Goal: Transaction & Acquisition: Purchase product/service

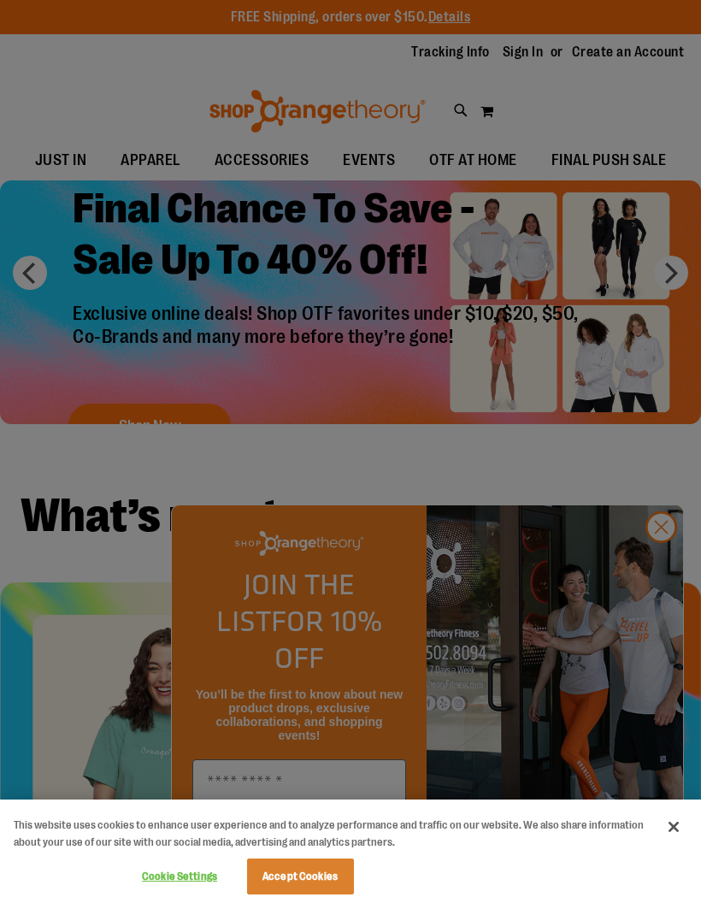
click at [310, 872] on button "Accept Cookies" at bounding box center [300, 877] width 107 height 36
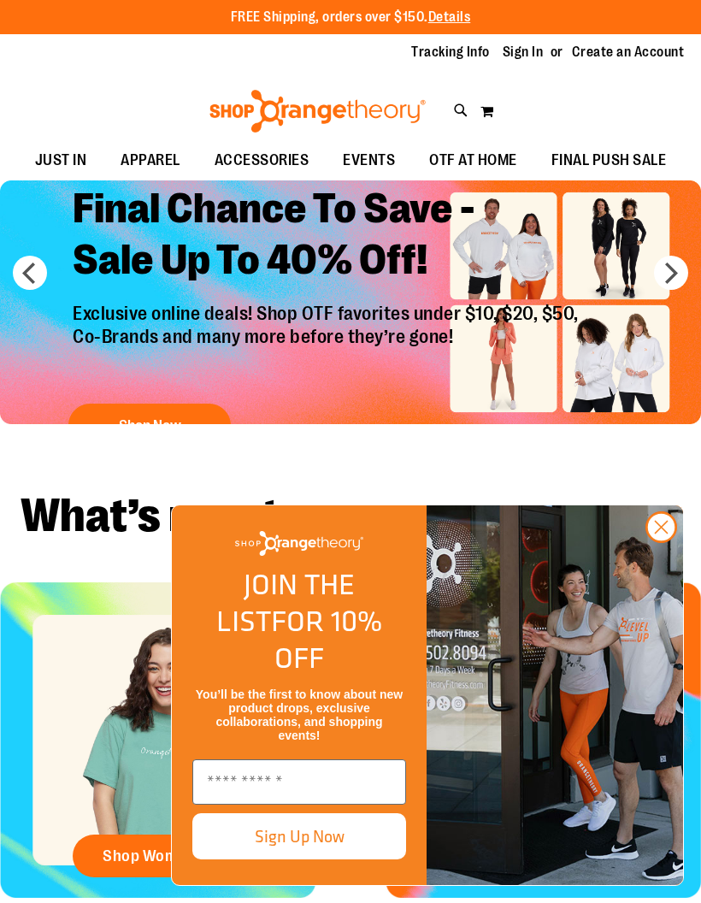
click at [667, 541] on circle "Close dialog" at bounding box center [662, 527] width 28 height 28
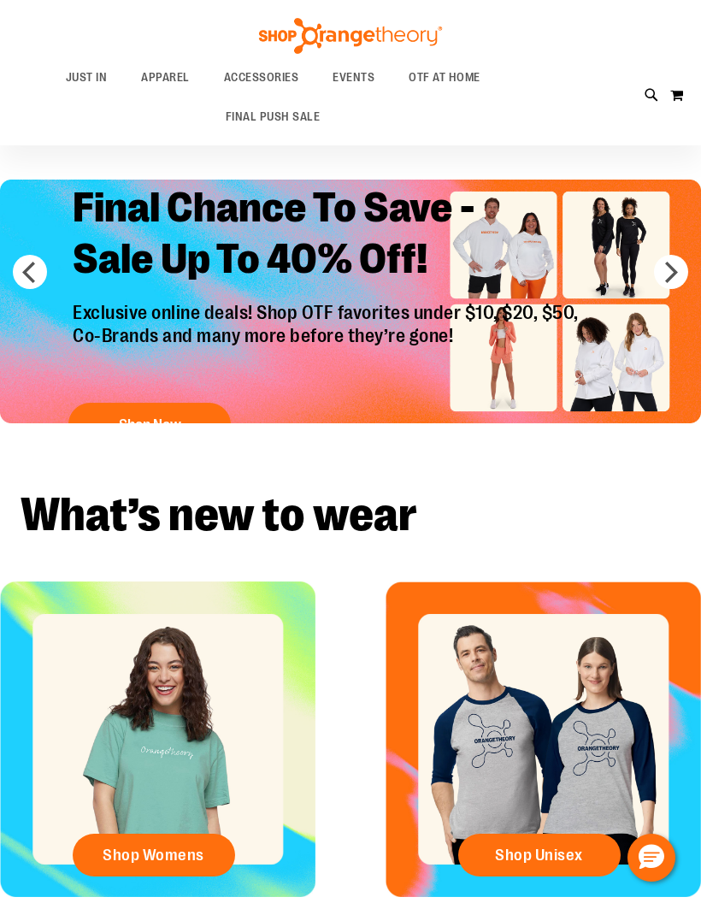
scroll to position [170, 0]
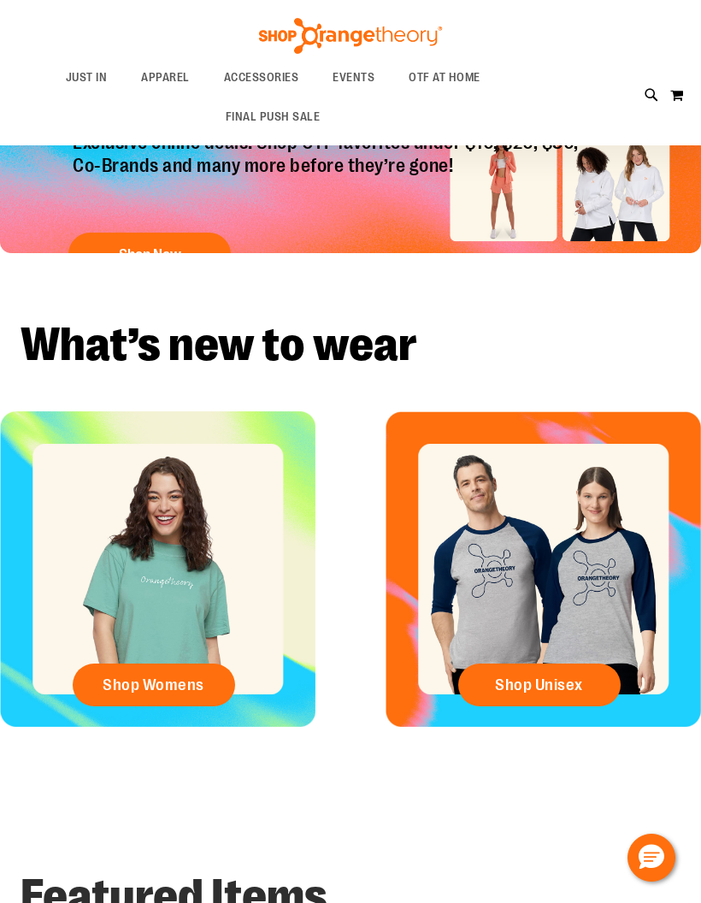
click at [184, 680] on span "Shop Womens" at bounding box center [154, 685] width 102 height 19
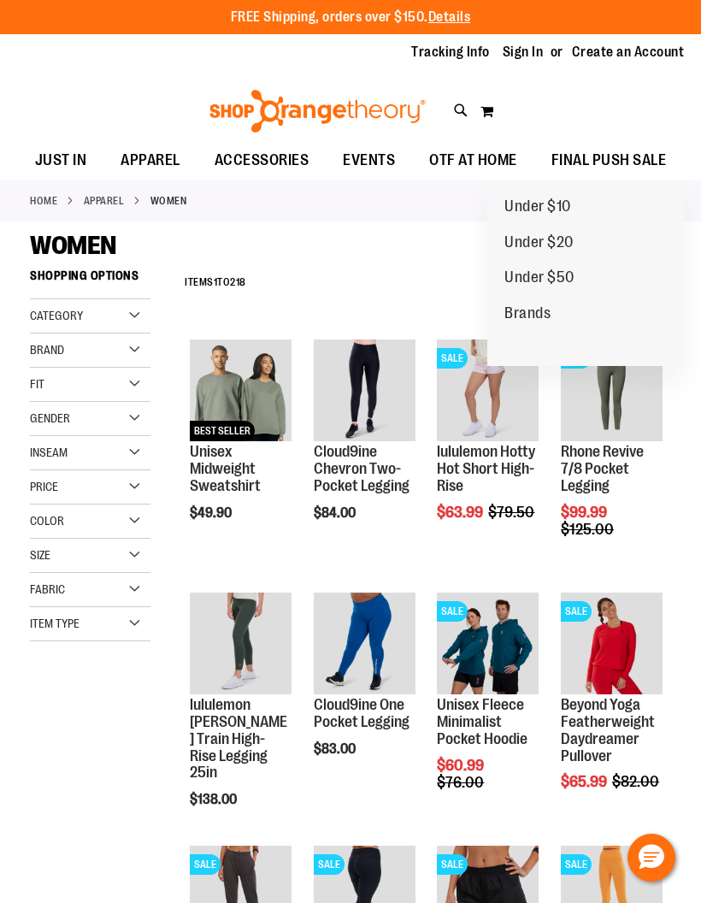
click at [425, 271] on div "**********" at bounding box center [423, 283] width 495 height 44
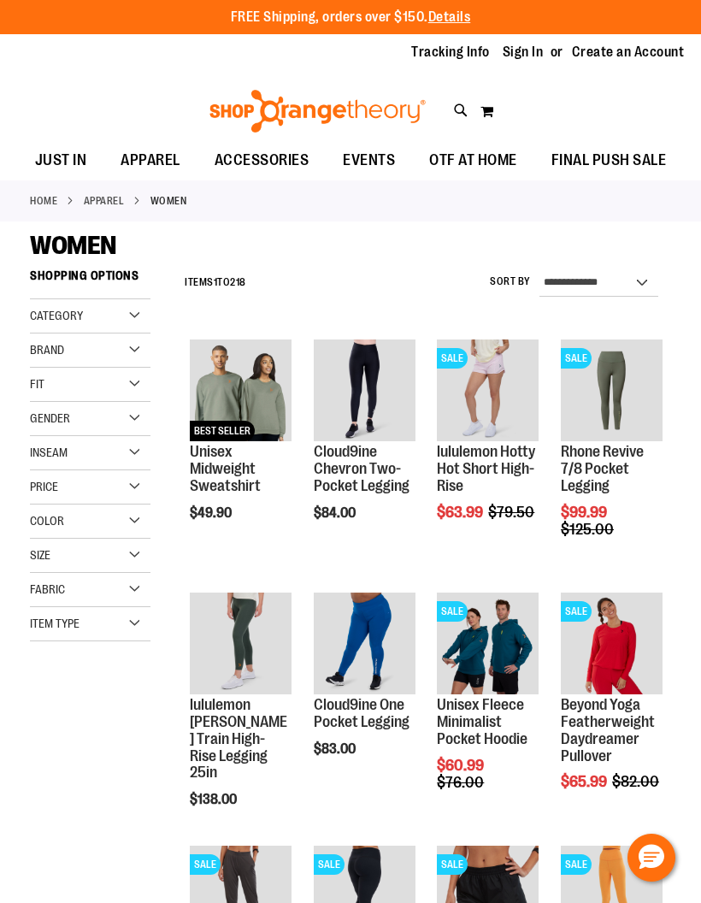
click at [132, 425] on div "Gender" at bounding box center [90, 419] width 121 height 34
click at [139, 431] on div "Gender" at bounding box center [90, 419] width 121 height 34
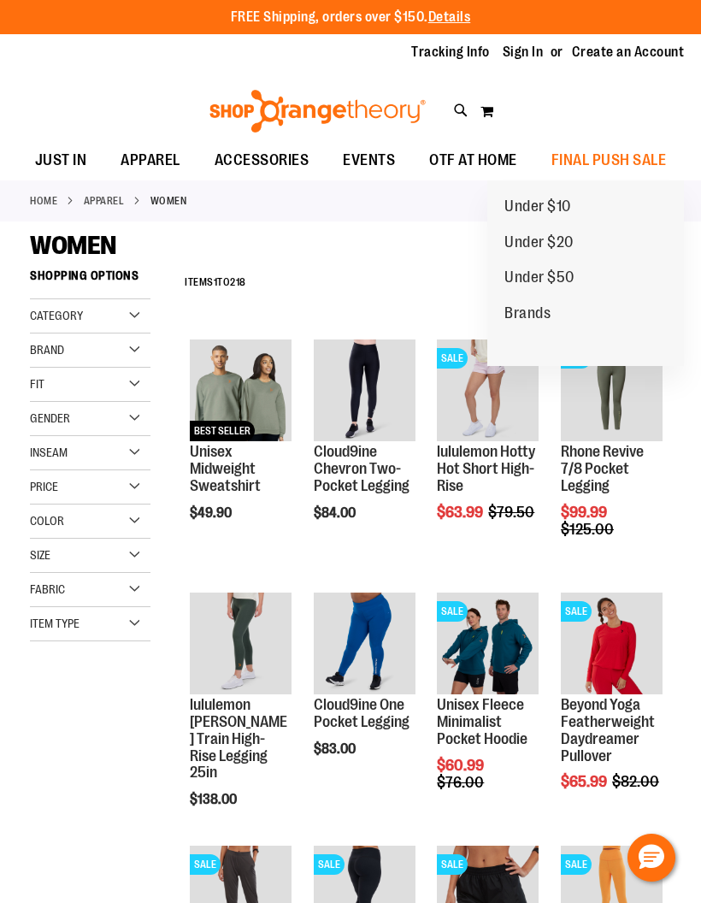
click at [575, 277] on span "Under $50" at bounding box center [540, 279] width 70 height 21
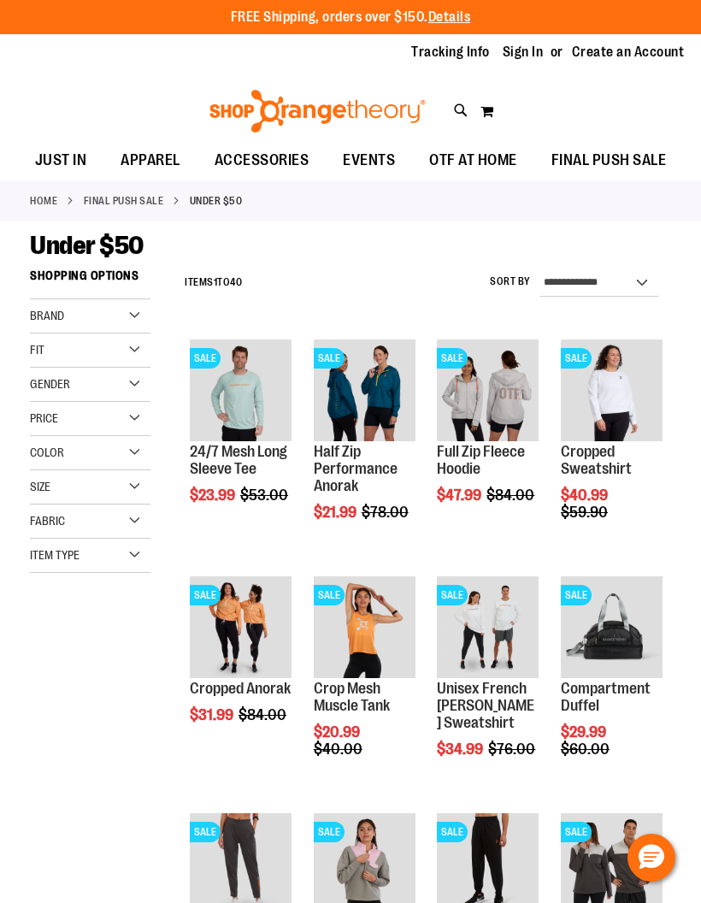
click at [469, 462] on link "Full Zip Fleece Hoodie" at bounding box center [481, 460] width 88 height 34
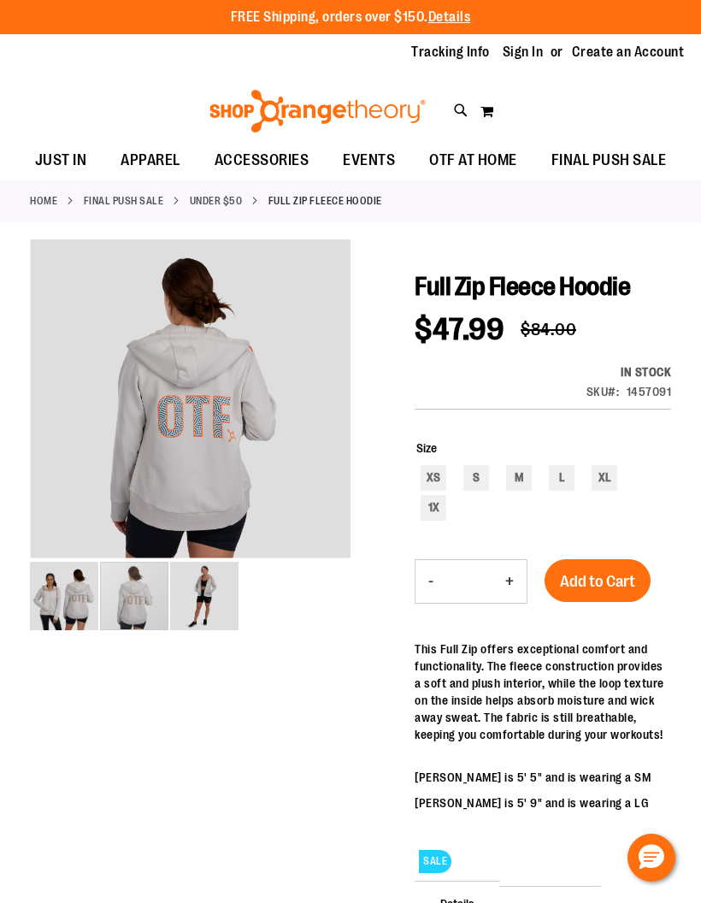
click at [141, 595] on img "image 2 of 3" at bounding box center [134, 596] width 68 height 68
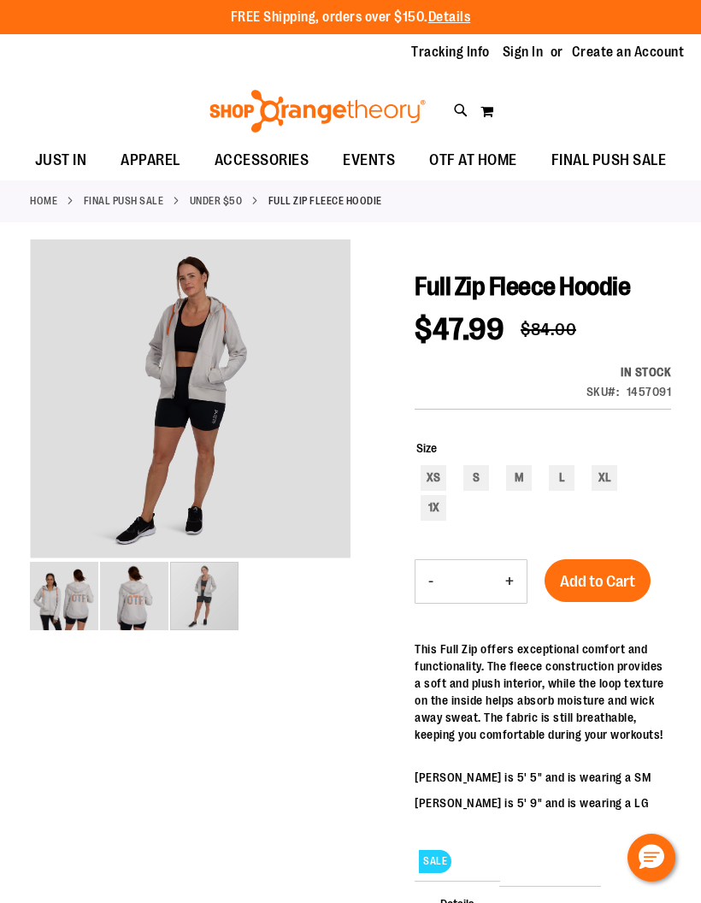
click at [215, 607] on img "image 3 of 3" at bounding box center [204, 596] width 68 height 68
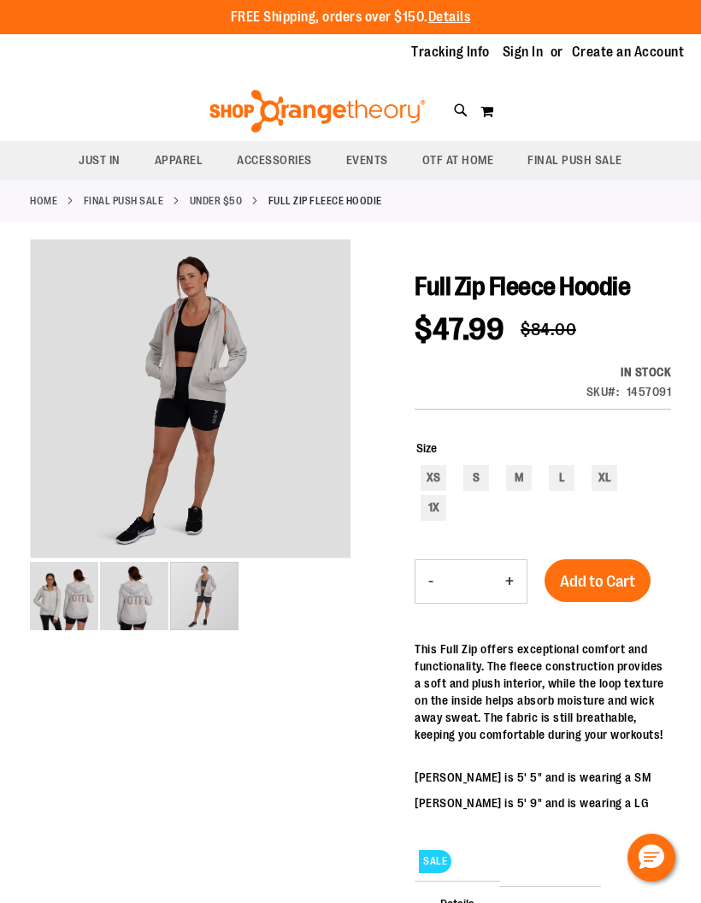
click at [170, 607] on div "carousel" at bounding box center [204, 596] width 68 height 68
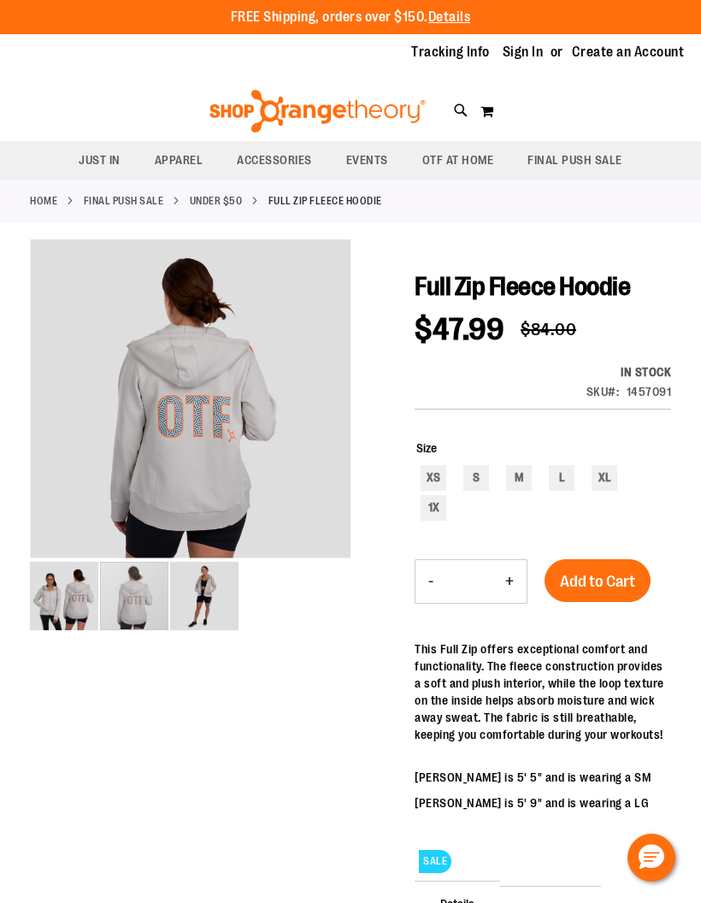
click at [216, 612] on img "image 3 of 3" at bounding box center [204, 596] width 68 height 68
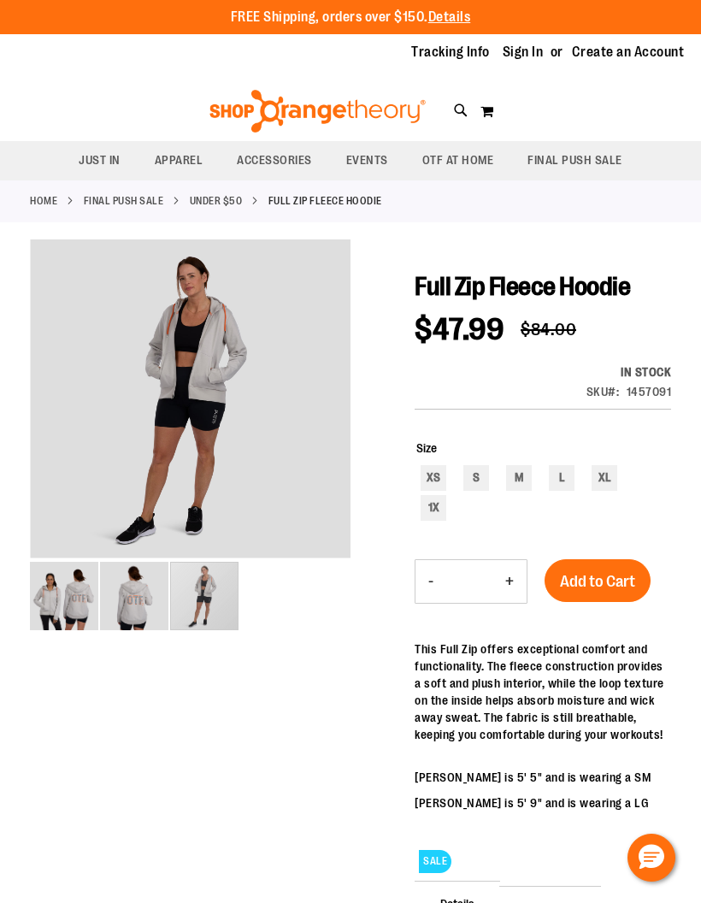
click at [525, 50] on link "Sign In" at bounding box center [523, 52] width 41 height 19
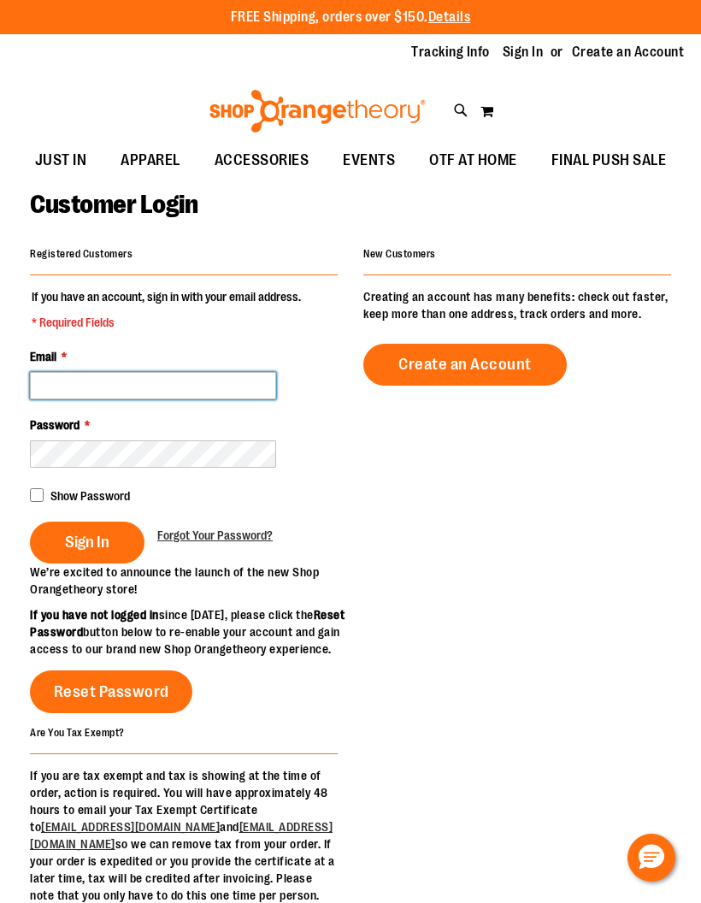
click at [215, 392] on input "Email *" at bounding box center [153, 385] width 246 height 27
type input "**********"
click at [100, 533] on span "Sign In" at bounding box center [87, 542] width 44 height 19
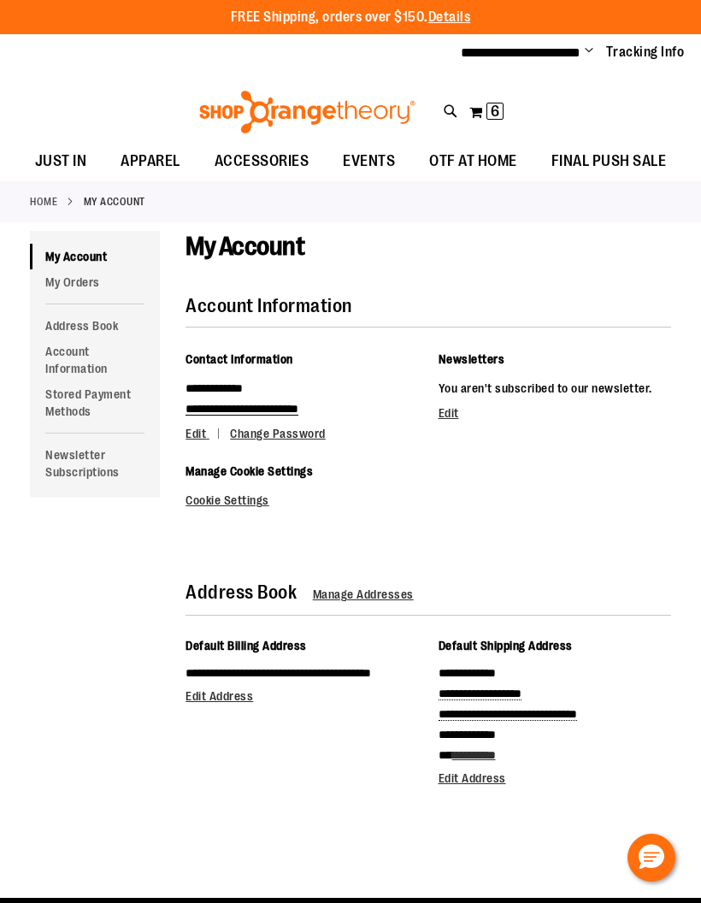
click at [493, 105] on span "6" at bounding box center [495, 111] width 9 height 17
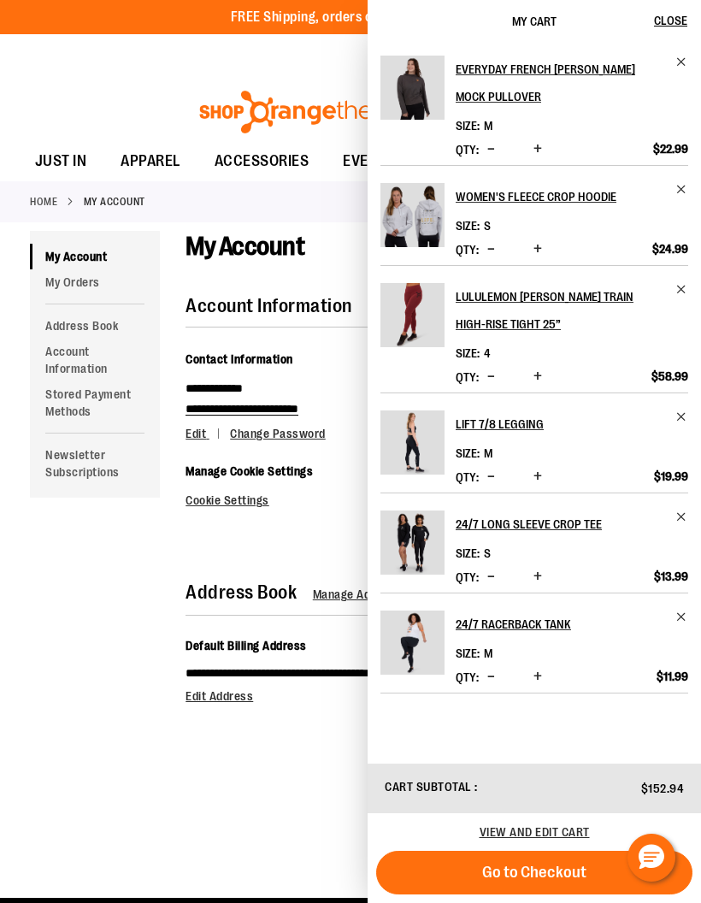
click at [579, 196] on h2 "Women's Fleece Crop Hoodie" at bounding box center [561, 196] width 210 height 27
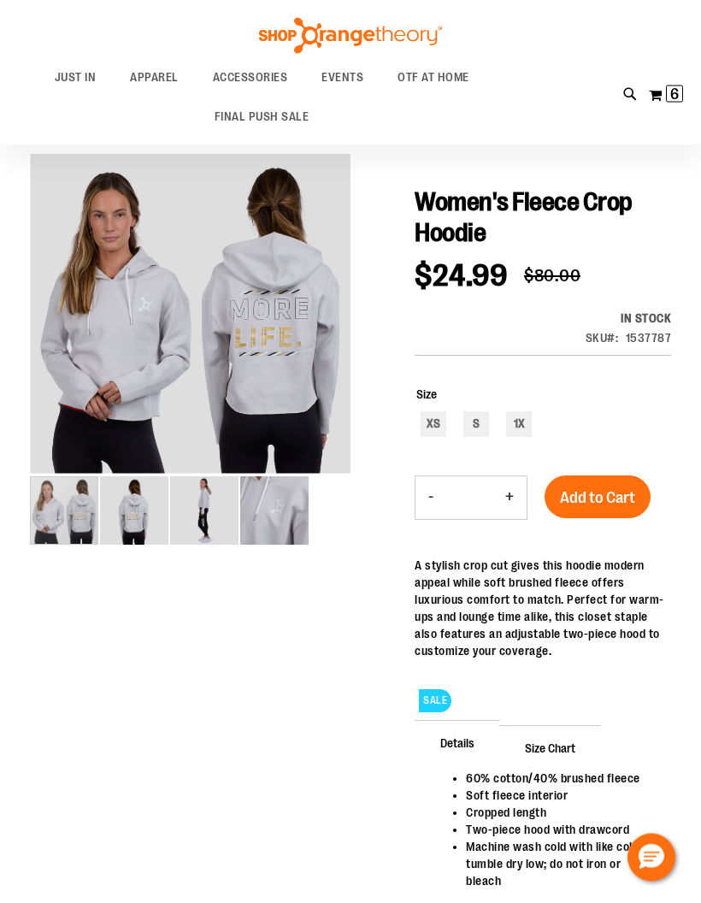
scroll to position [85, 0]
click at [149, 515] on img "image 2 of 4" at bounding box center [134, 510] width 68 height 68
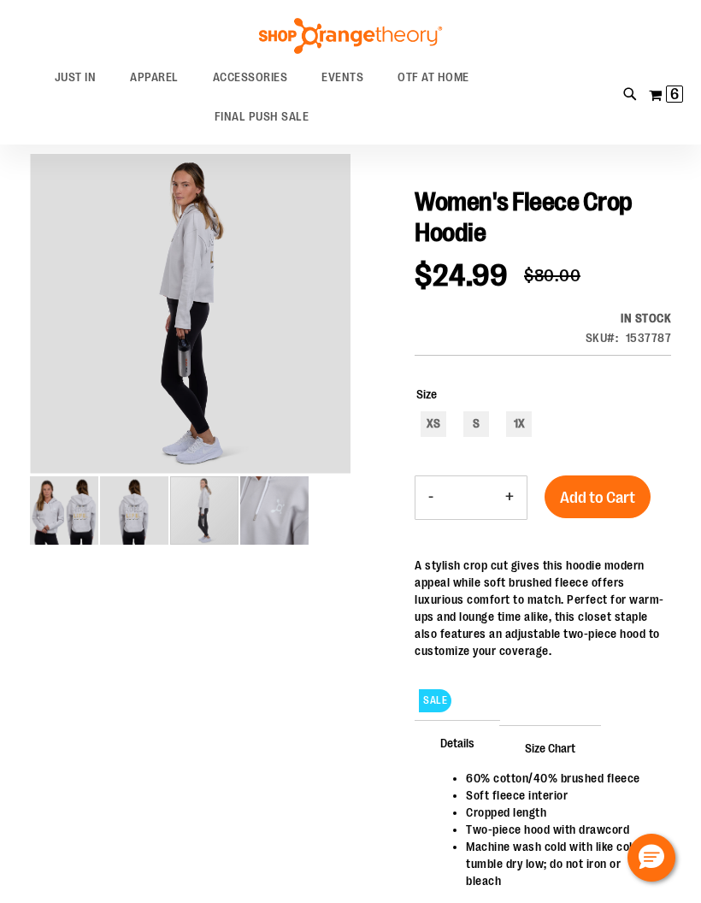
click at [205, 512] on img "image 3 of 4" at bounding box center [204, 510] width 68 height 68
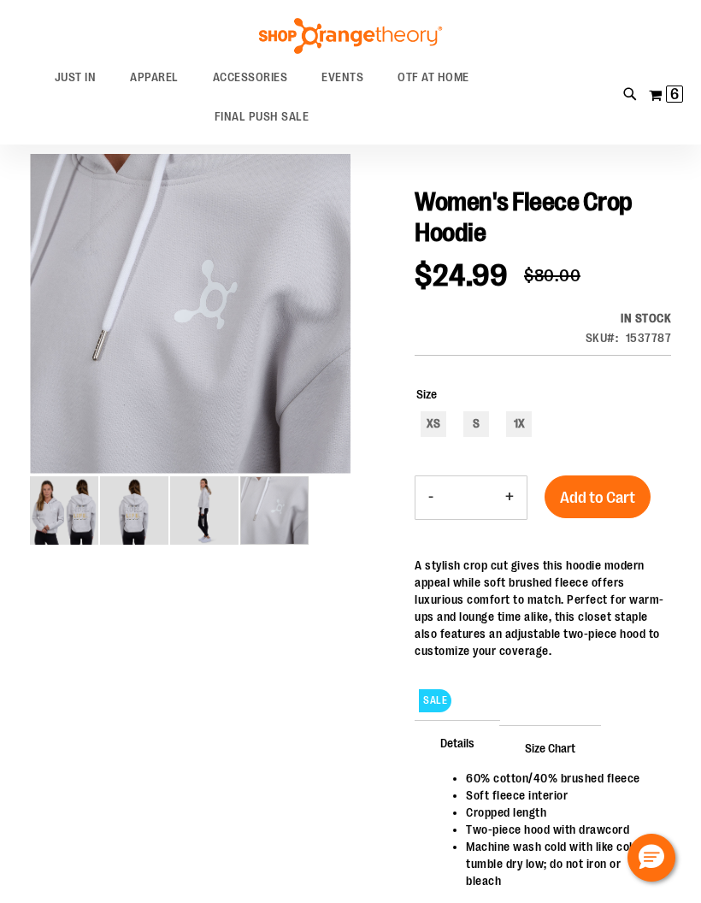
click at [278, 518] on img "image 4 of 4" at bounding box center [274, 510] width 68 height 68
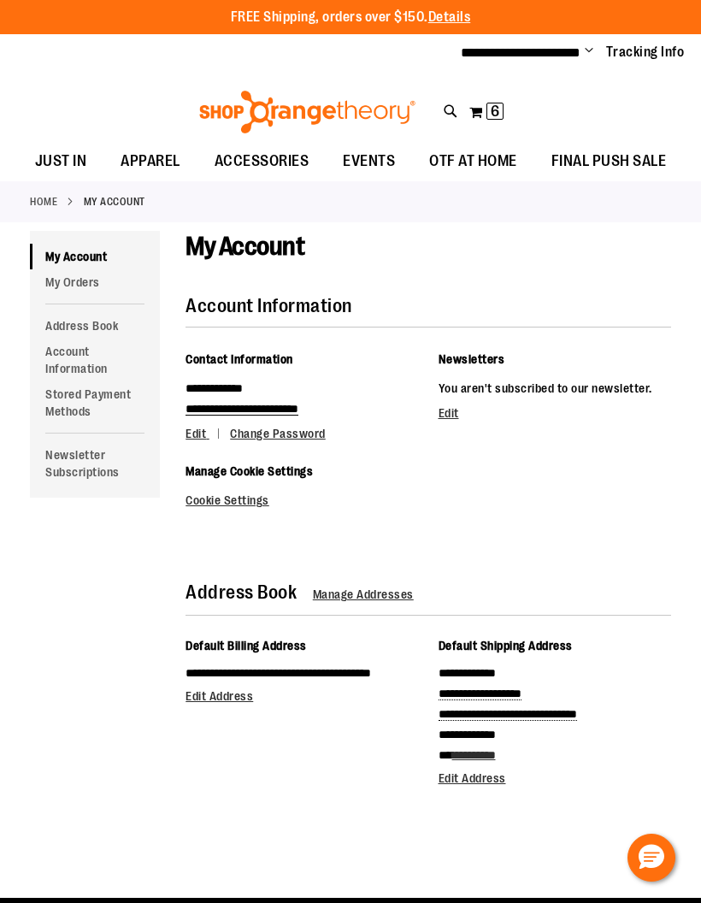
click at [494, 106] on span "6" at bounding box center [495, 111] width 9 height 17
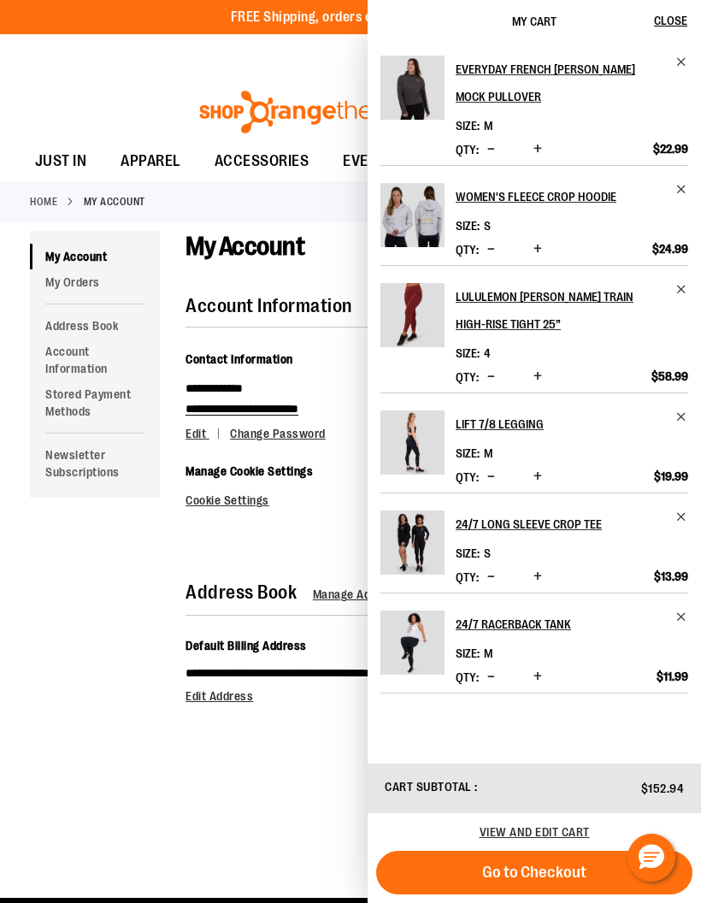
click at [623, 72] on h2 "Everyday French [PERSON_NAME] Mock Pullover" at bounding box center [561, 83] width 210 height 55
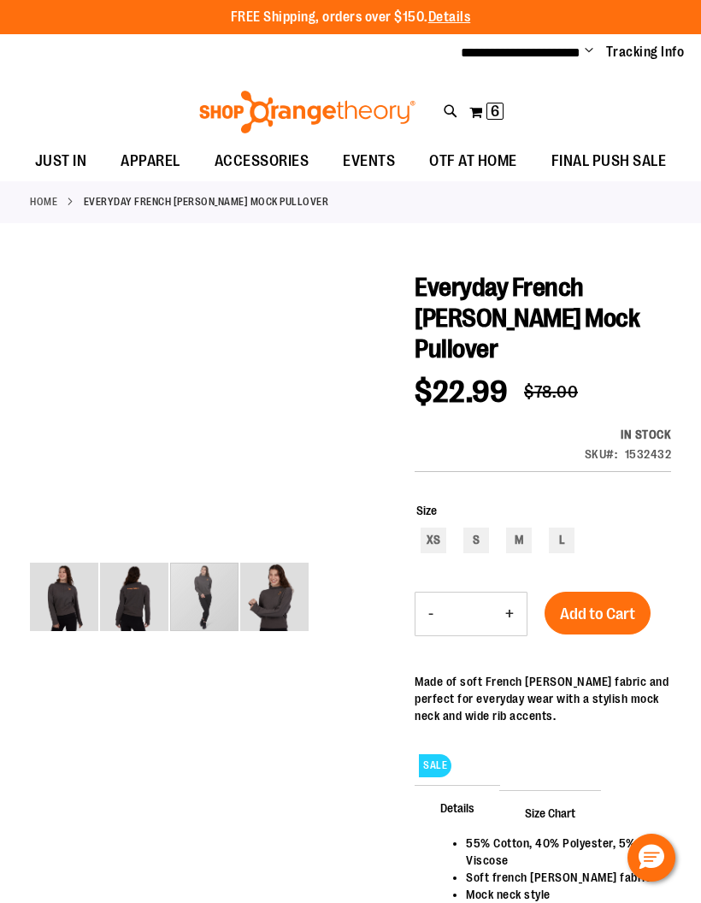
click at [213, 590] on img "image 3 of 4" at bounding box center [204, 597] width 68 height 68
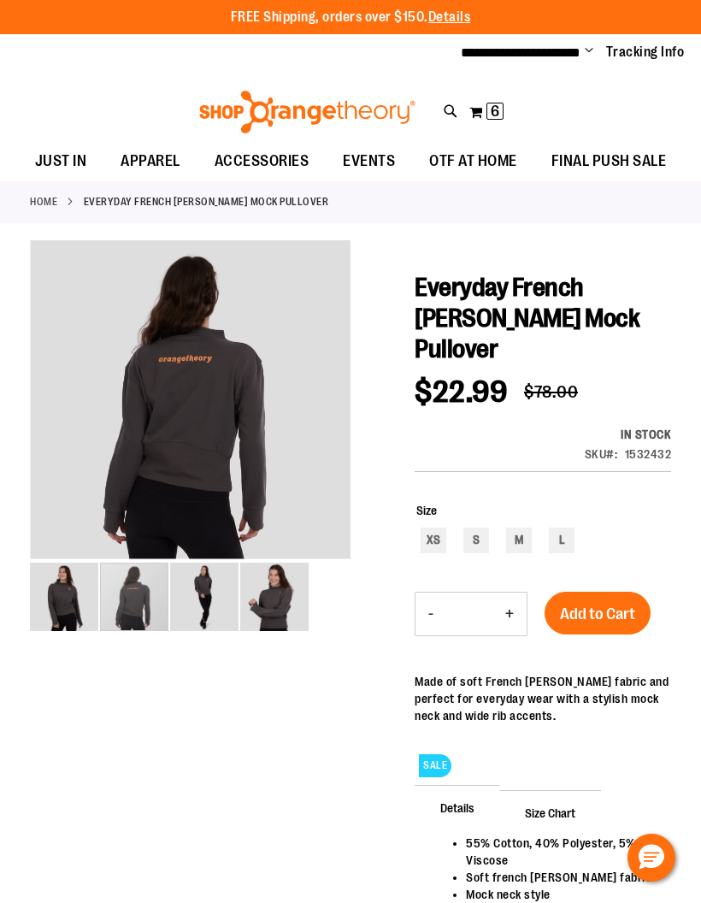
click at [140, 601] on div "carousel" at bounding box center [134, 597] width 68 height 68
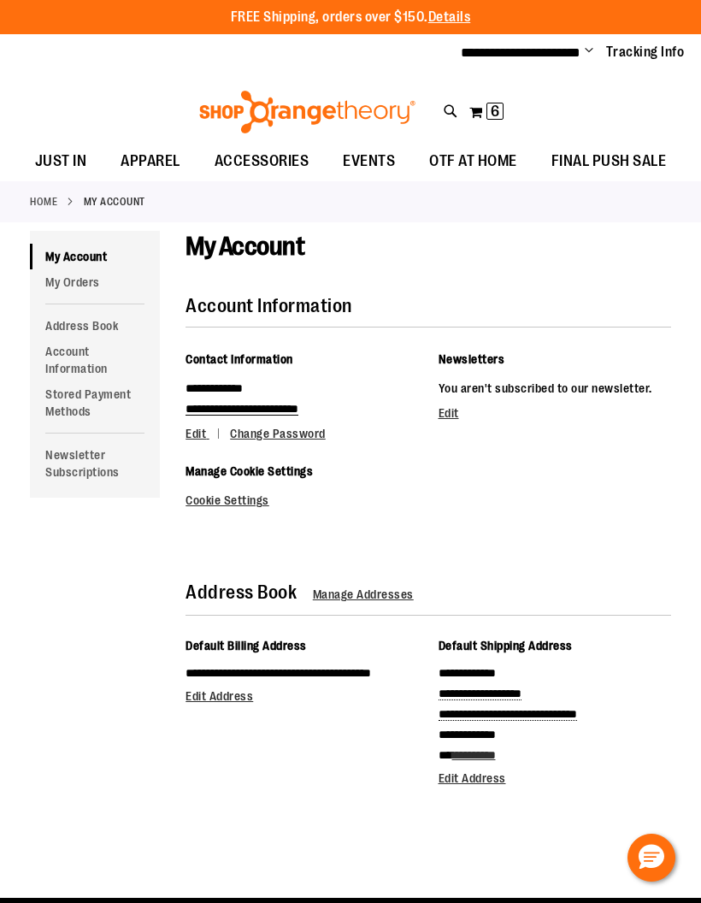
click at [495, 109] on span "6" at bounding box center [495, 111] width 9 height 17
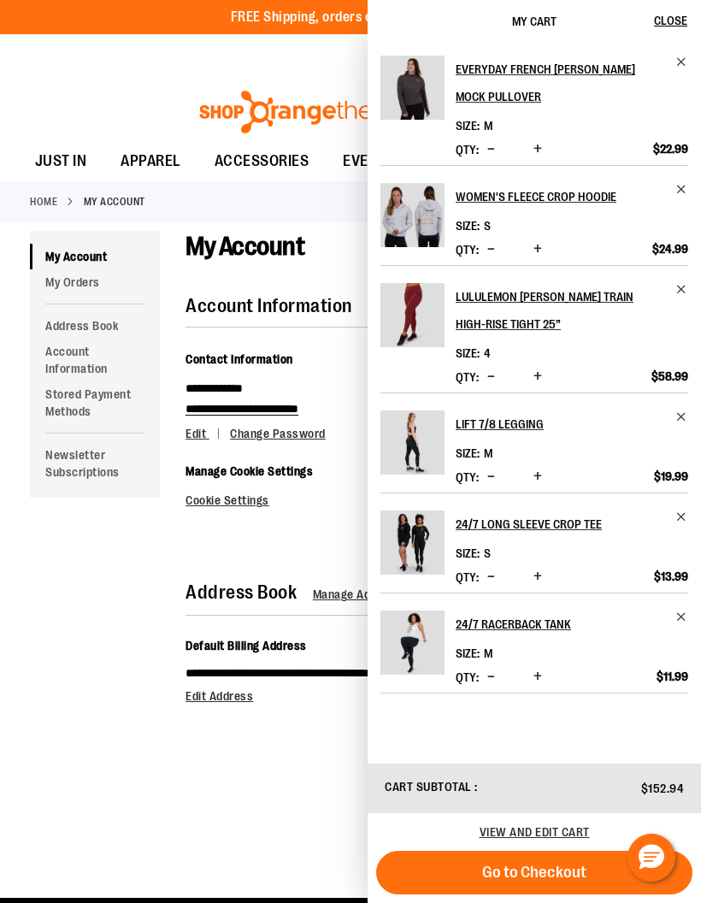
click at [613, 298] on h2 "lululemon [PERSON_NAME] Train High-Rise Tight 25”" at bounding box center [561, 310] width 210 height 55
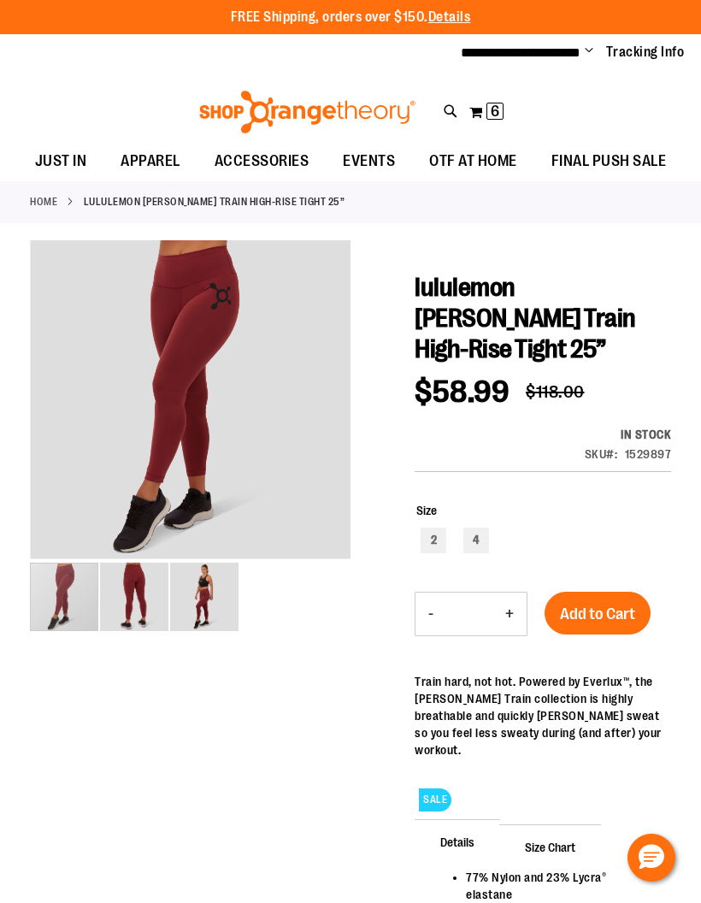
click at [145, 607] on img "image 2 of 3" at bounding box center [134, 597] width 68 height 68
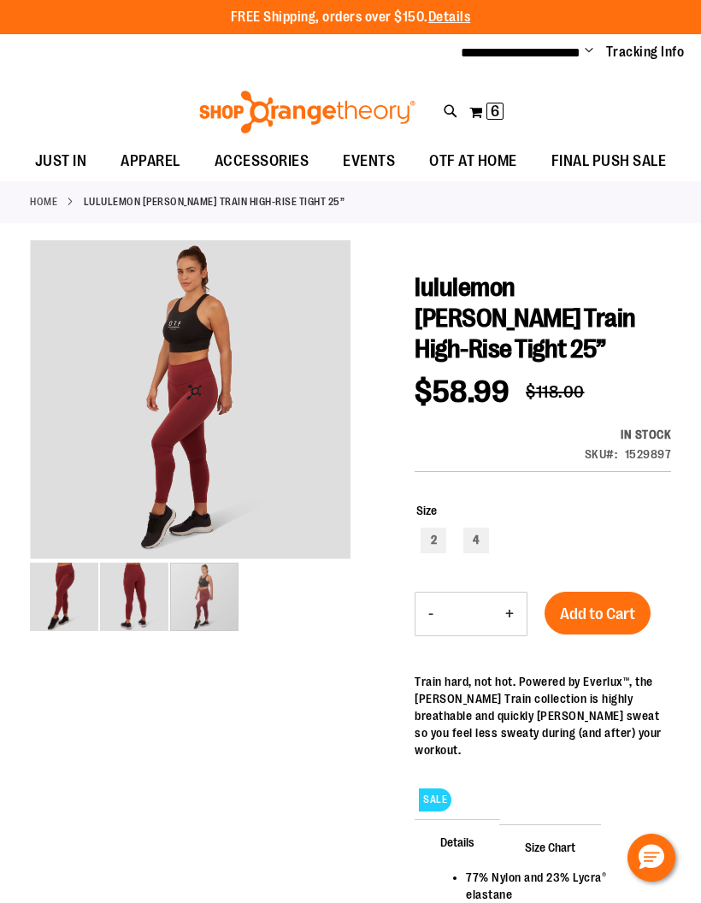
click at [212, 601] on img "image 3 of 3" at bounding box center [204, 597] width 68 height 68
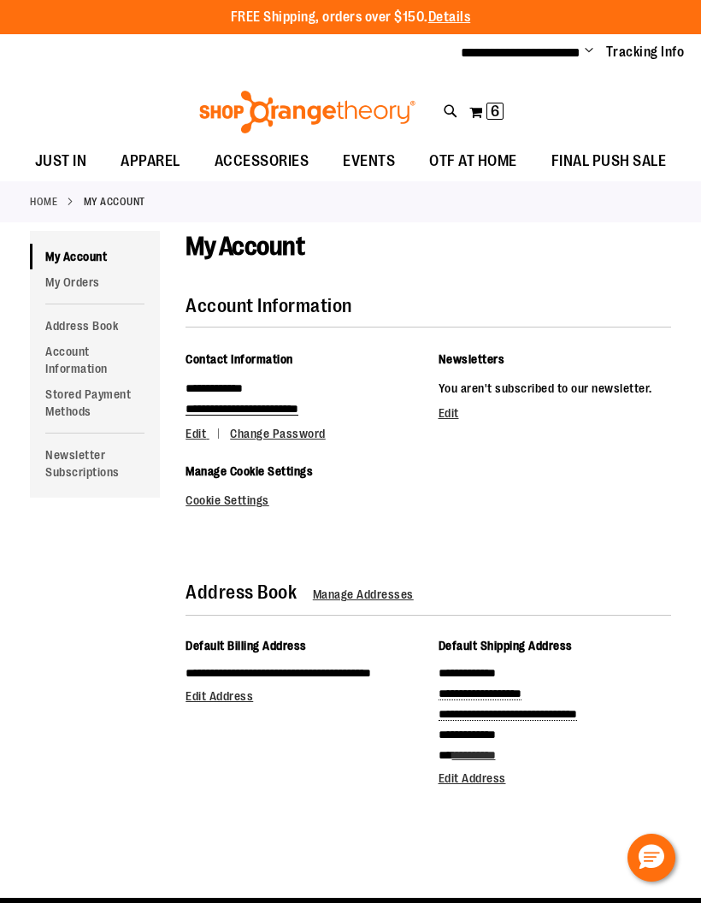
click at [493, 109] on span "6" at bounding box center [495, 111] width 9 height 17
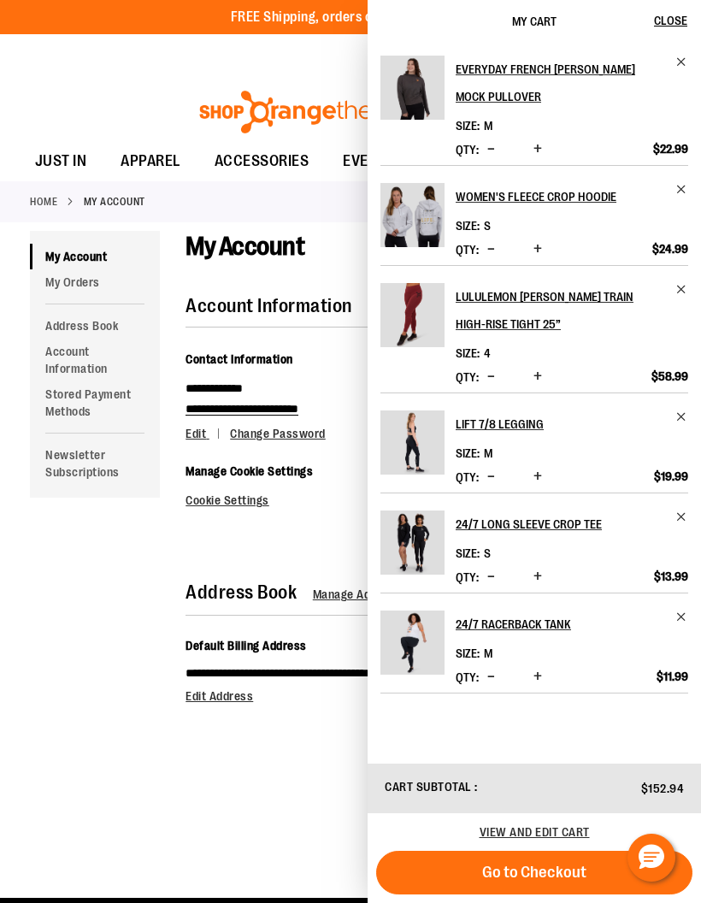
click at [422, 445] on img "Product" at bounding box center [413, 443] width 64 height 64
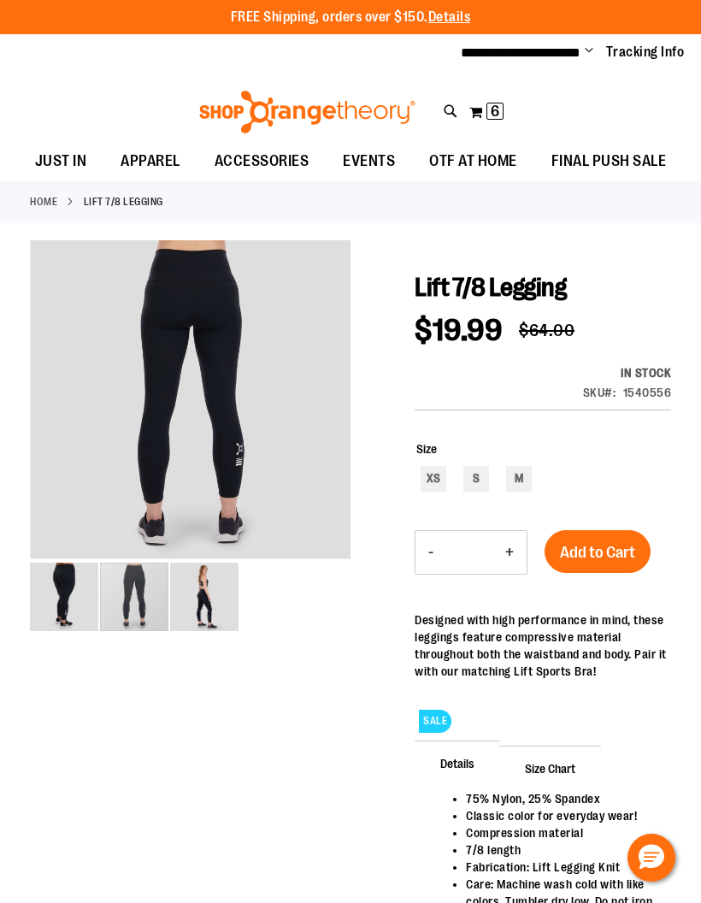
click at [145, 595] on img "image 2 of 3" at bounding box center [134, 597] width 68 height 68
click at [217, 594] on img "image 3 of 3" at bounding box center [204, 597] width 68 height 68
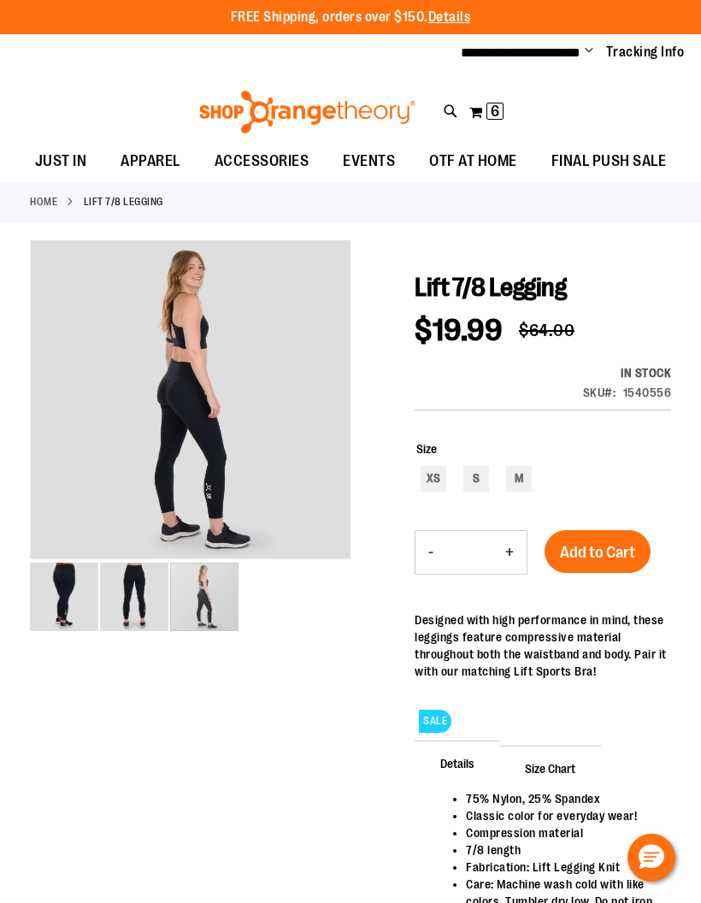
click at [497, 115] on span "6" at bounding box center [495, 111] width 9 height 17
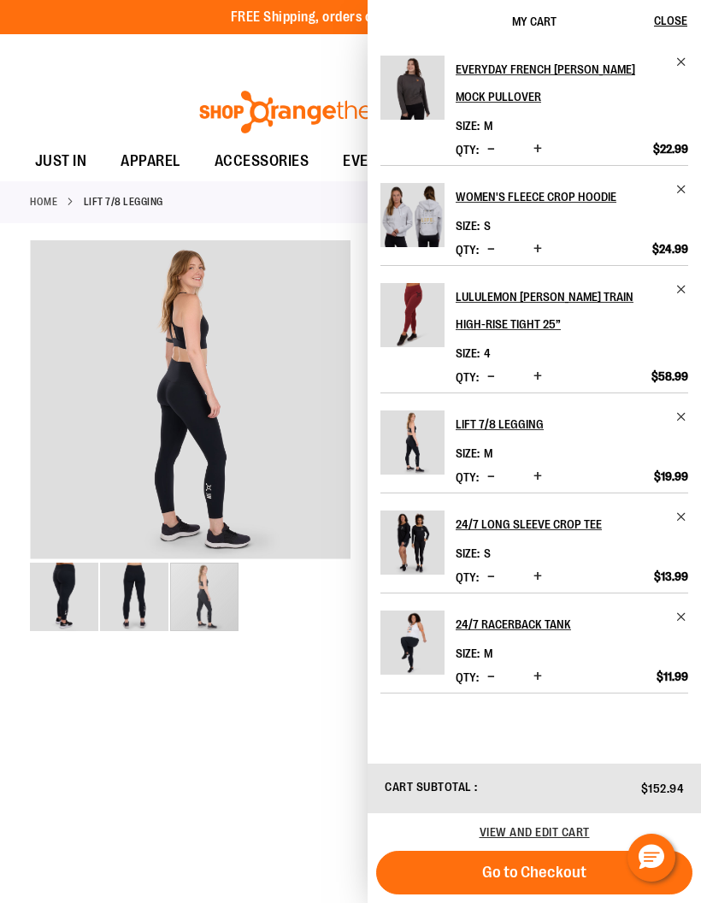
click at [425, 547] on img "Product" at bounding box center [413, 543] width 64 height 64
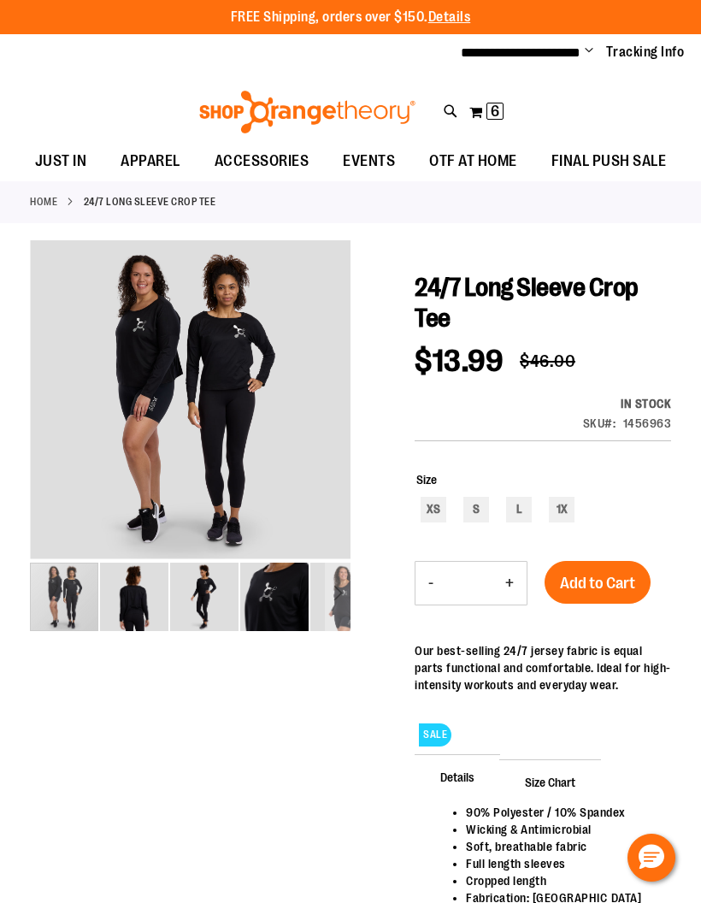
click at [204, 591] on img "image 3 of 5" at bounding box center [204, 597] width 68 height 68
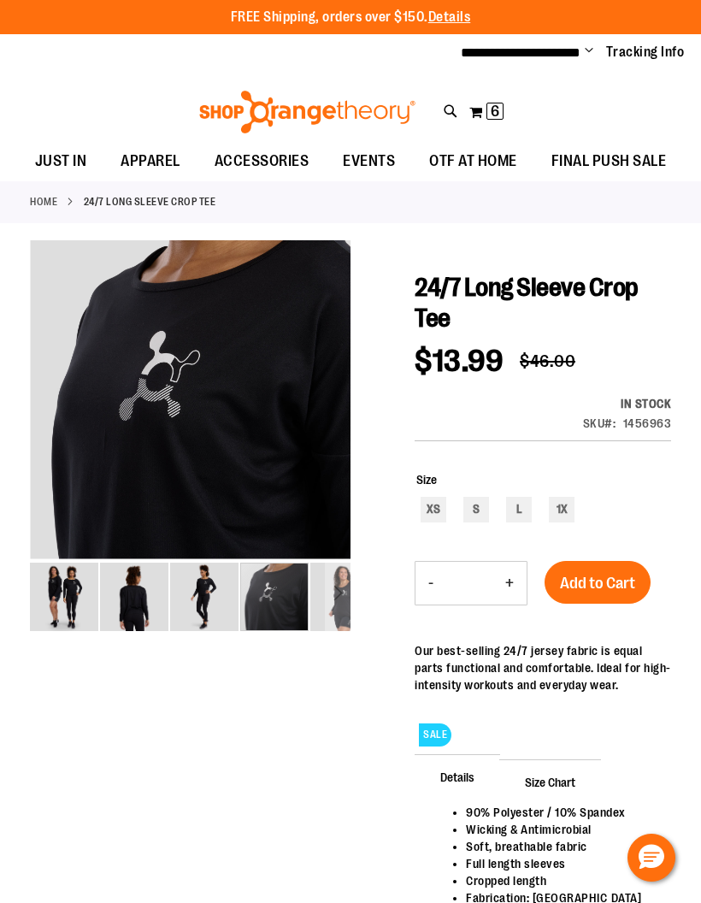
click at [280, 601] on img "image 4 of 5" at bounding box center [274, 597] width 68 height 68
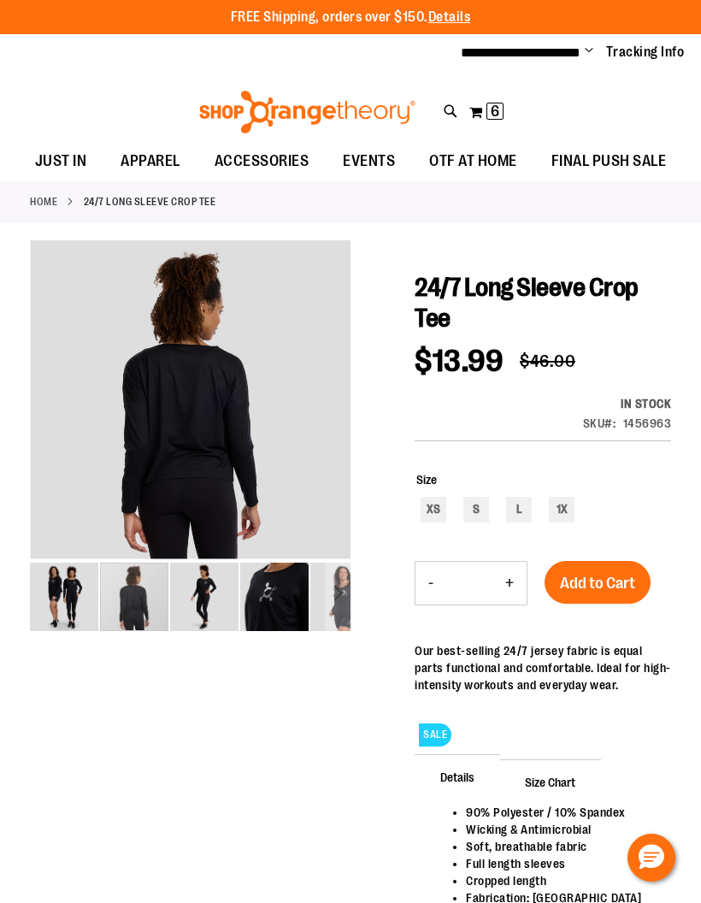
click at [136, 600] on img "image 2 of 5" at bounding box center [134, 597] width 68 height 68
click at [344, 589] on div "Next" at bounding box center [338, 597] width 26 height 26
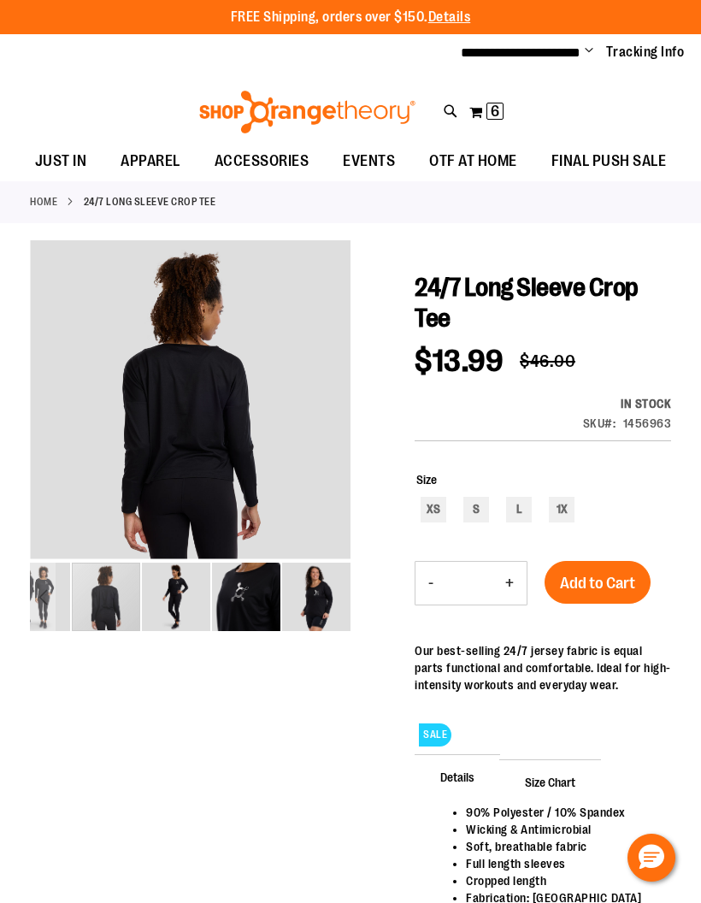
click at [315, 595] on img "image 5 of 5" at bounding box center [316, 597] width 68 height 68
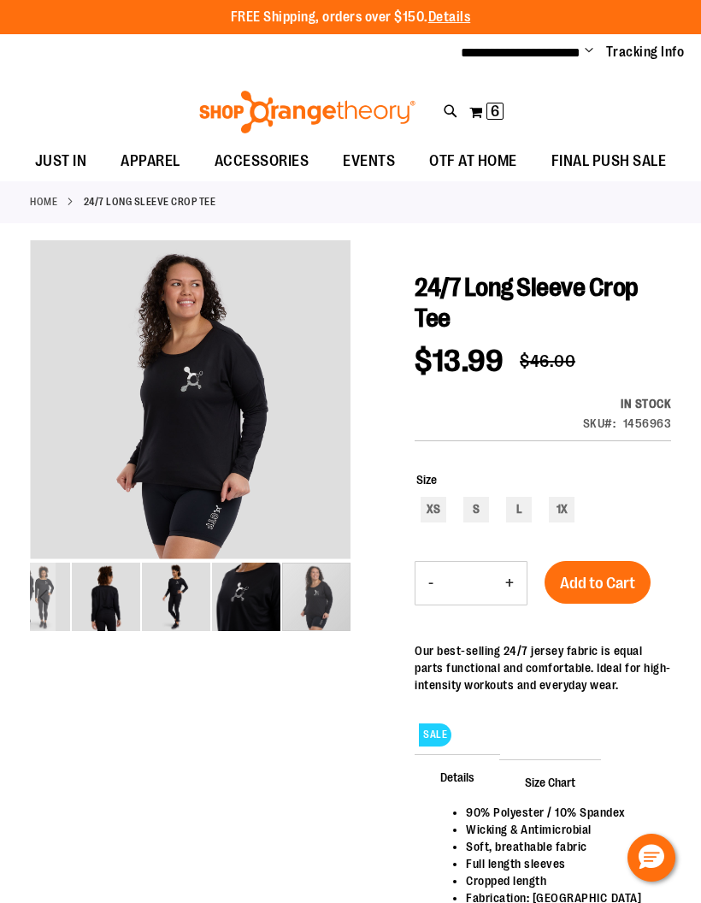
click at [498, 104] on span "6" at bounding box center [495, 111] width 9 height 17
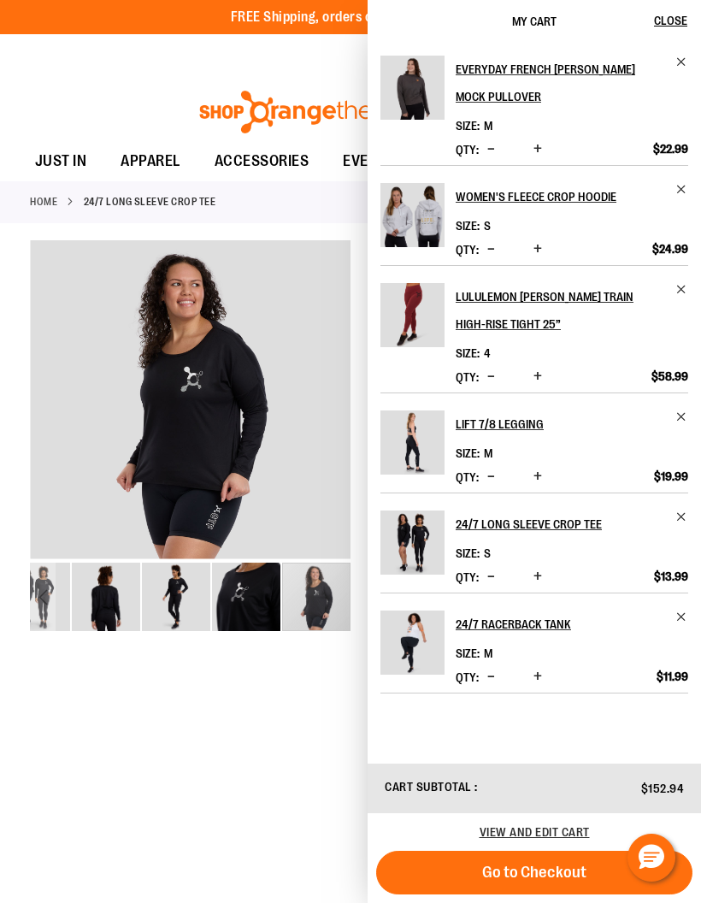
click at [670, 20] on span "Close" at bounding box center [670, 21] width 33 height 14
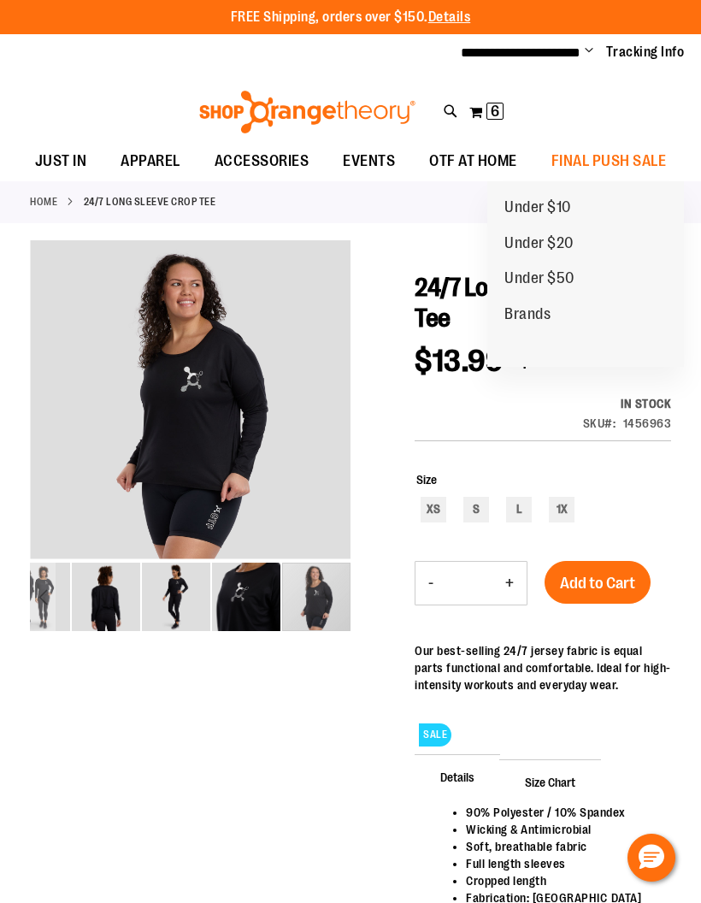
click at [579, 277] on link "Under $50" at bounding box center [540, 279] width 104 height 36
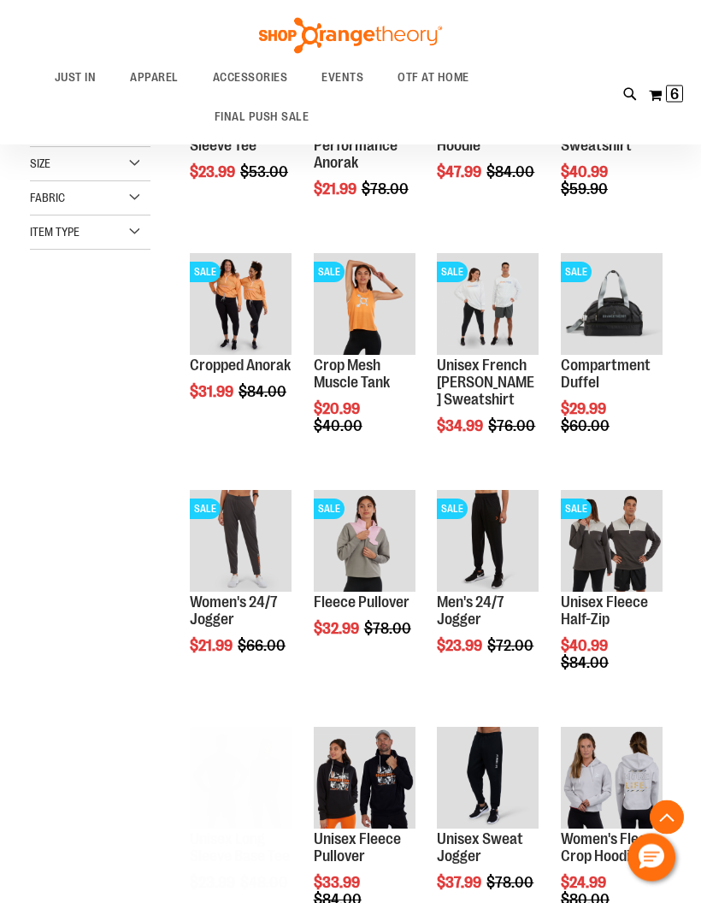
scroll to position [323, 0]
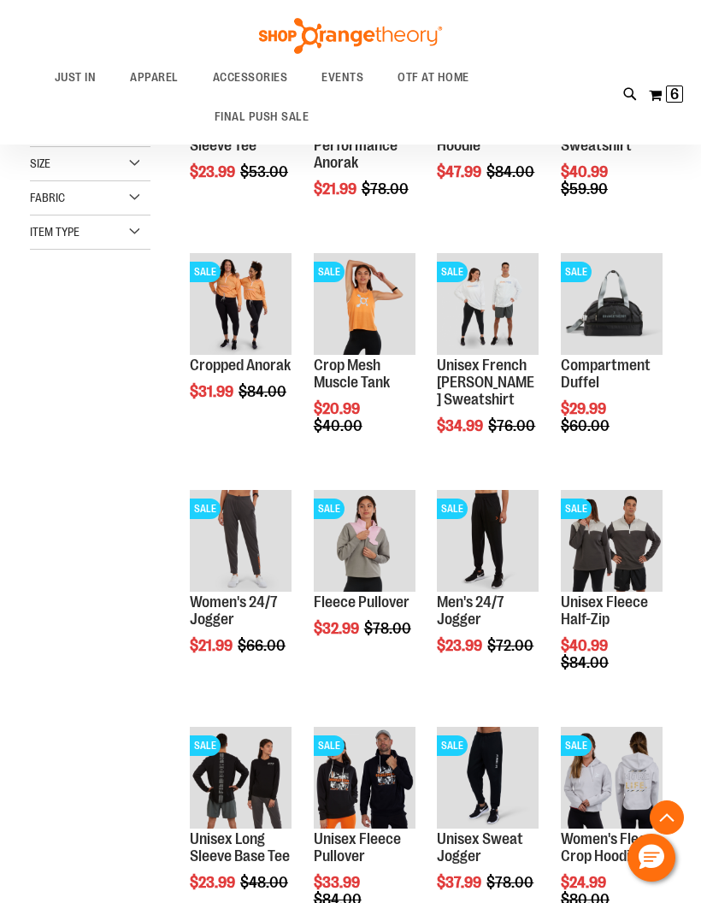
click at [472, 844] on link "Unisex Sweat Jogger" at bounding box center [480, 848] width 86 height 34
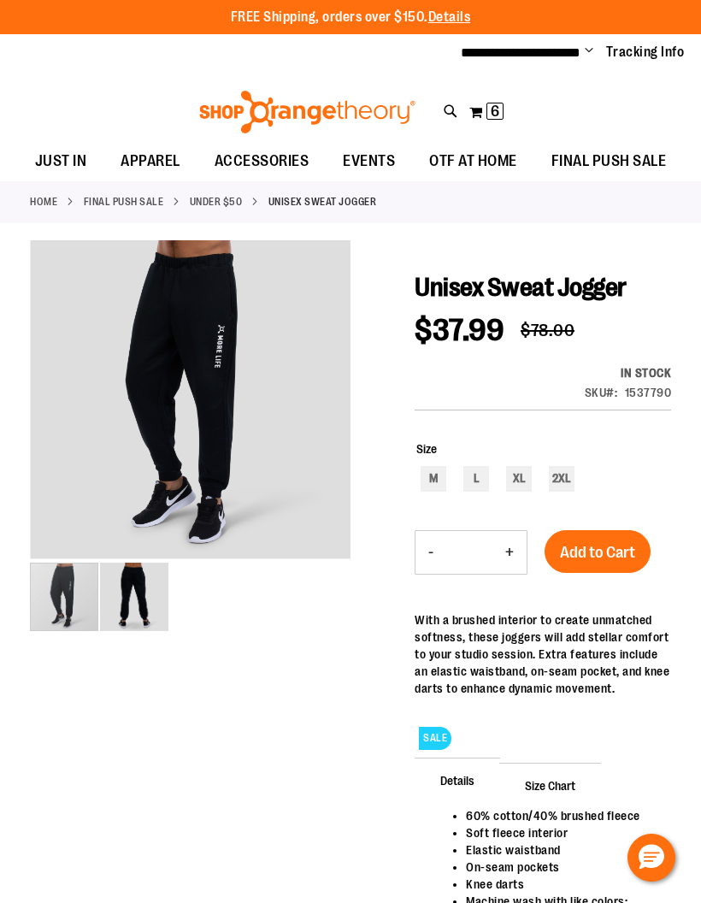
click at [98, 597] on div "carousel" at bounding box center [64, 597] width 68 height 68
click at [69, 587] on div "carousel" at bounding box center [64, 597] width 68 height 68
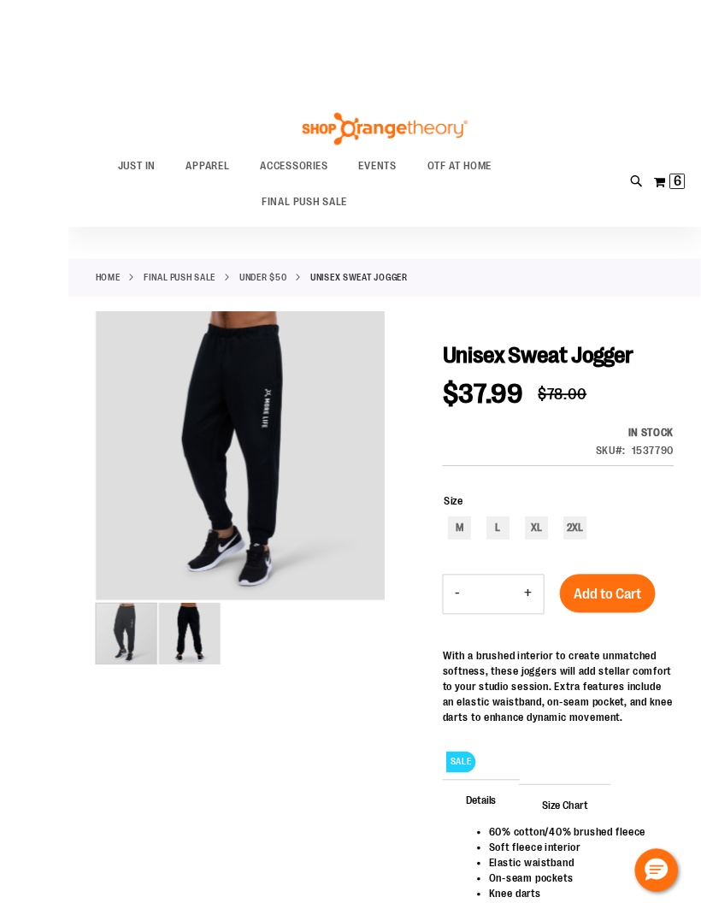
scroll to position [100, 0]
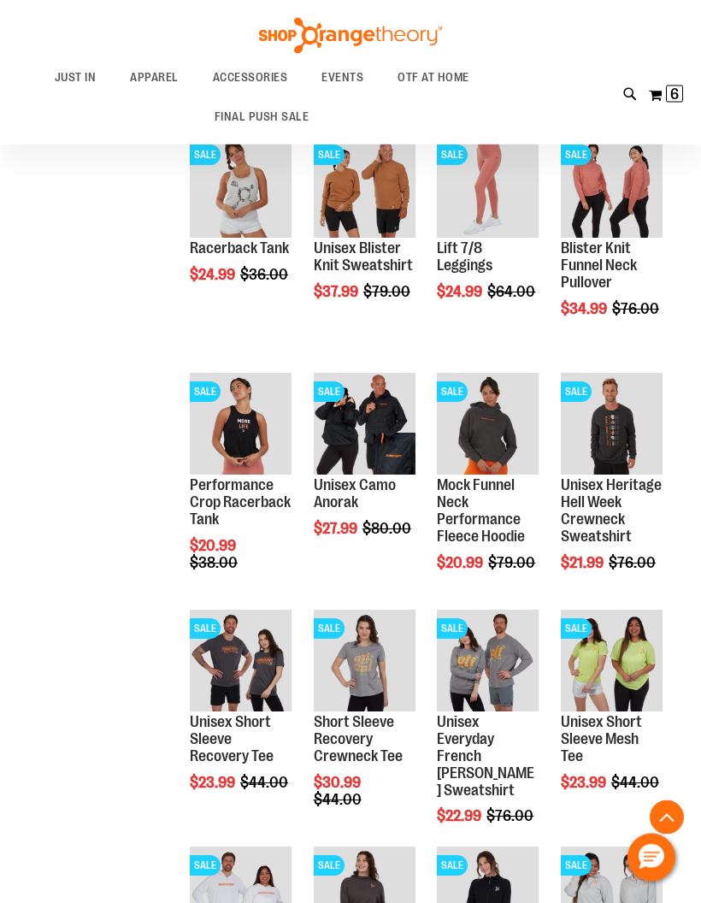
scroll to position [441, 0]
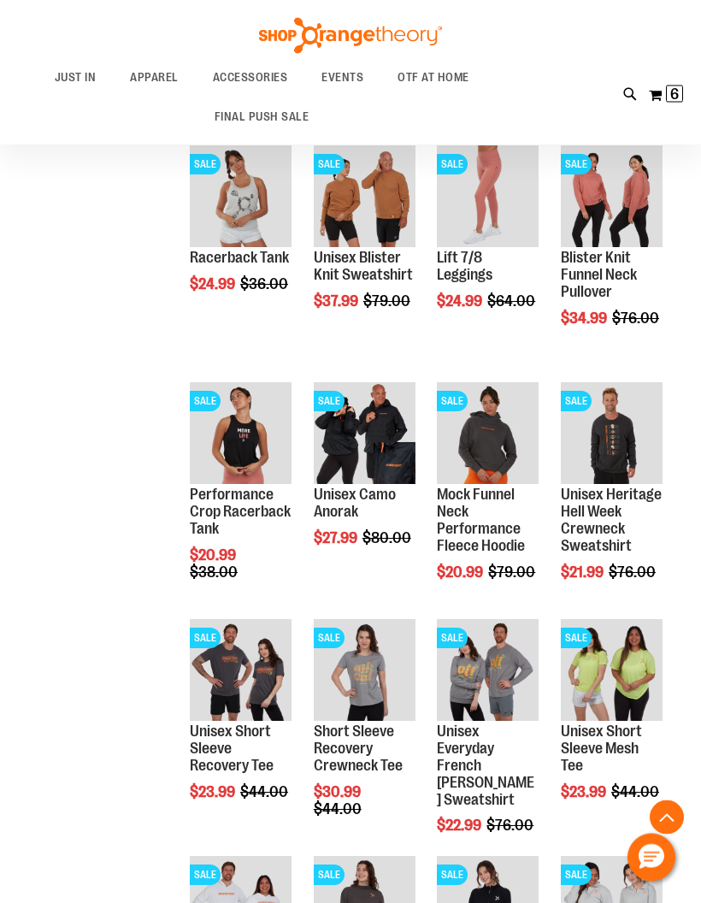
scroll to position [418, 0]
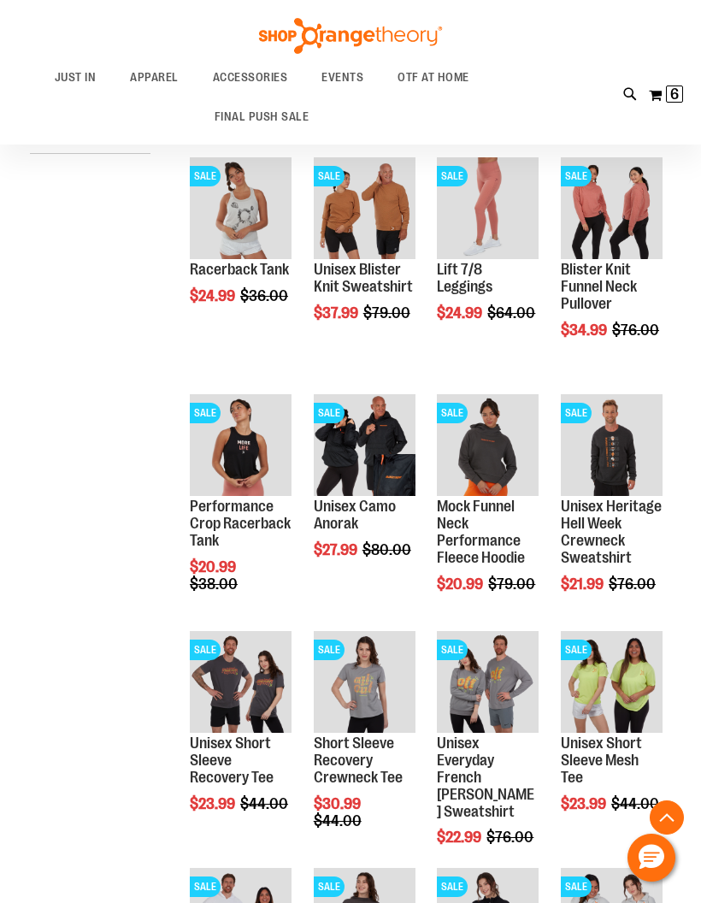
click at [246, 523] on link "Performance Crop Racerback Tank" at bounding box center [240, 523] width 101 height 51
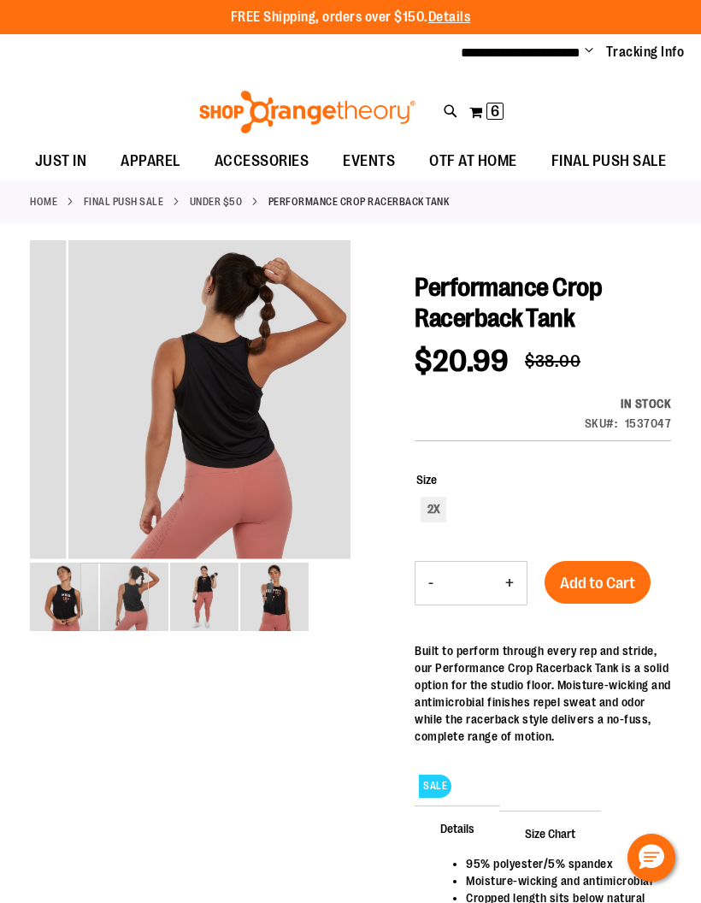
click at [205, 595] on img "image 3 of 4" at bounding box center [204, 597] width 68 height 68
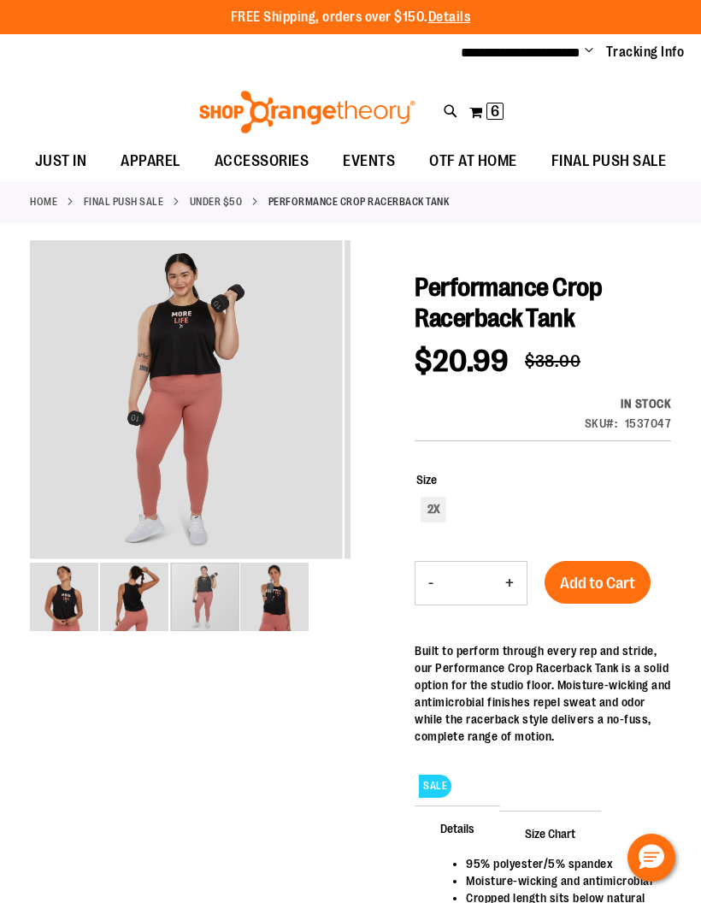
click at [282, 597] on img "image 4 of 4" at bounding box center [274, 597] width 68 height 68
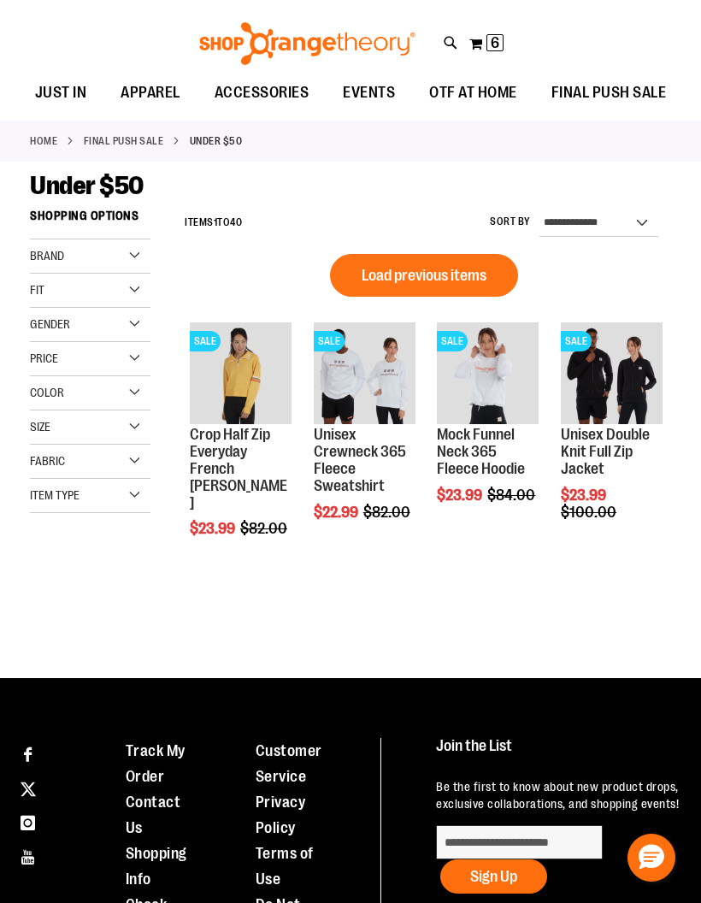
scroll to position [68, 0]
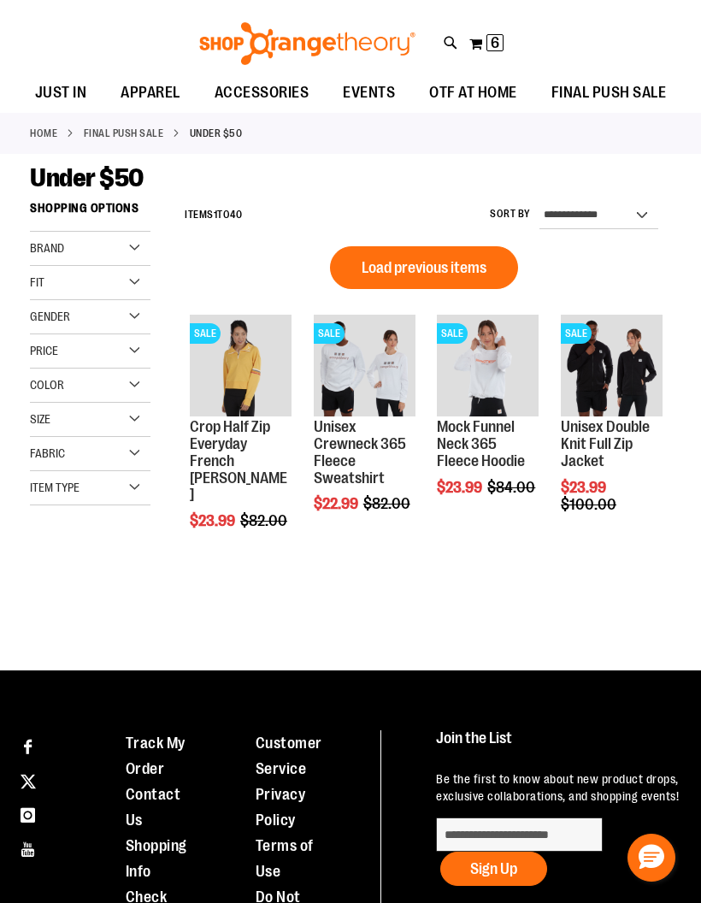
click at [474, 263] on span "Load previous items" at bounding box center [424, 267] width 125 height 17
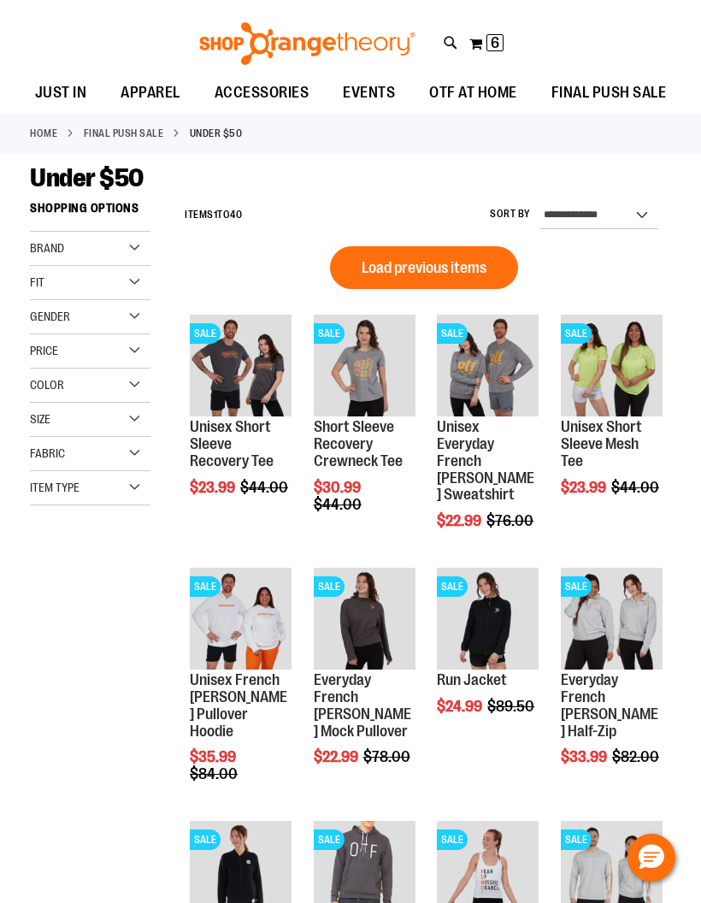
click at [462, 264] on span "Load previous items" at bounding box center [424, 267] width 125 height 17
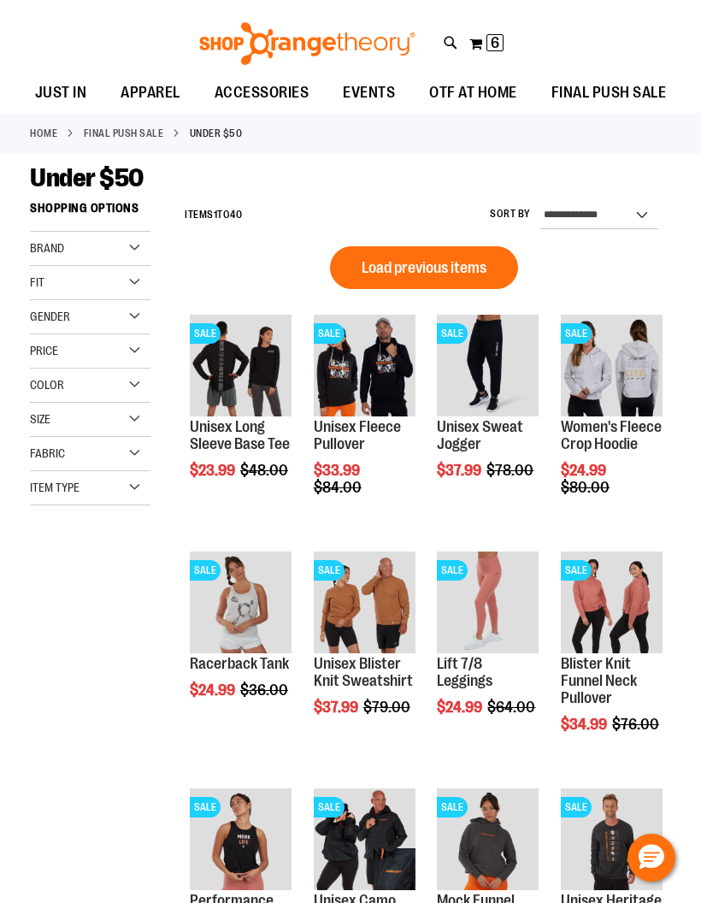
click at [458, 266] on span "Load previous items" at bounding box center [424, 267] width 125 height 17
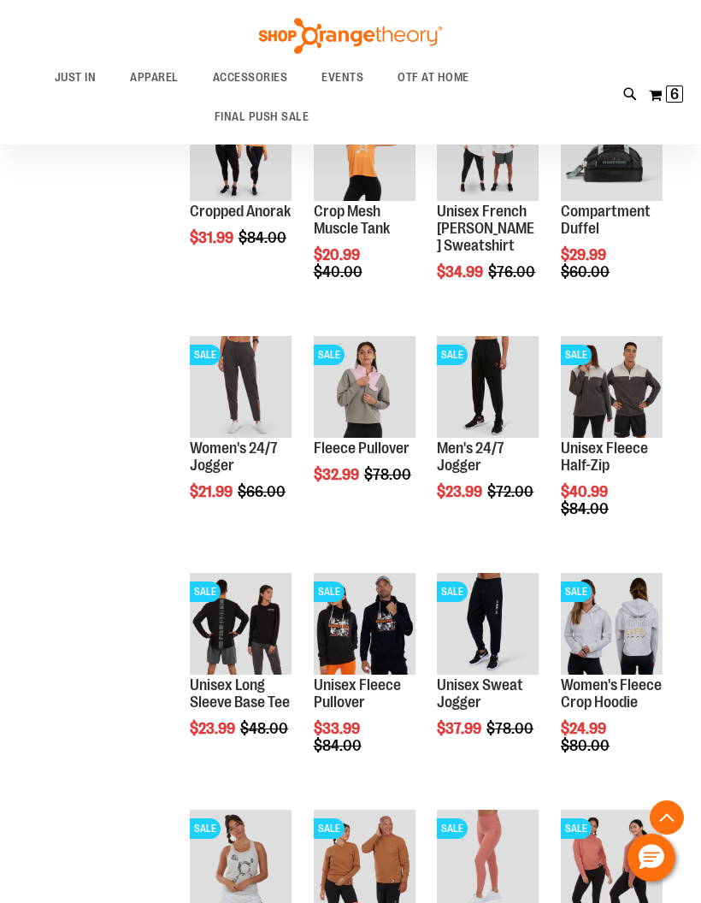
scroll to position [460, 0]
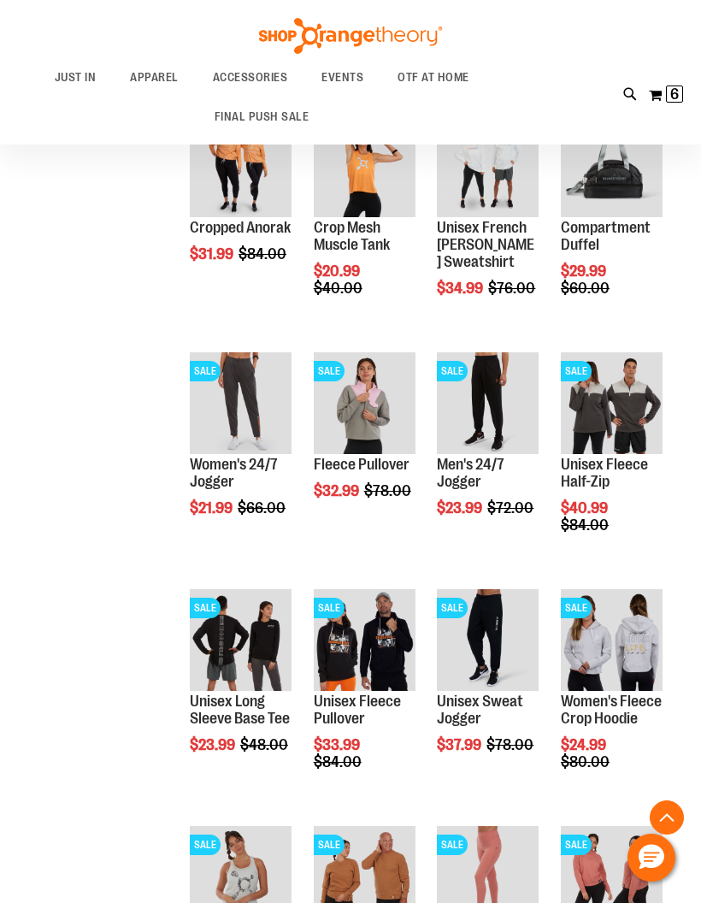
click at [211, 481] on link "Women's 24/7 Jogger" at bounding box center [234, 473] width 88 height 34
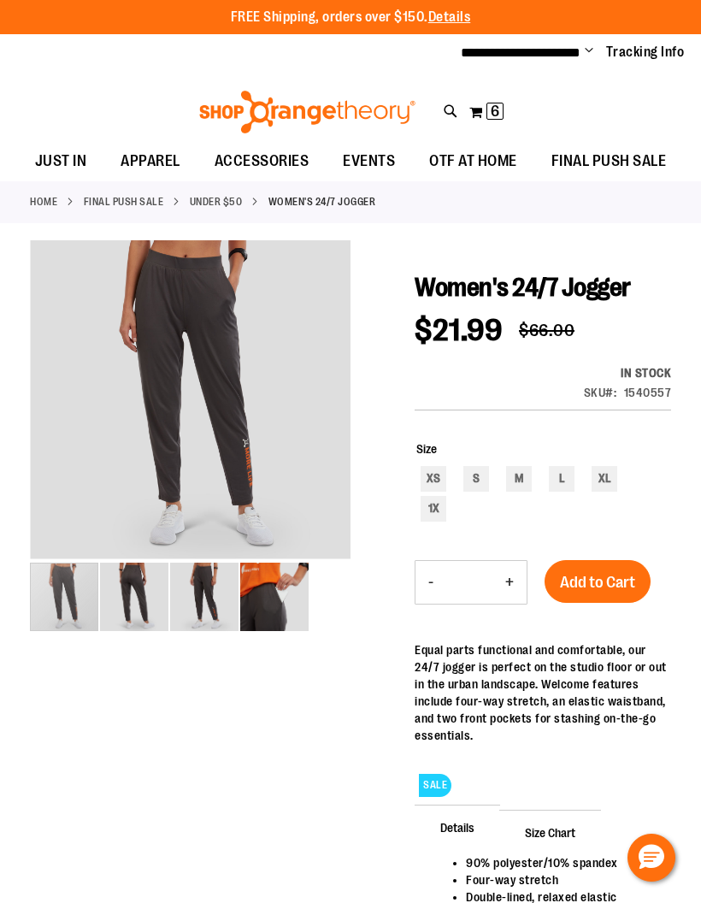
click at [98, 586] on div "carousel" at bounding box center [64, 597] width 68 height 68
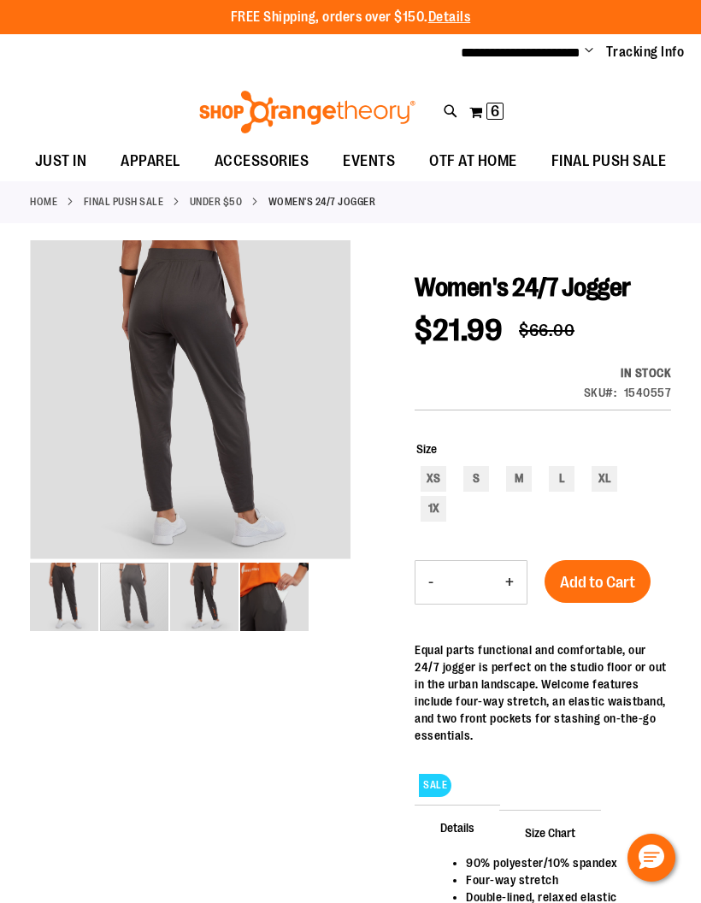
click at [204, 593] on img "image 3 of 4" at bounding box center [204, 597] width 68 height 68
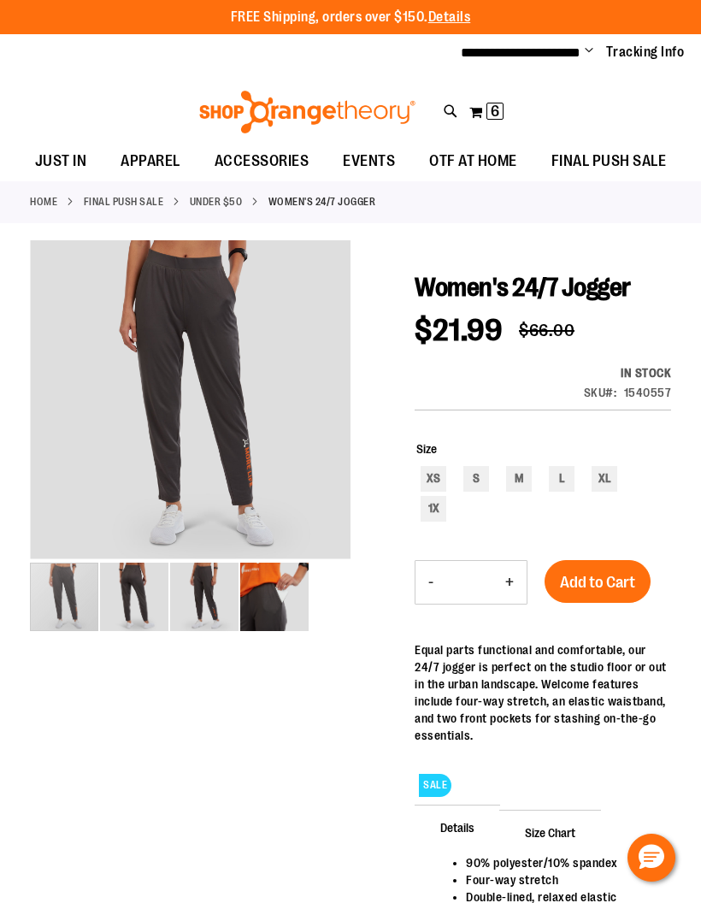
click at [61, 594] on img "image 1 of 4" at bounding box center [64, 597] width 68 height 68
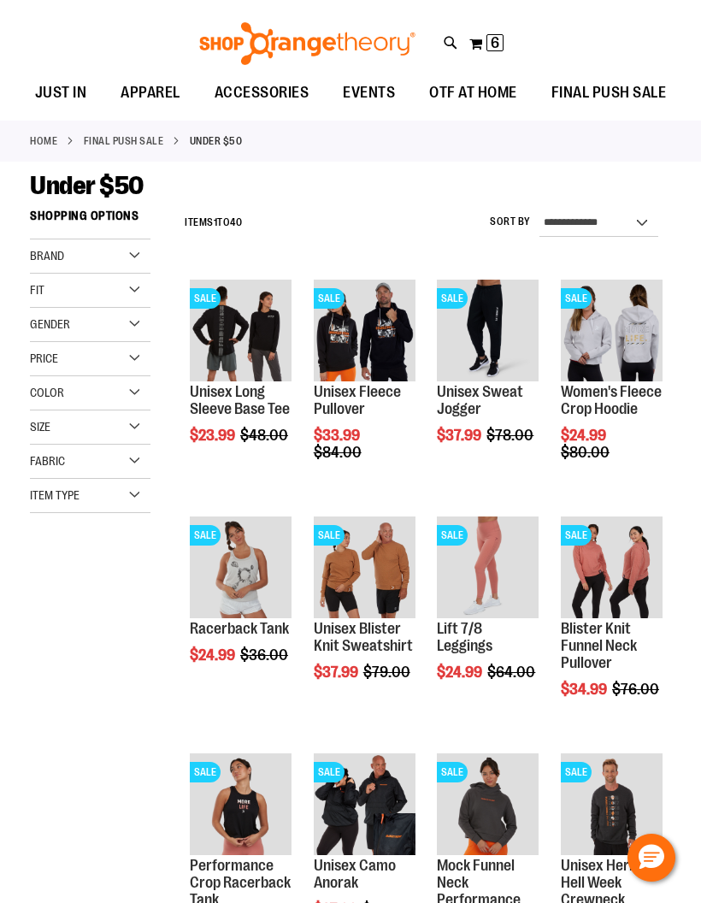
scroll to position [68, 0]
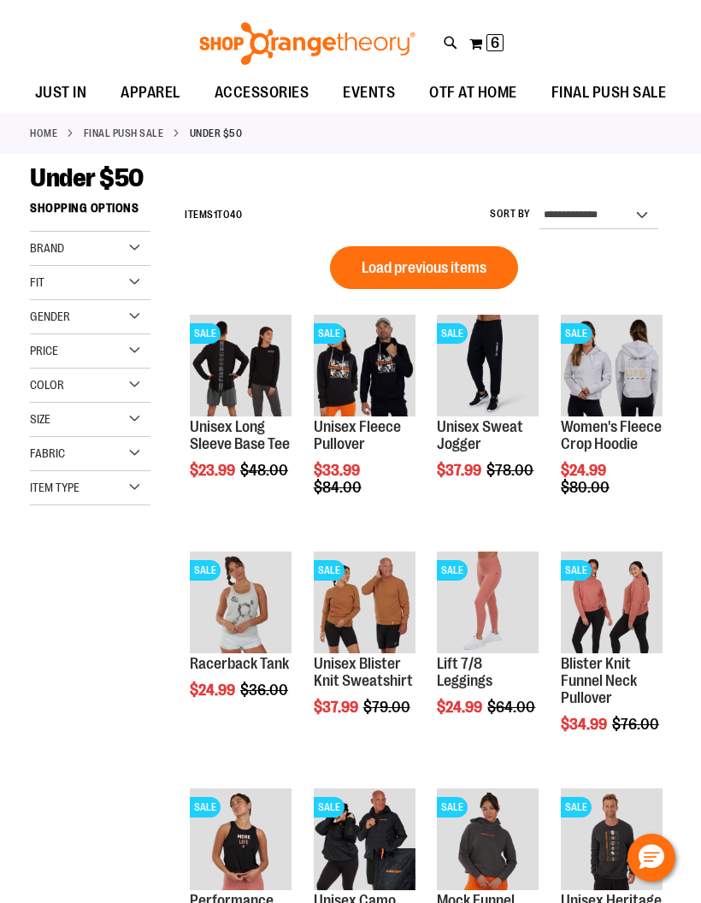
click at [470, 263] on span "Load previous items" at bounding box center [424, 267] width 125 height 17
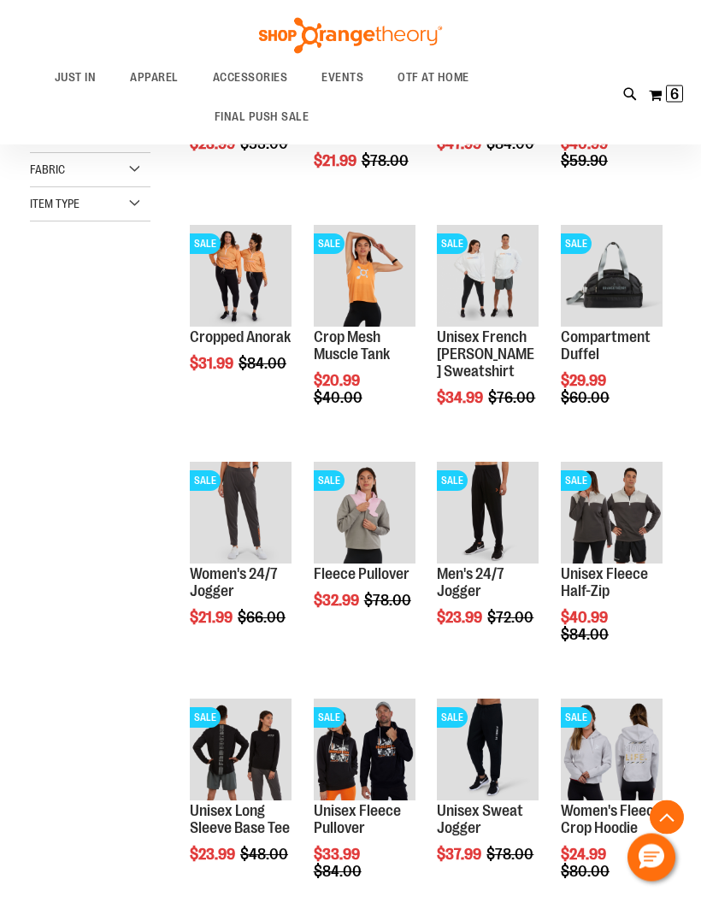
scroll to position [352, 0]
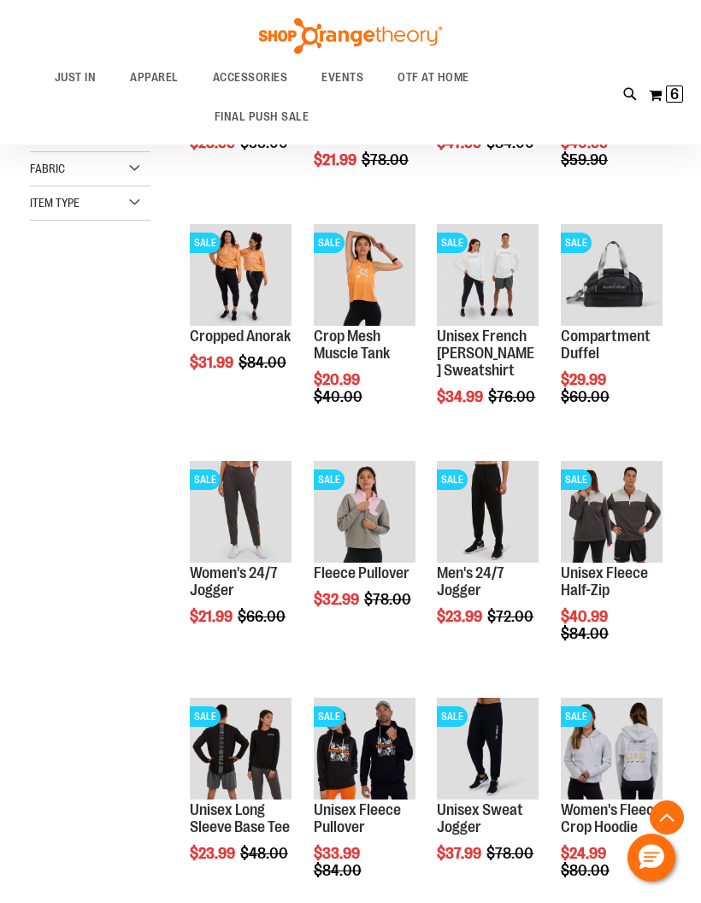
click at [474, 577] on link "Men's 24/7 Jogger" at bounding box center [471, 582] width 68 height 34
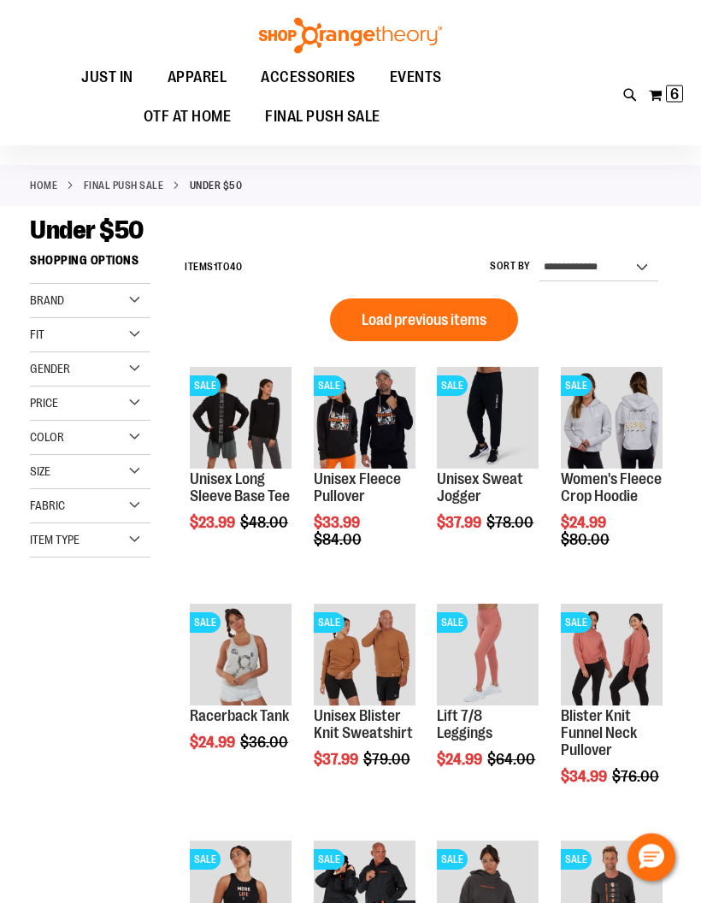
scroll to position [9, 0]
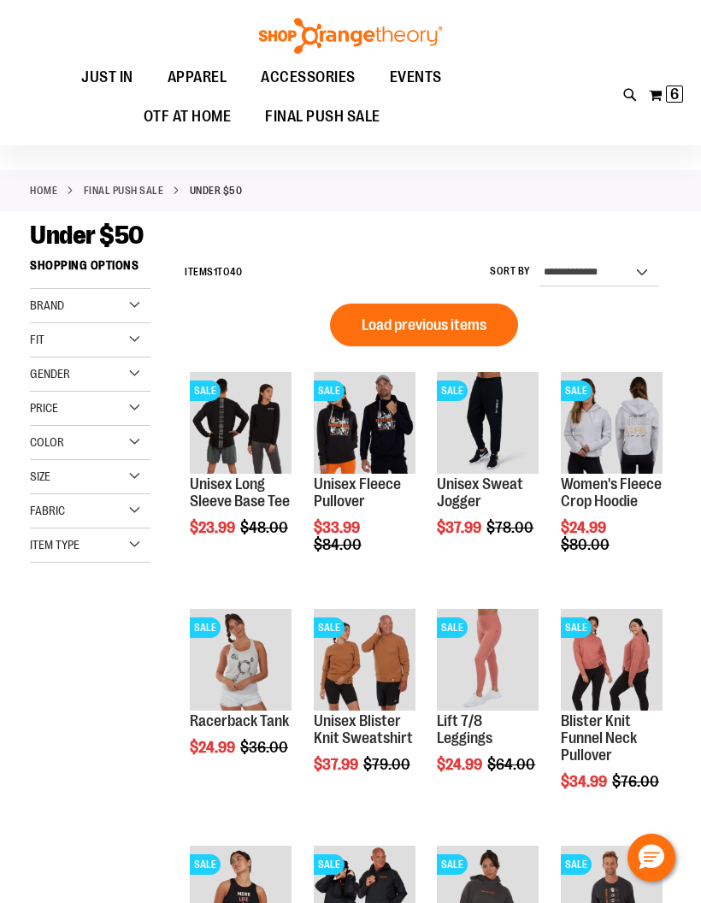
click at [480, 315] on button "Load previous items" at bounding box center [424, 325] width 188 height 43
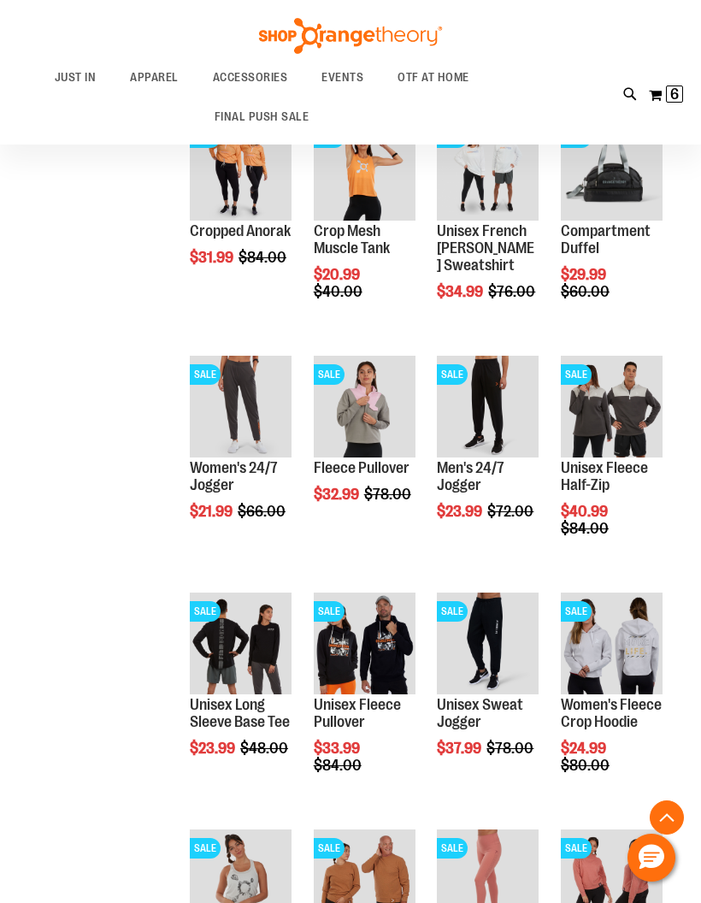
scroll to position [470, 0]
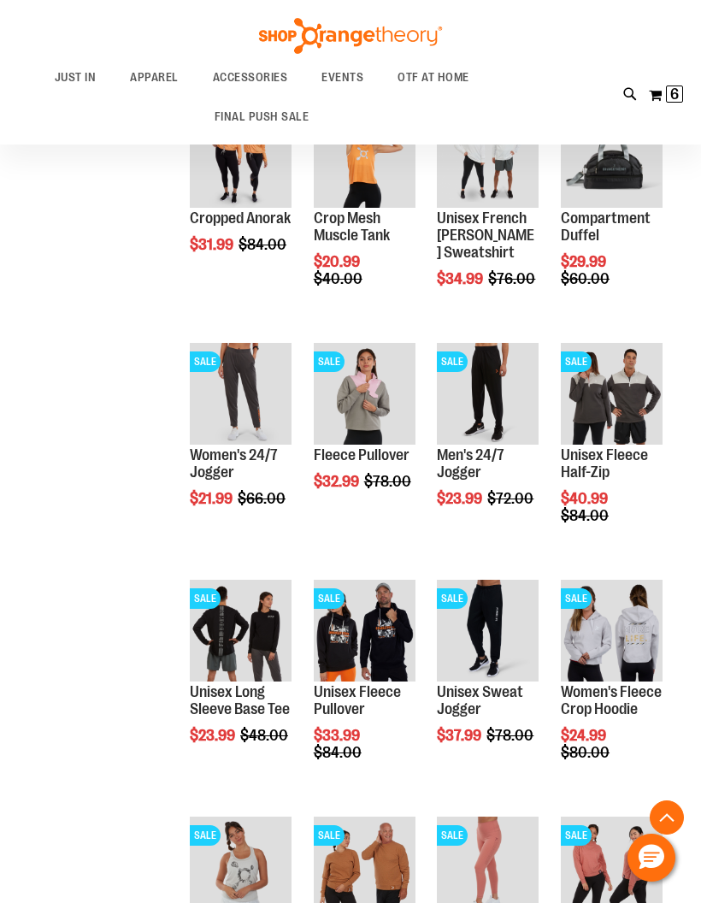
click at [470, 702] on link "Unisex Sweat Jogger" at bounding box center [480, 701] width 86 height 34
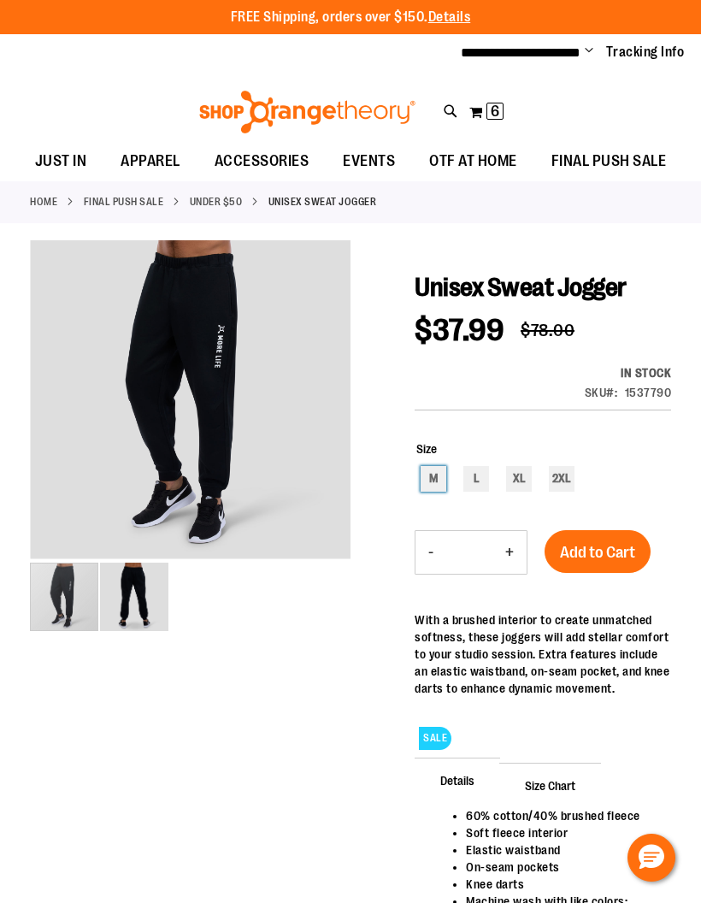
click at [434, 478] on div "M" at bounding box center [434, 479] width 26 height 26
type input "***"
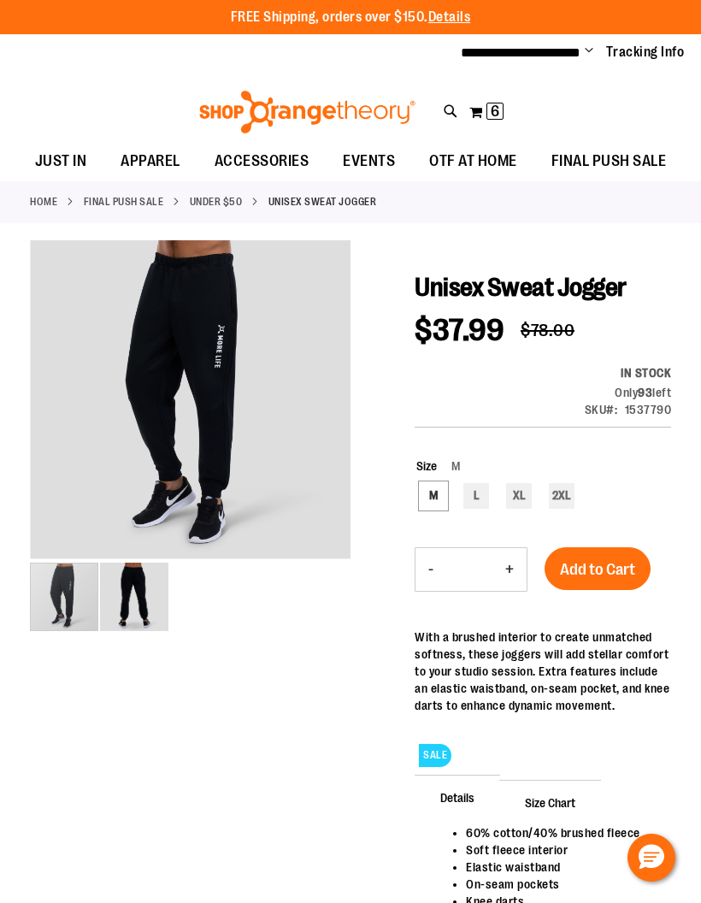
click at [618, 573] on span "Add to Cart" at bounding box center [597, 569] width 75 height 19
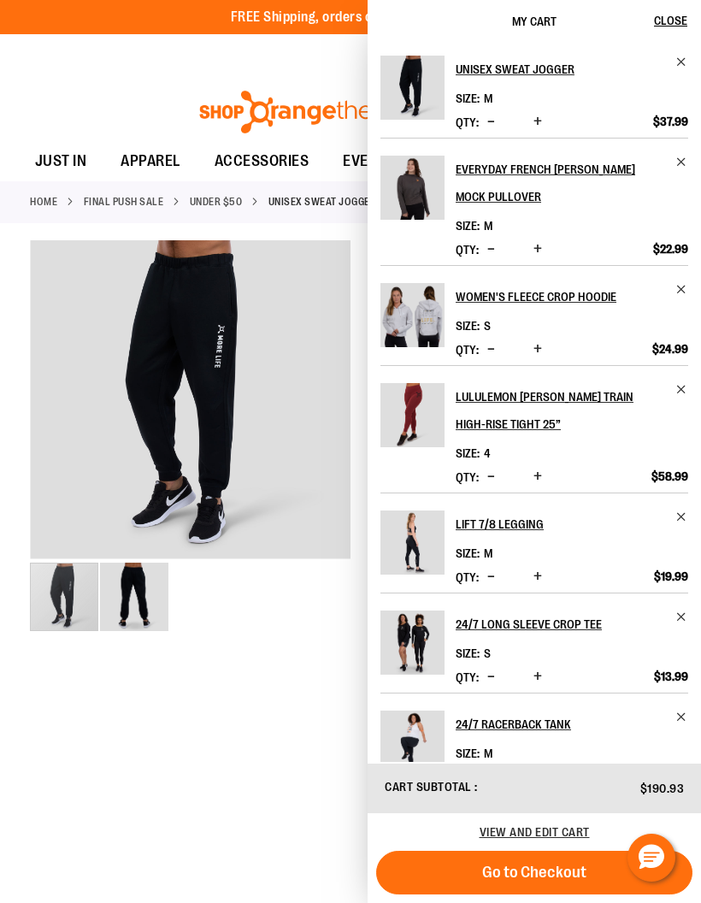
click at [671, 21] on span "Close" at bounding box center [670, 21] width 33 height 14
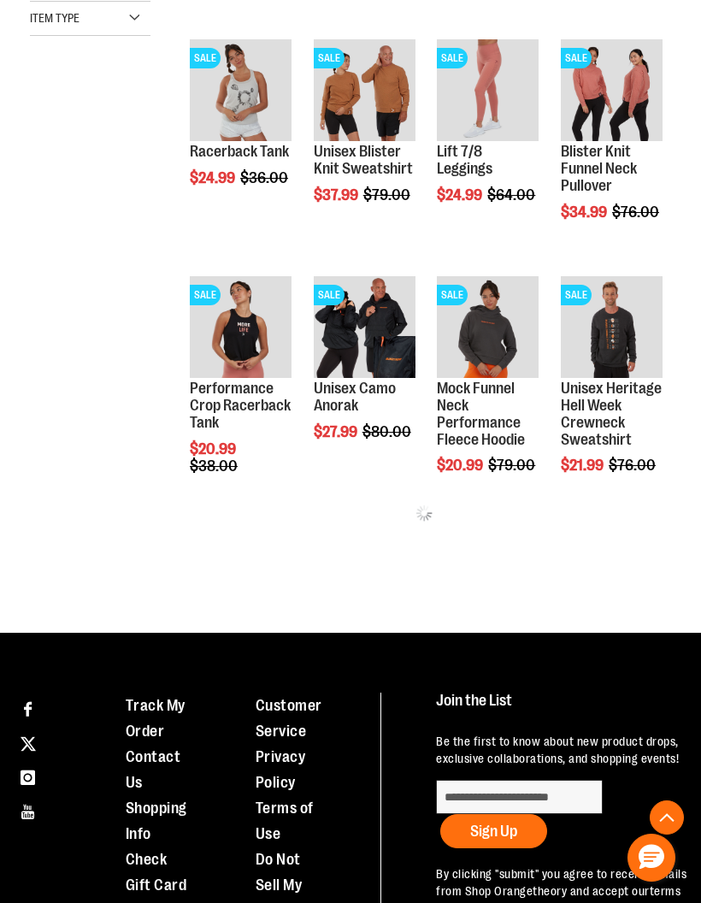
scroll to position [538, 0]
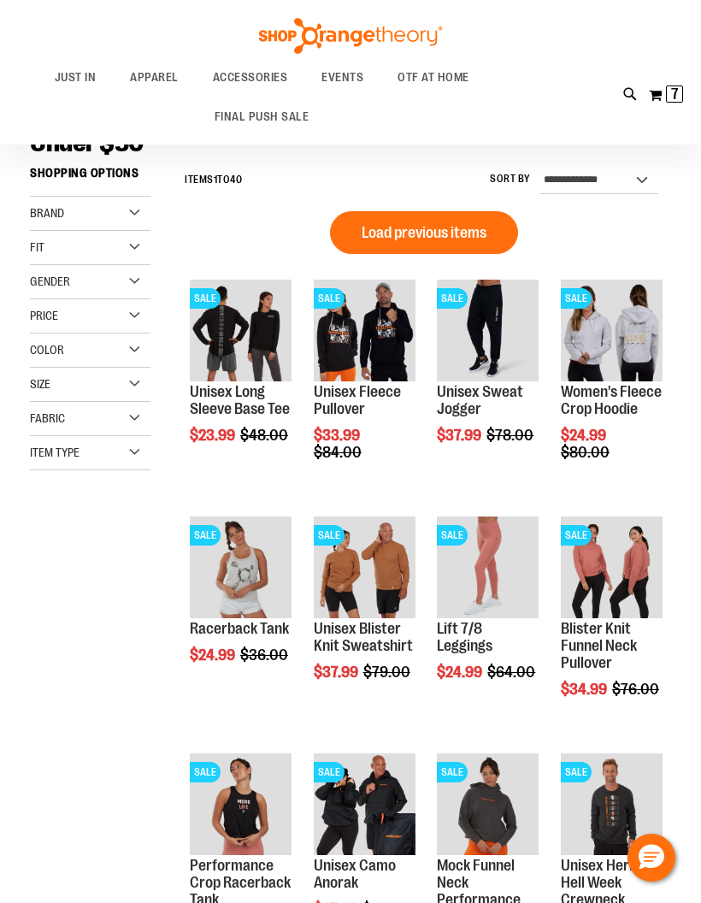
scroll to position [100, 0]
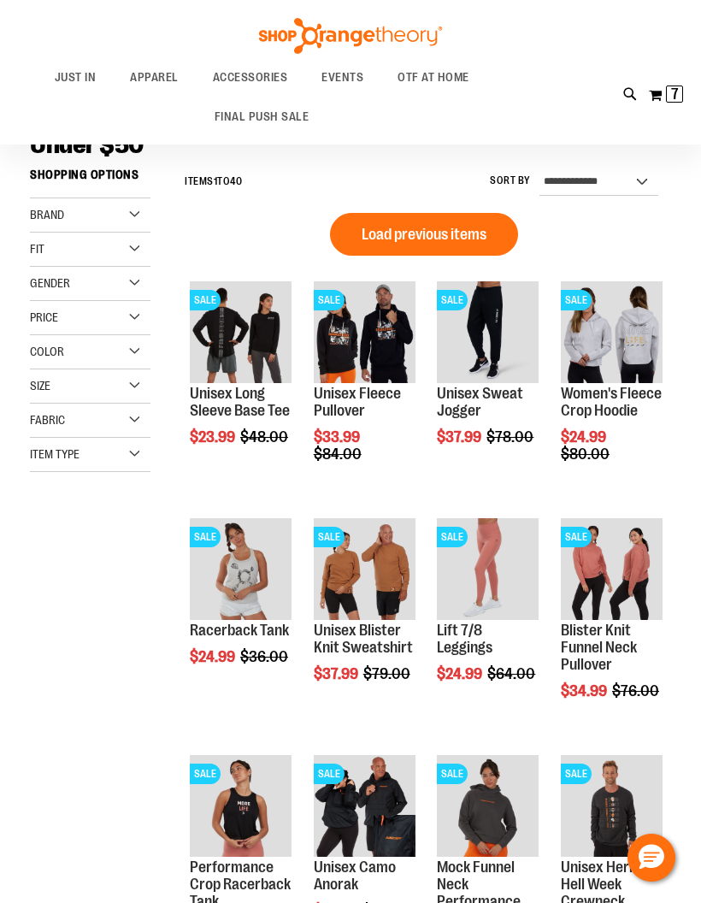
click at [451, 229] on span "Load previous items" at bounding box center [424, 234] width 125 height 17
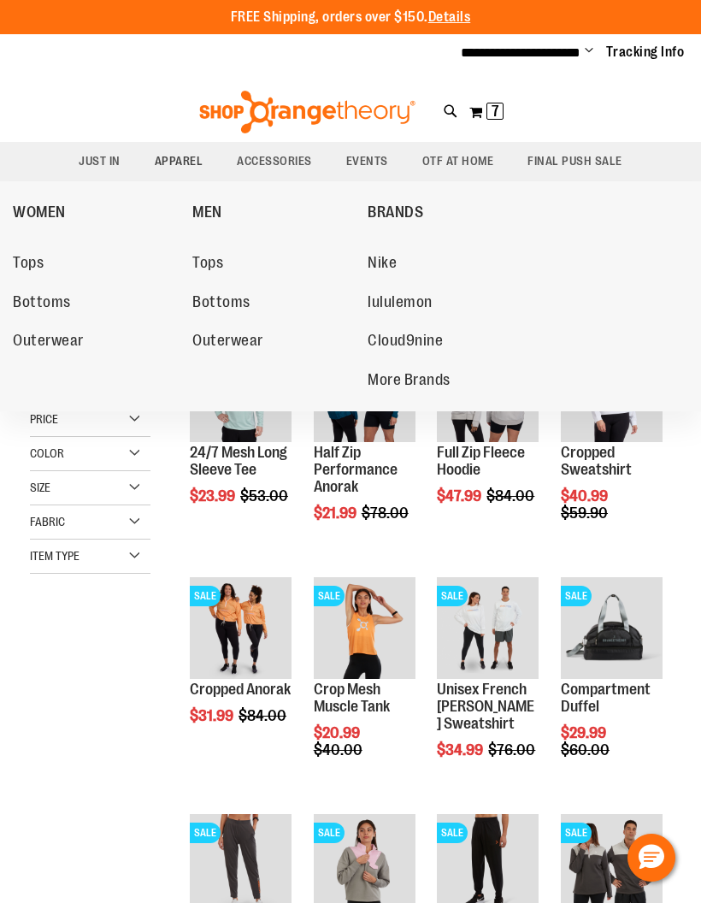
click at [34, 260] on span "Tops" at bounding box center [28, 264] width 31 height 21
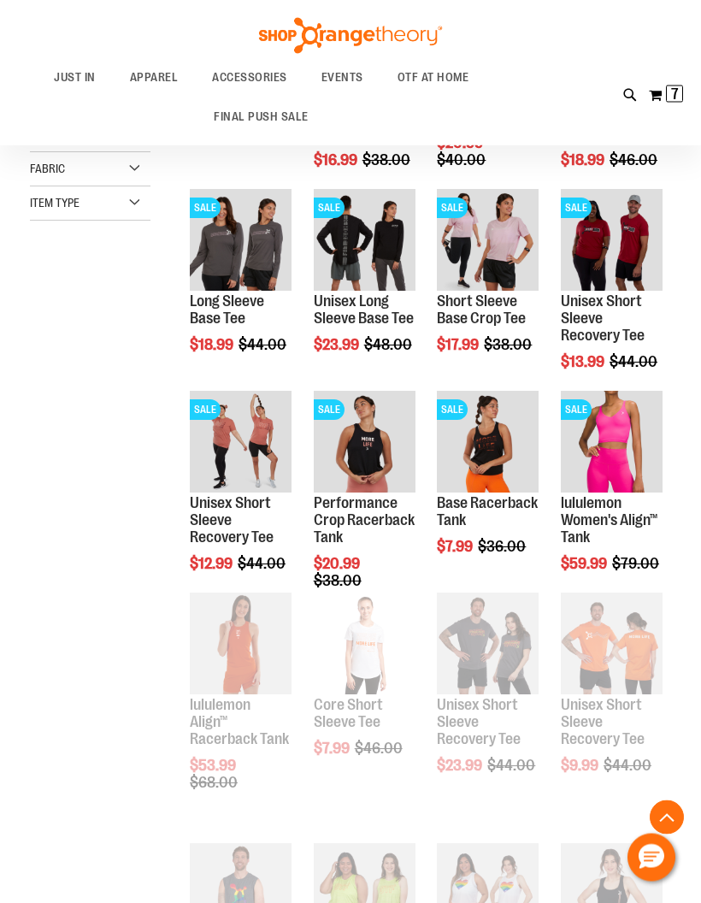
scroll to position [352, 0]
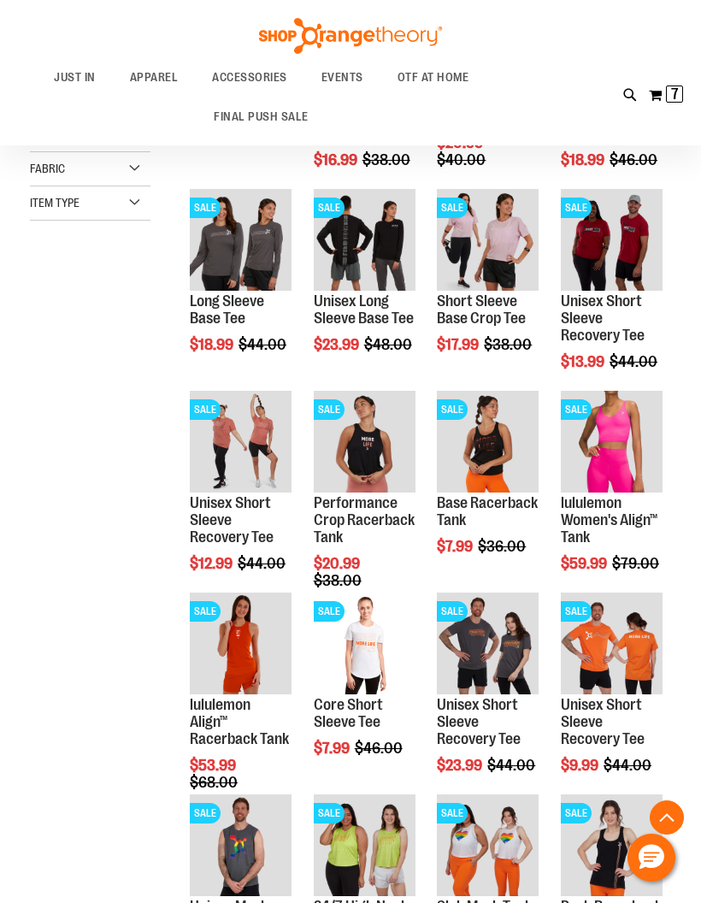
click at [453, 519] on link "Base Racerback Tank" at bounding box center [487, 511] width 101 height 34
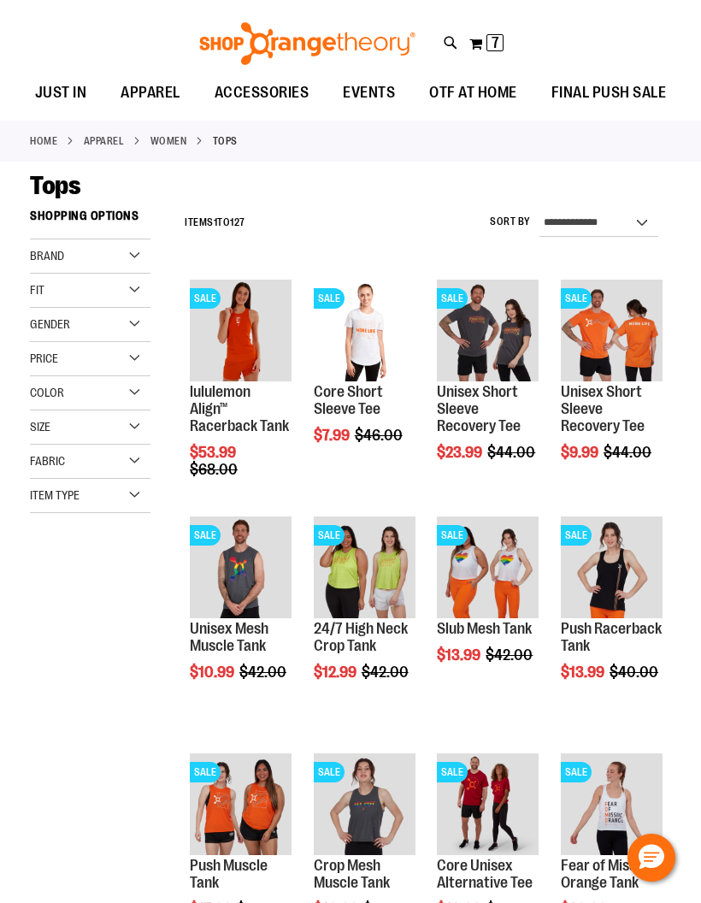
scroll to position [68, 0]
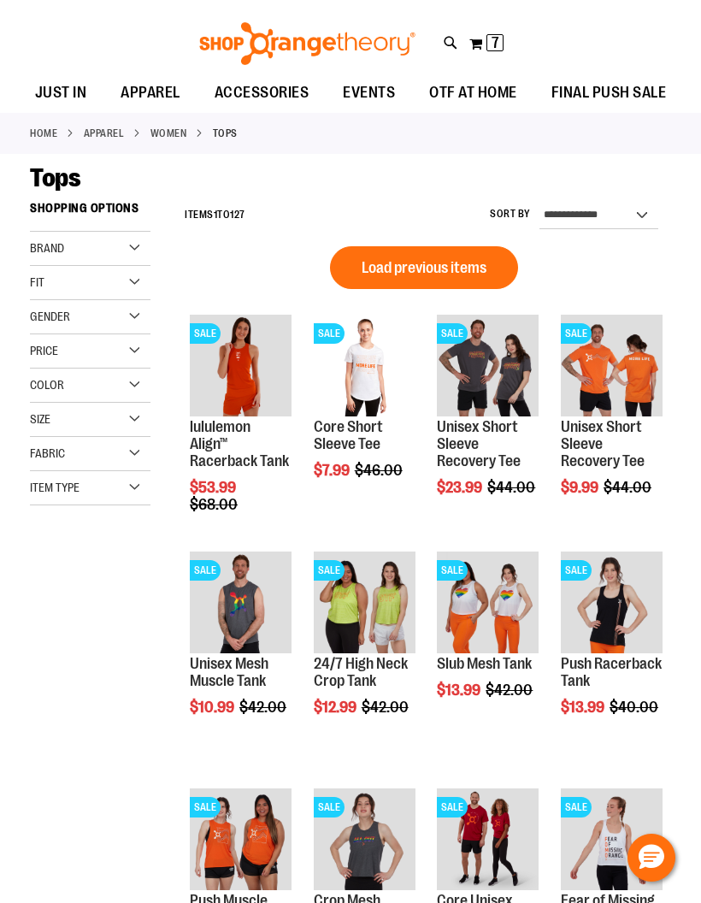
click at [483, 270] on span "Load previous items" at bounding box center [424, 267] width 125 height 17
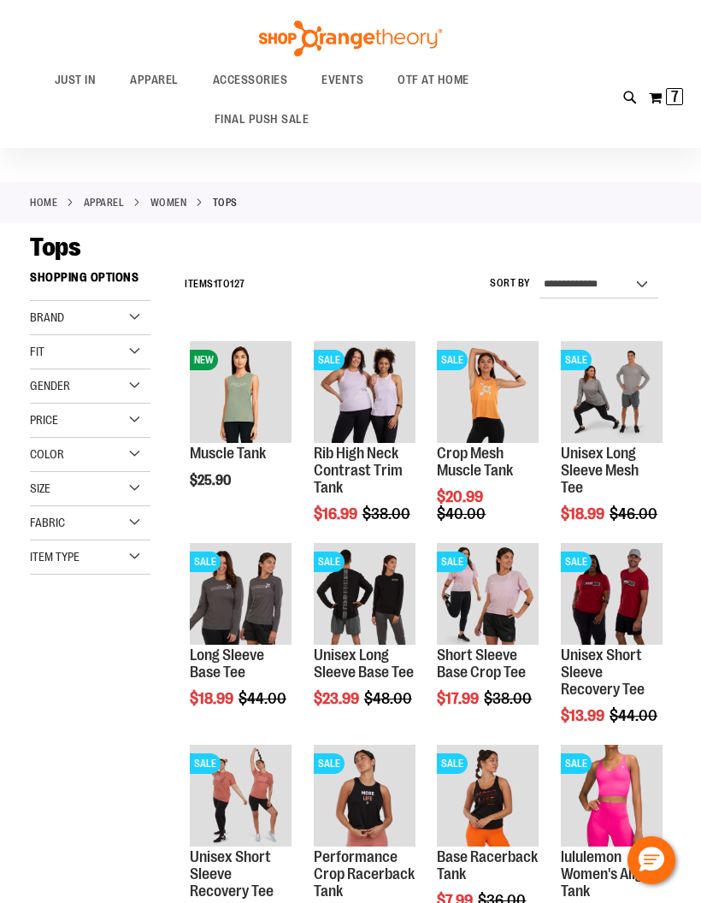
scroll to position [1, 0]
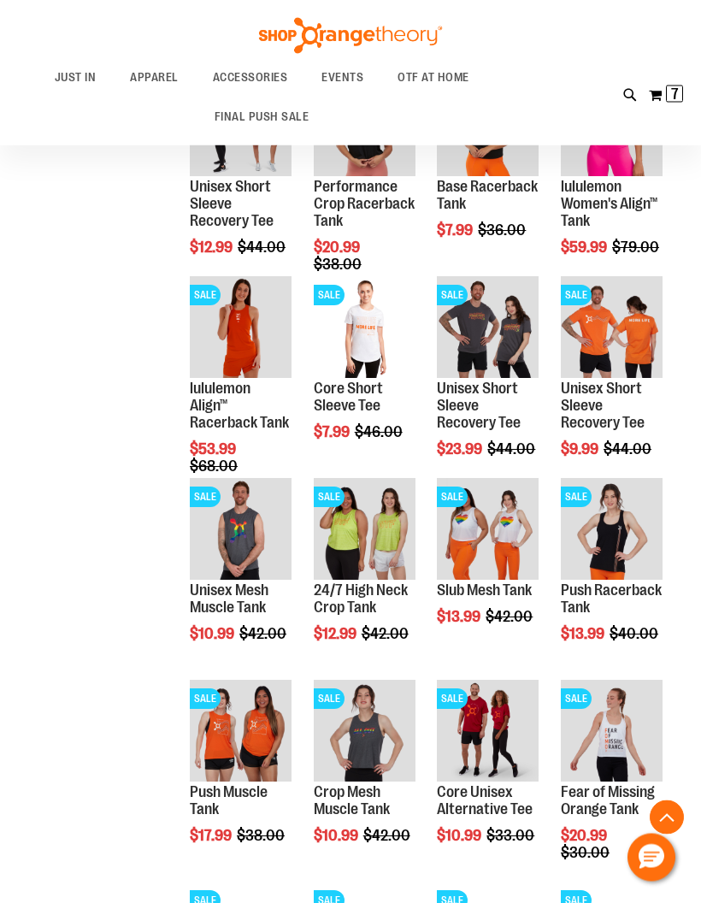
scroll to position [669, 0]
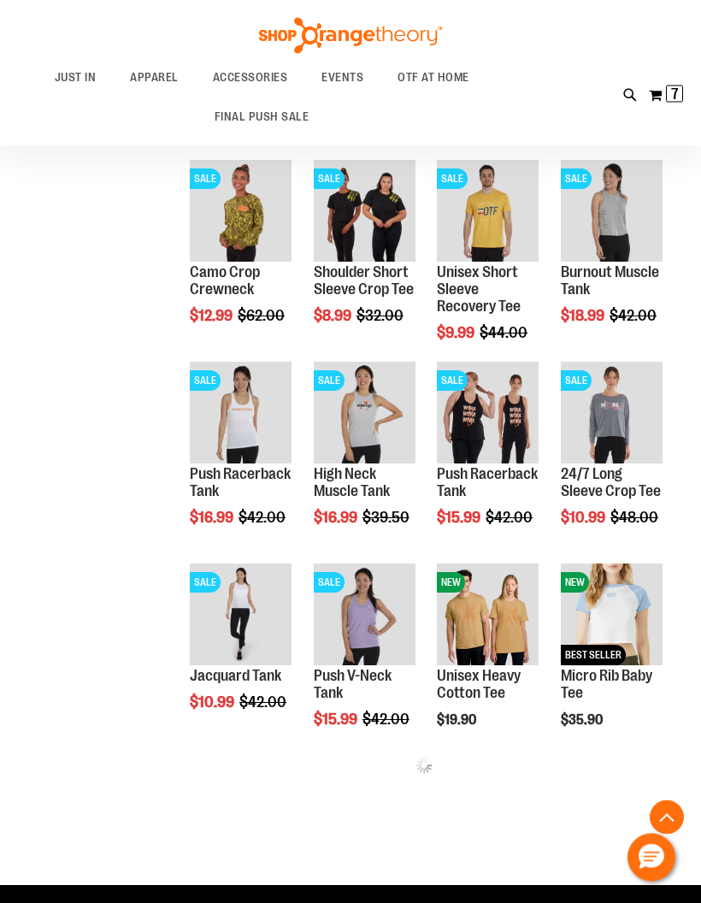
scroll to position [1391, 0]
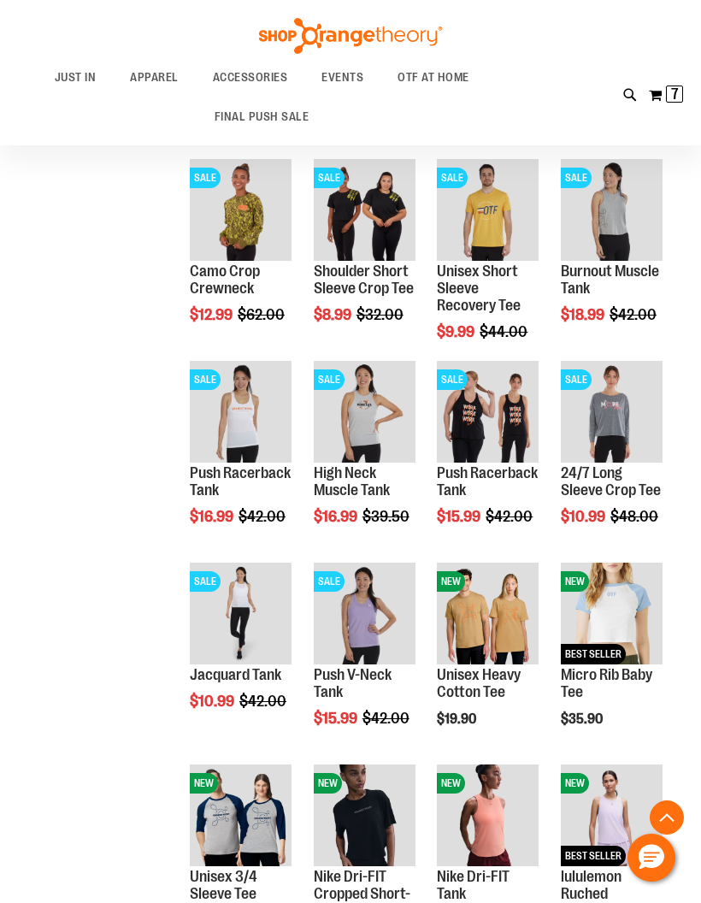
click at [510, 475] on link "Push Racerback Tank" at bounding box center [487, 482] width 101 height 34
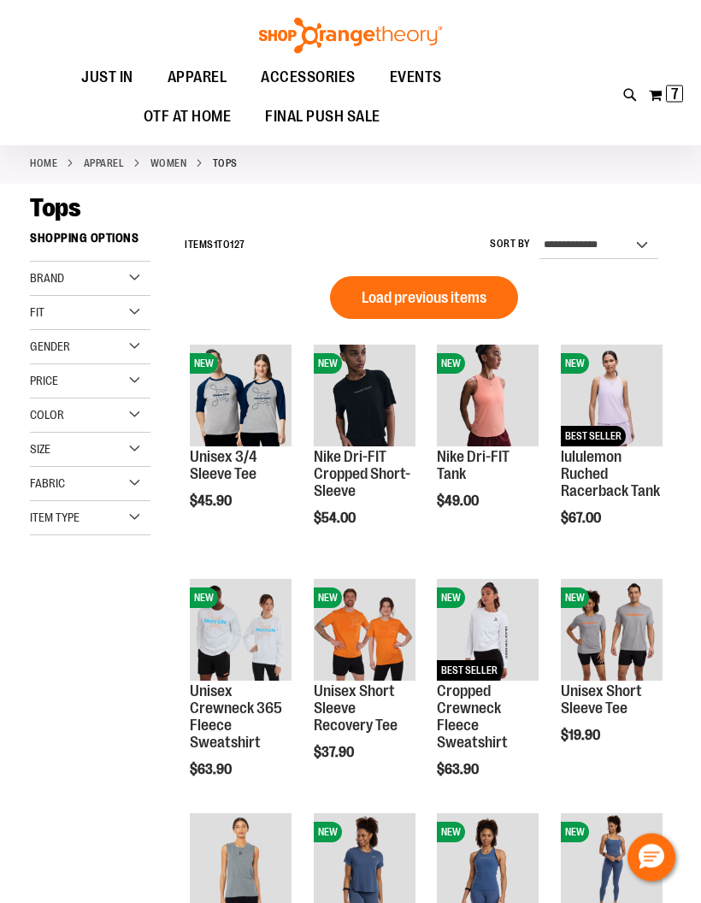
scroll to position [37, 0]
click at [423, 302] on span "Load previous items" at bounding box center [424, 297] width 125 height 17
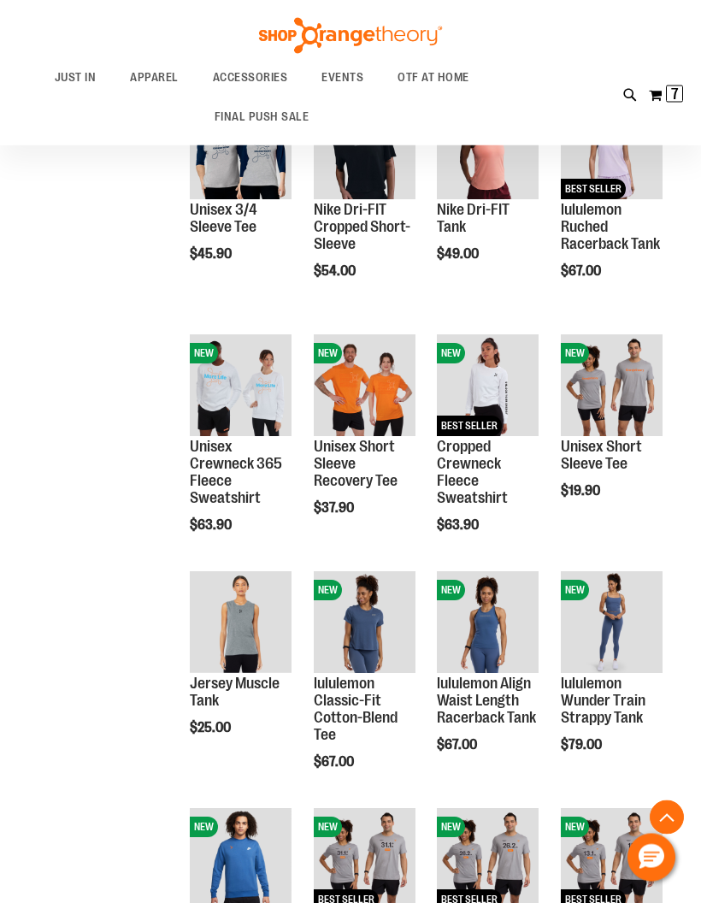
scroll to position [995, 0]
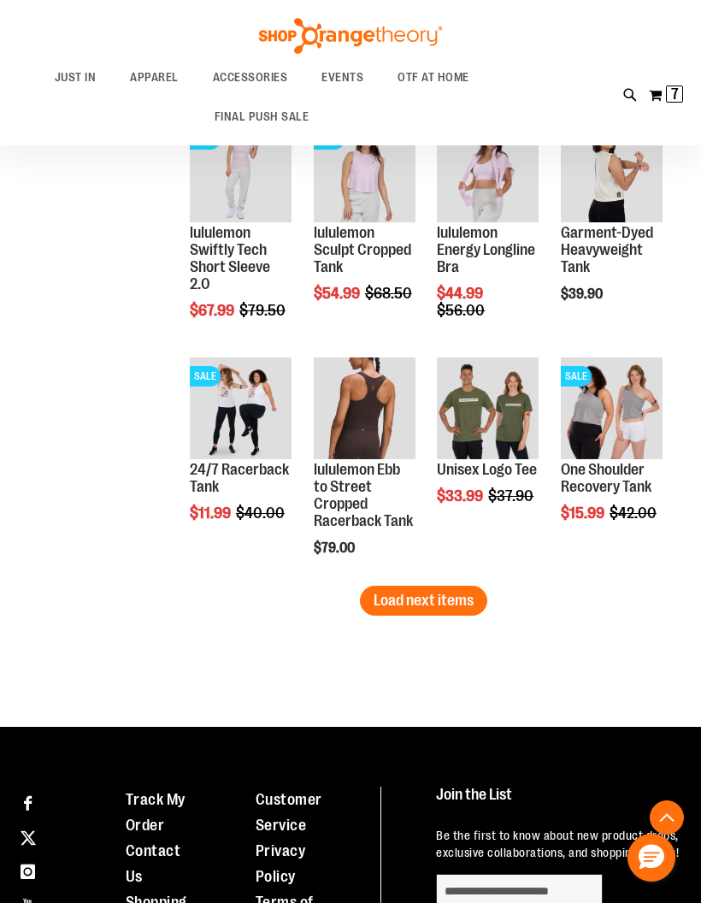
scroll to position [2630, 0]
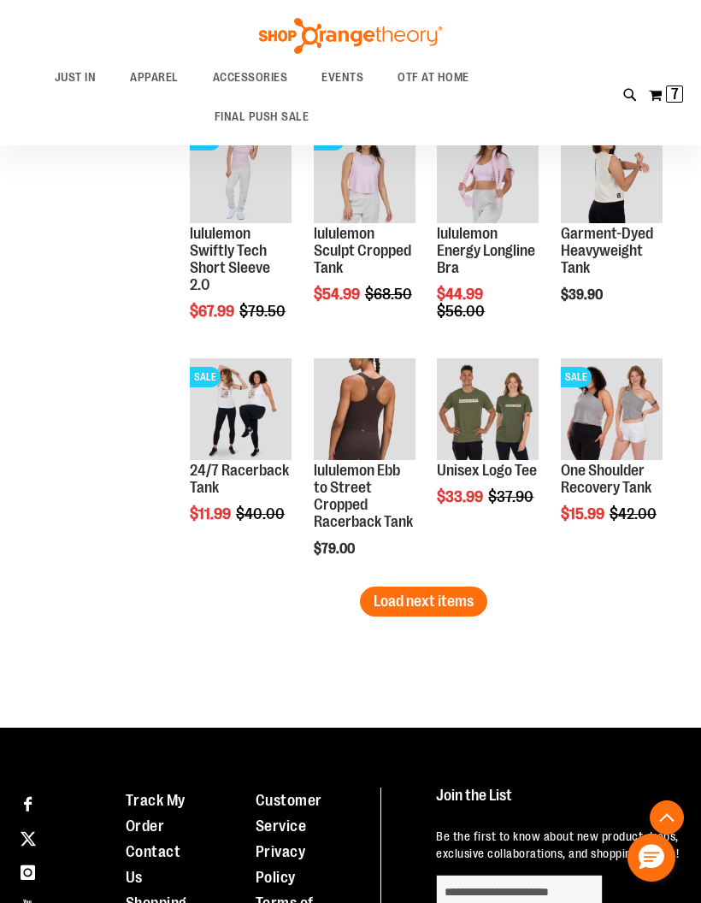
click at [446, 598] on span "Load next items" at bounding box center [424, 601] width 100 height 17
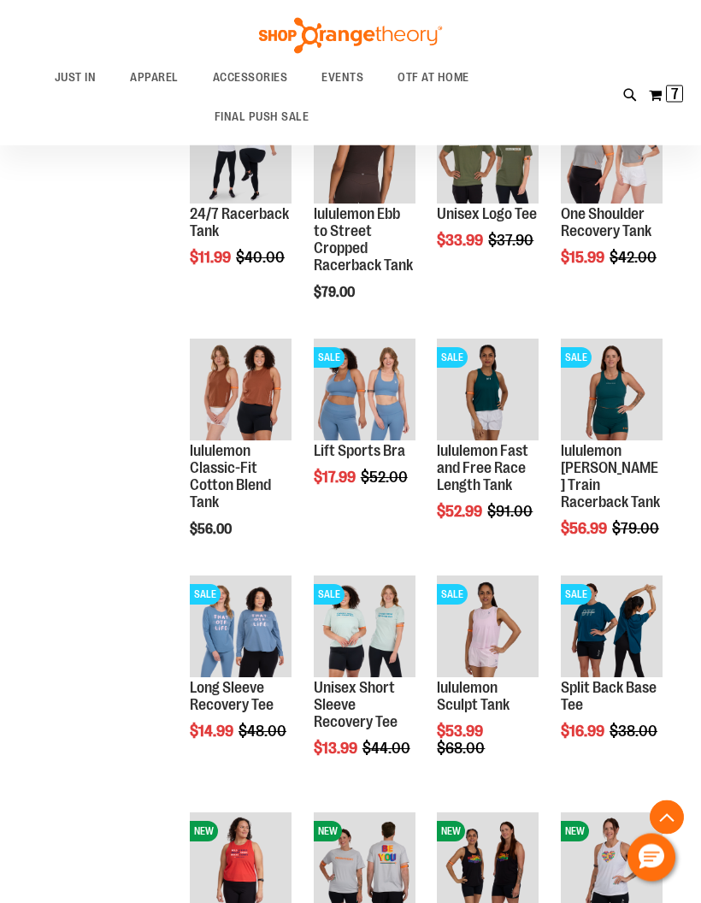
scroll to position [2886, 0]
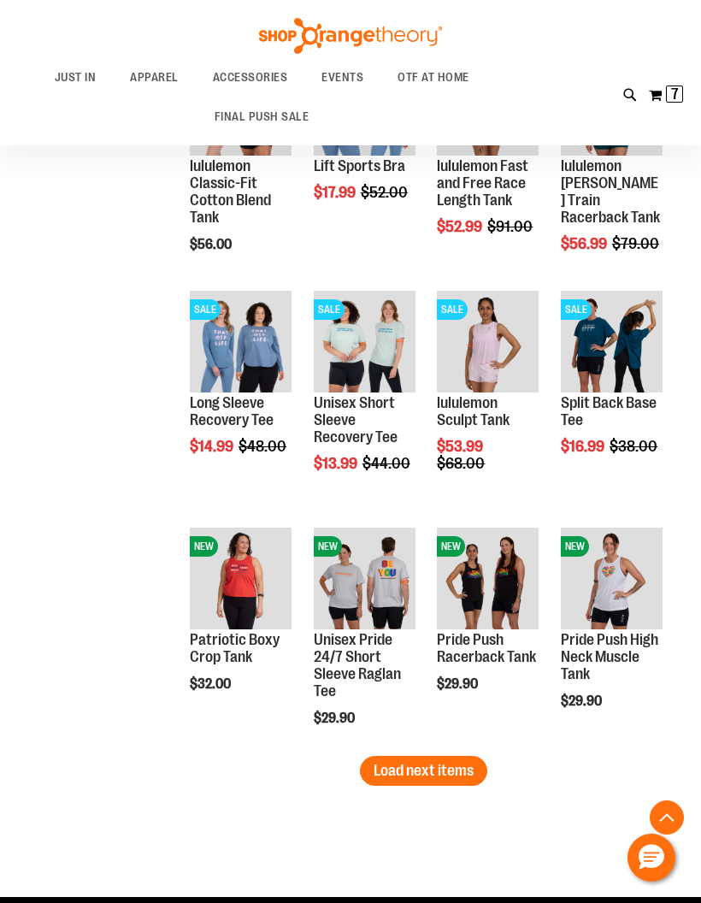
click at [443, 769] on span "Load next items" at bounding box center [424, 770] width 100 height 17
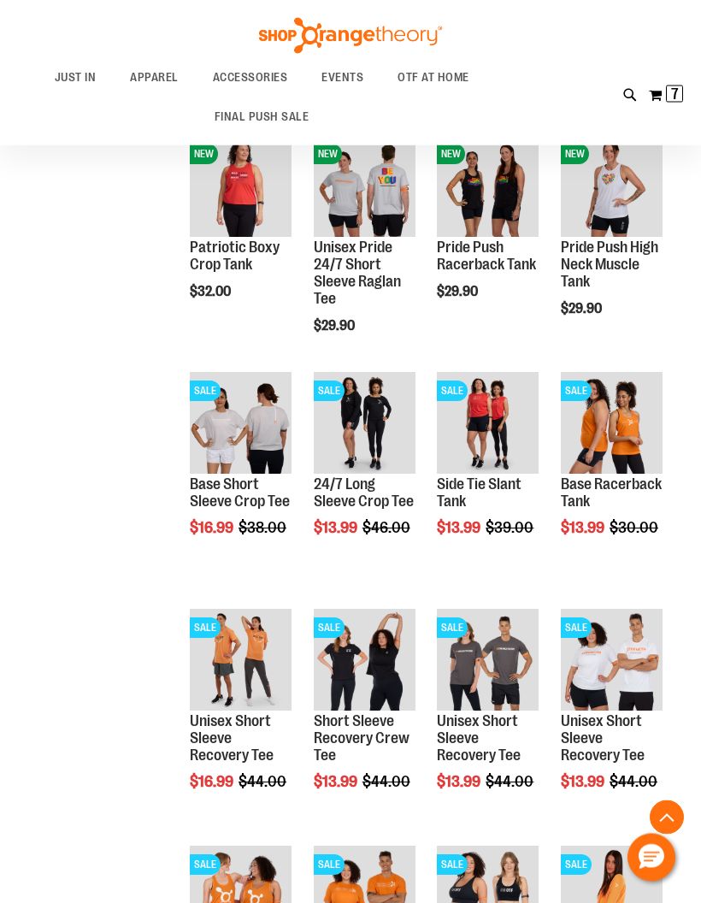
scroll to position [3565, 0]
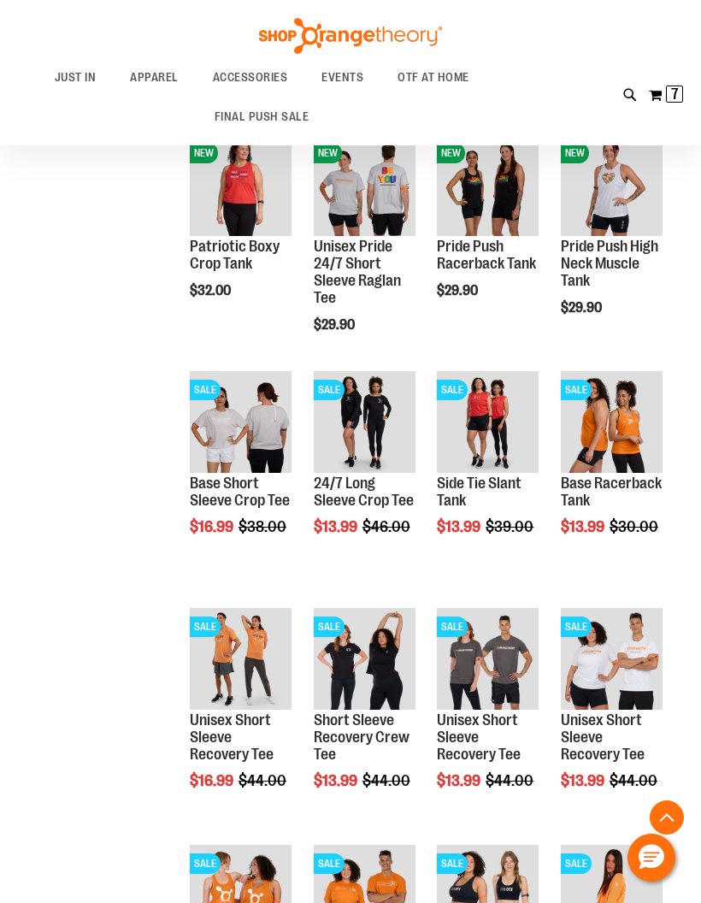
click at [366, 728] on link "Short Sleeve Recovery Crew Tee" at bounding box center [362, 737] width 96 height 51
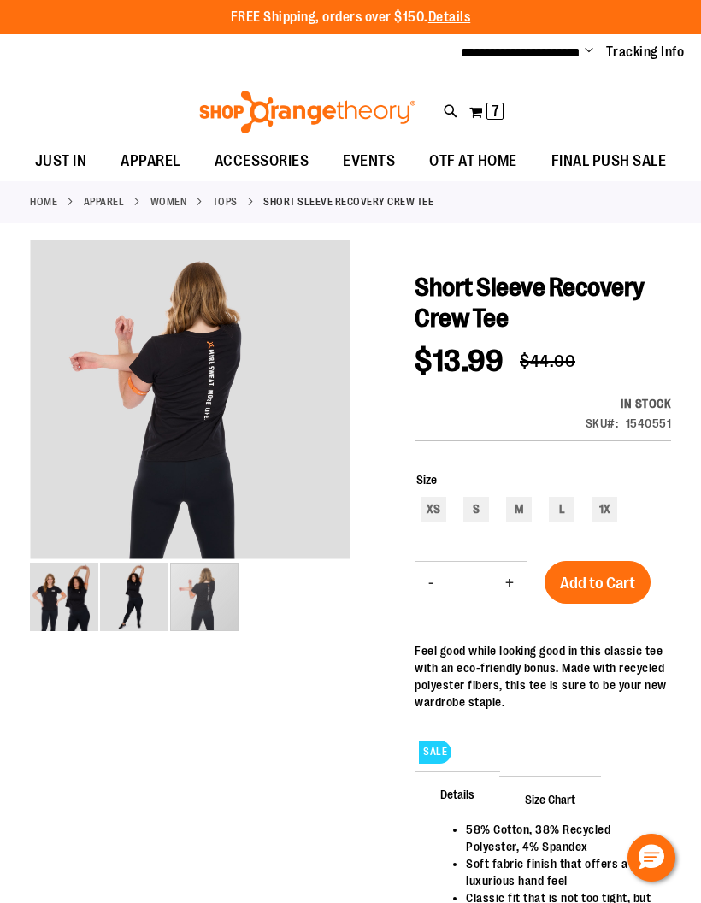
click at [208, 592] on img "image 3 of 3" at bounding box center [204, 597] width 68 height 68
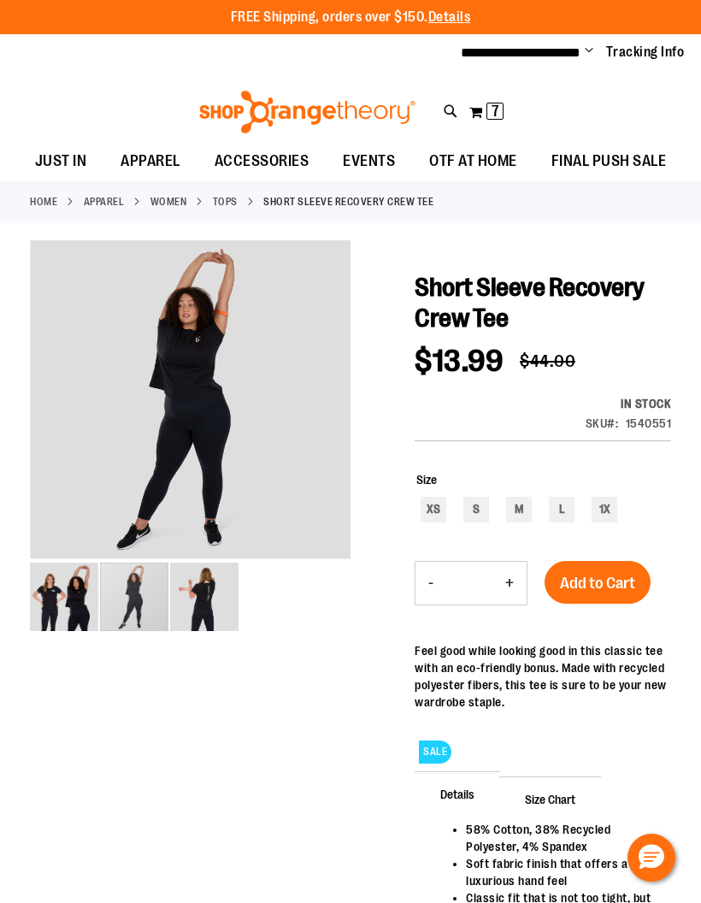
click at [133, 581] on img "image 2 of 3" at bounding box center [134, 597] width 68 height 68
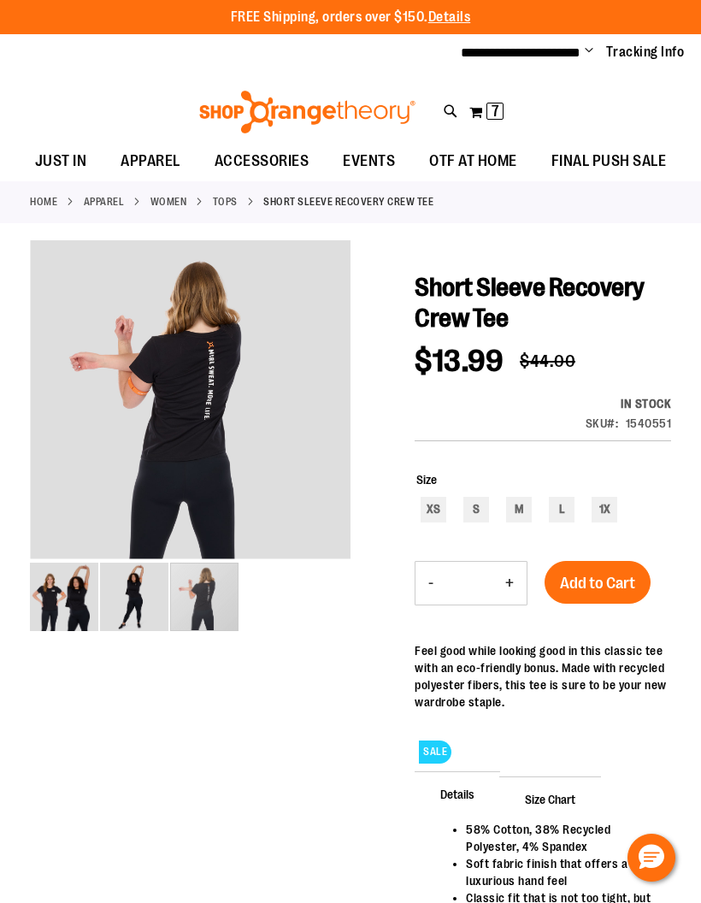
click at [198, 591] on div "carousel" at bounding box center [204, 597] width 68 height 68
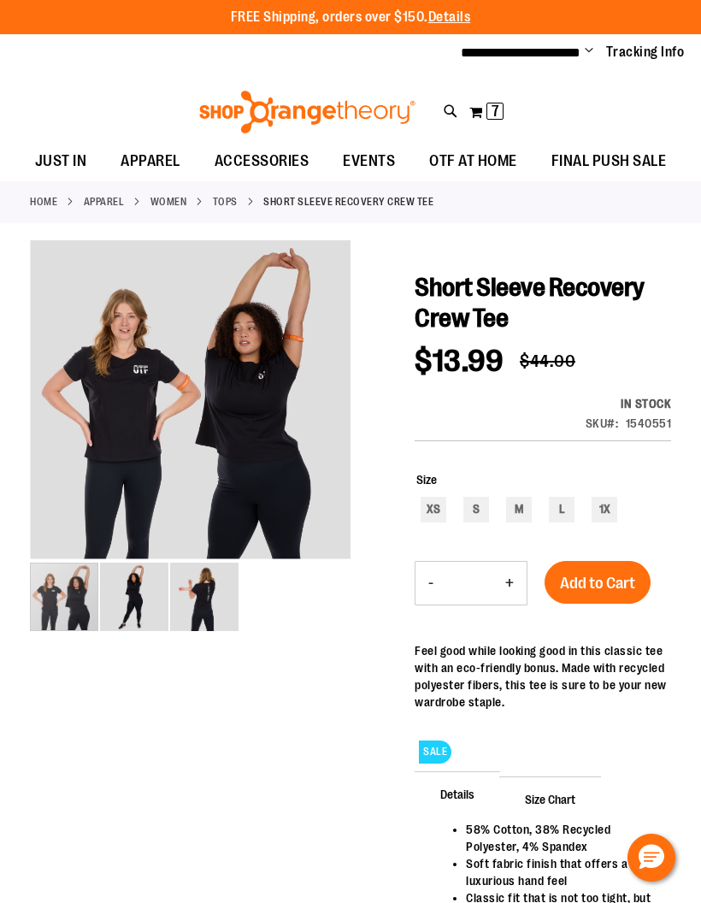
click at [62, 584] on img "image 1 of 3" at bounding box center [64, 597] width 68 height 68
click at [133, 589] on img "image 2 of 3" at bounding box center [134, 597] width 68 height 68
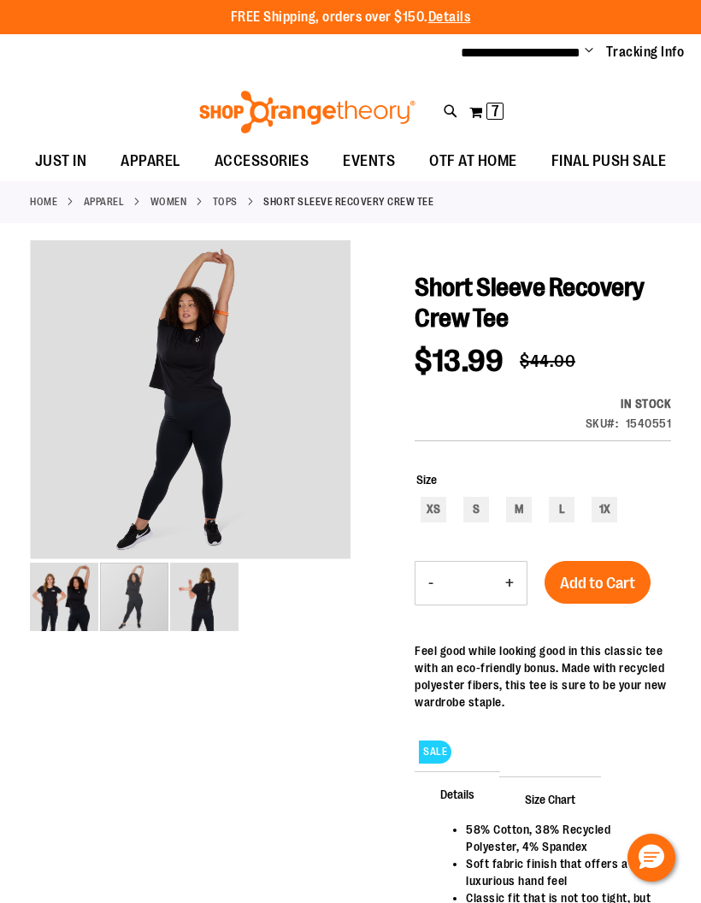
click at [169, 581] on div "carousel" at bounding box center [134, 597] width 68 height 68
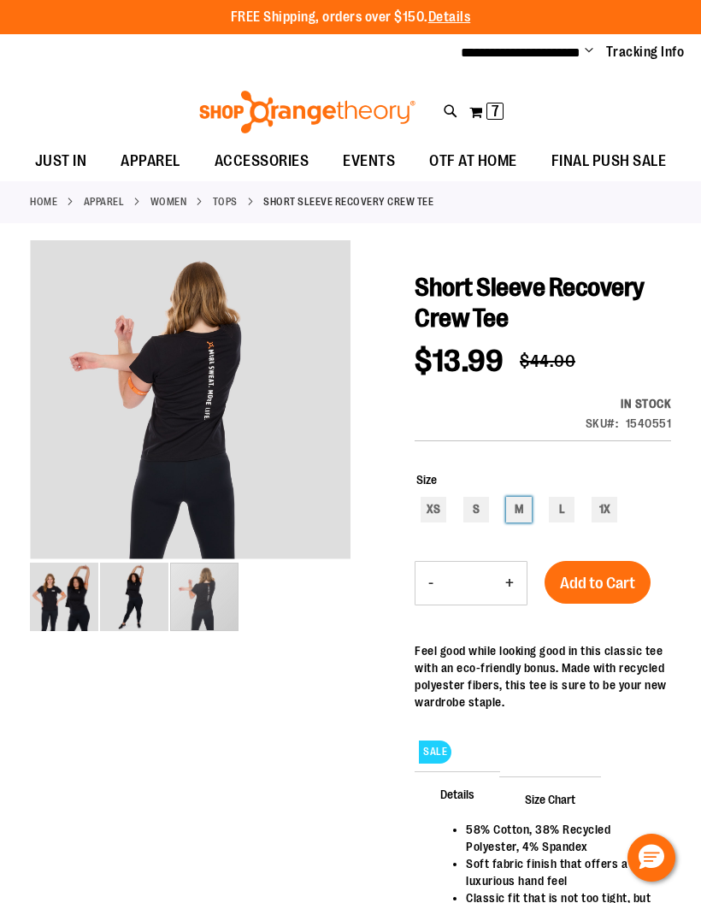
click at [518, 501] on div "M" at bounding box center [519, 510] width 26 height 26
type input "***"
click at [623, 579] on span "Add to Cart" at bounding box center [597, 583] width 75 height 19
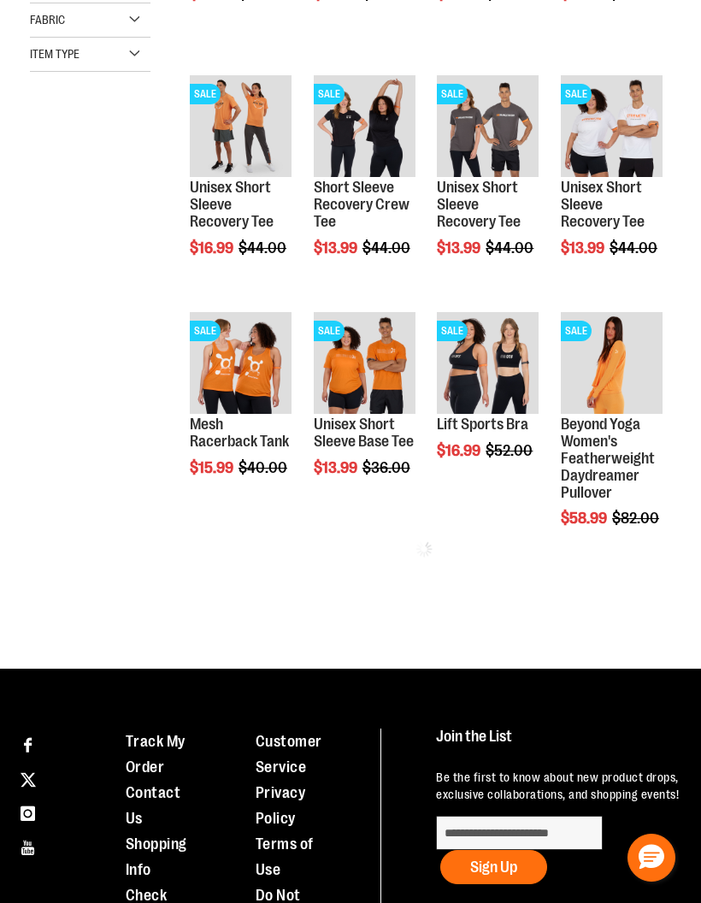
scroll to position [510, 0]
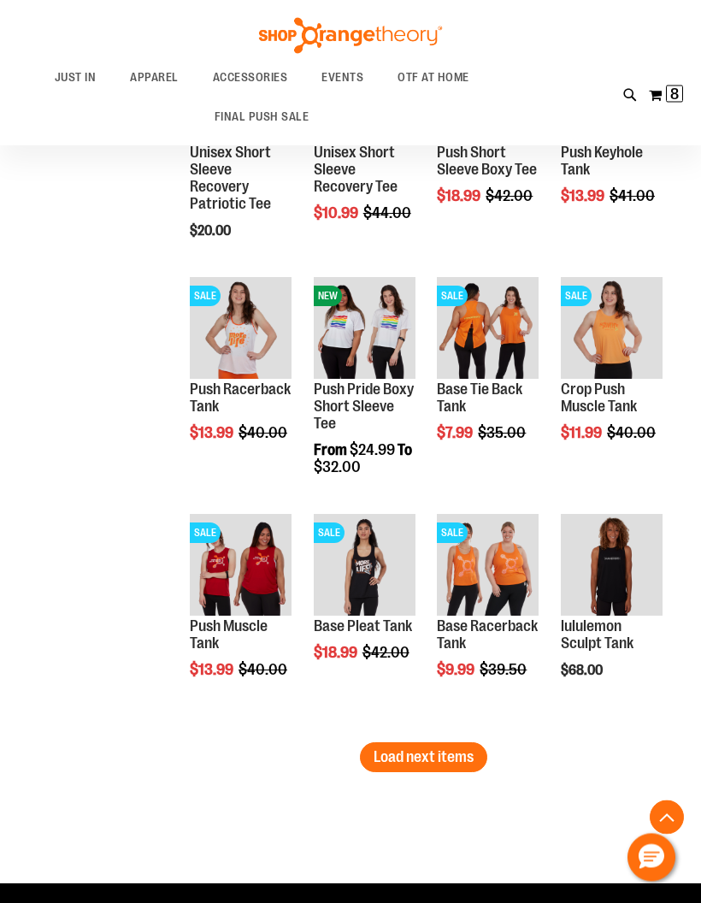
scroll to position [1721, 0]
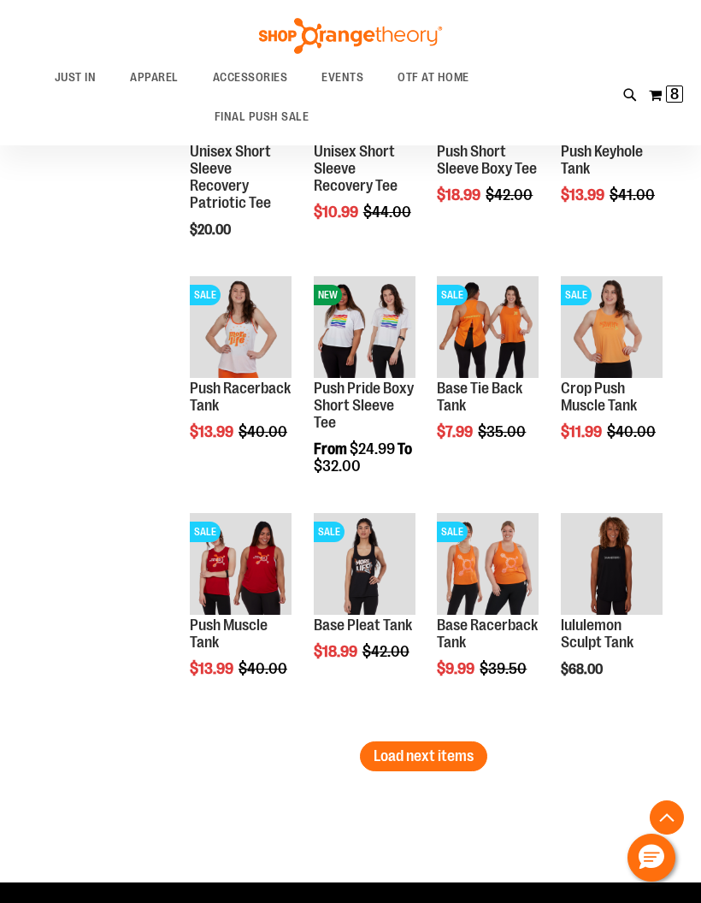
click at [456, 758] on span "Load next items" at bounding box center [424, 756] width 100 height 17
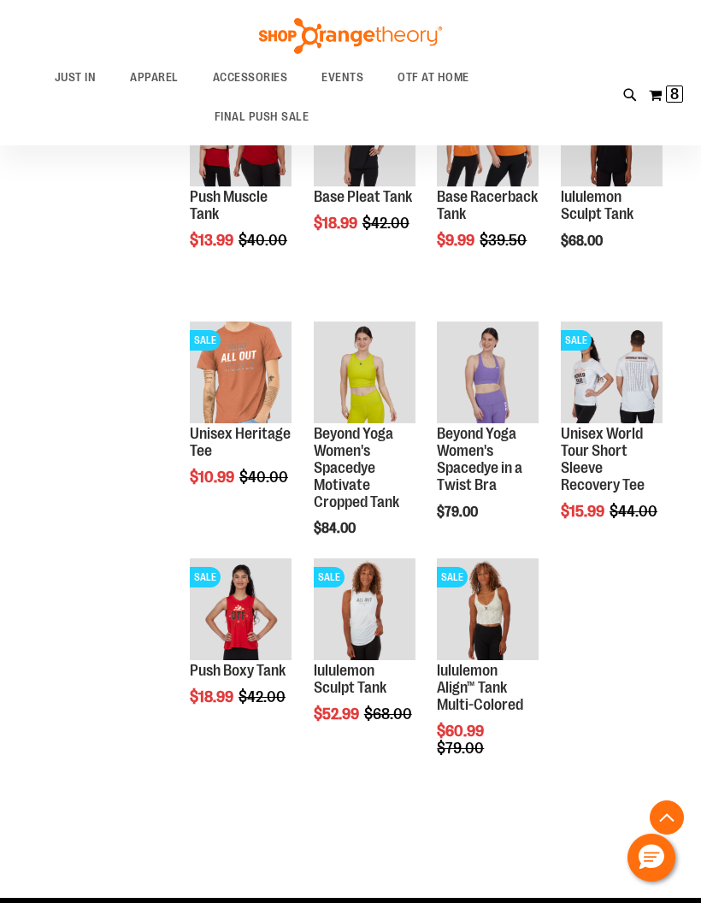
scroll to position [2149, 0]
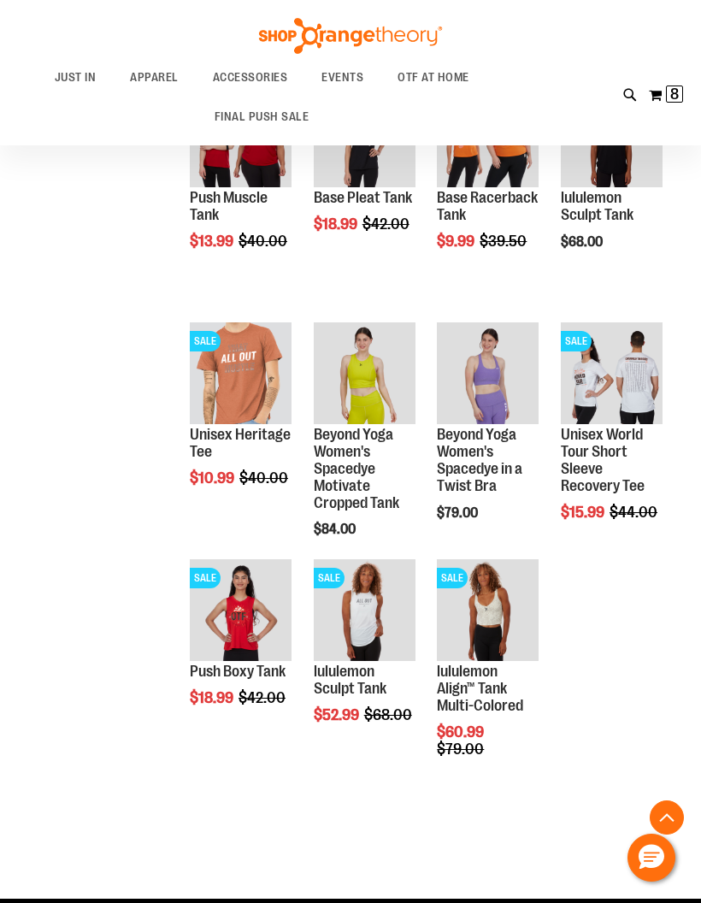
click at [672, 98] on span "8" at bounding box center [675, 94] width 9 height 17
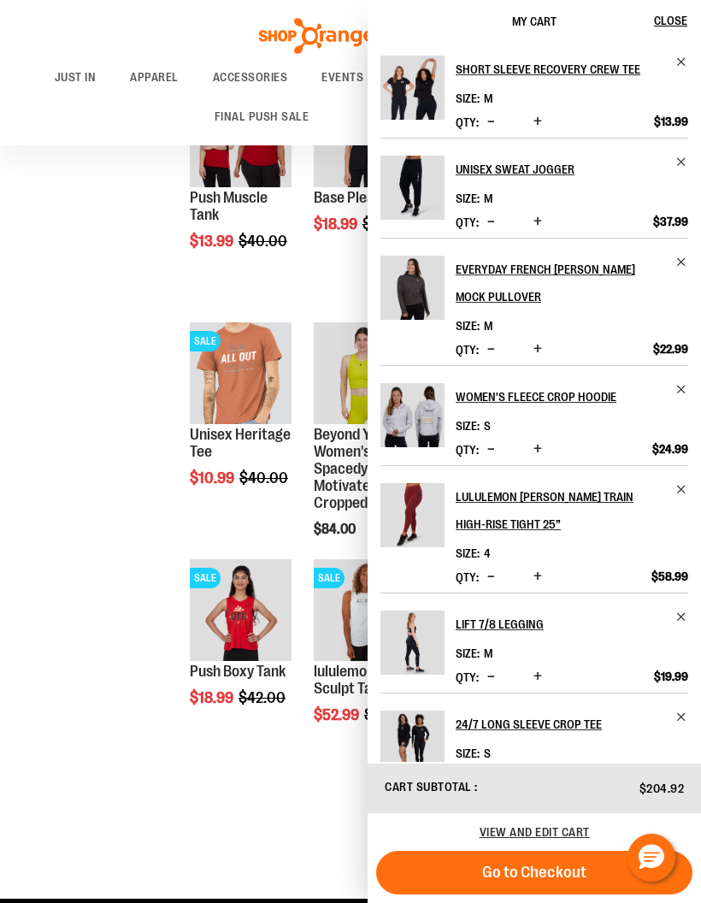
scroll to position [0, 0]
click at [692, 161] on div "Short Sleeve Recovery Crew Tee Size M Qty" at bounding box center [535, 402] width 334 height 719
click at [677, 169] on link "Unisex Sweat Jogger" at bounding box center [572, 169] width 233 height 27
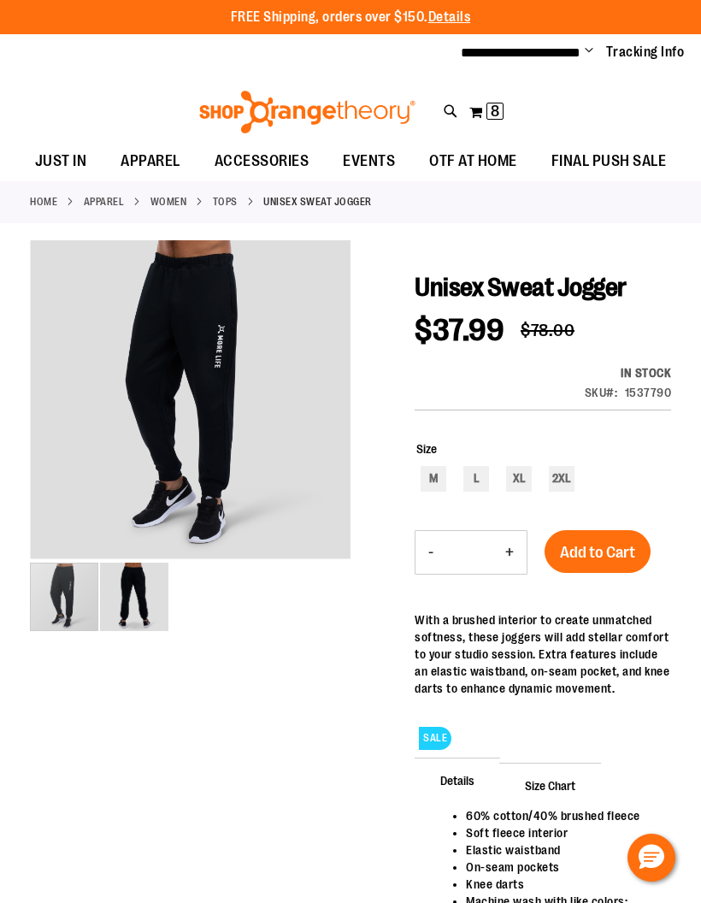
click at [493, 108] on span "8" at bounding box center [495, 111] width 9 height 17
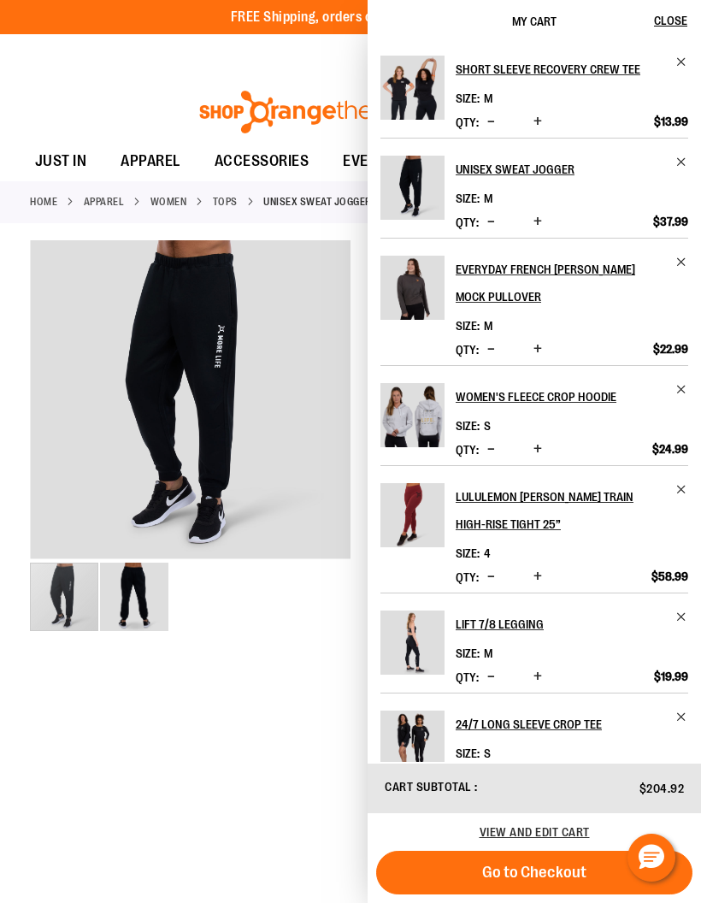
click at [678, 167] on span "Remove item" at bounding box center [682, 162] width 13 height 13
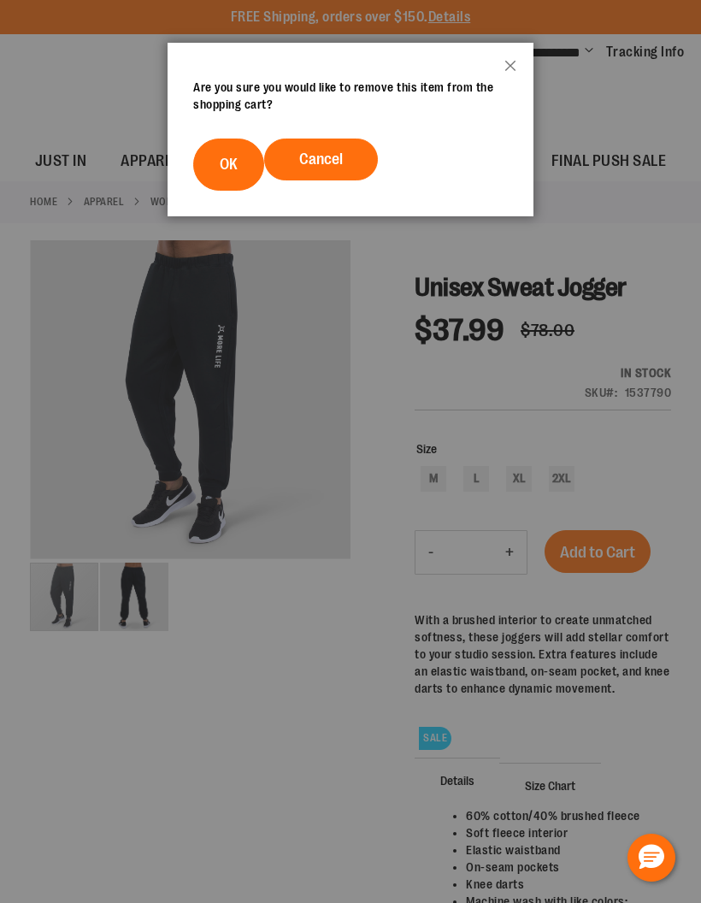
click at [240, 163] on button "OK" at bounding box center [228, 165] width 71 height 52
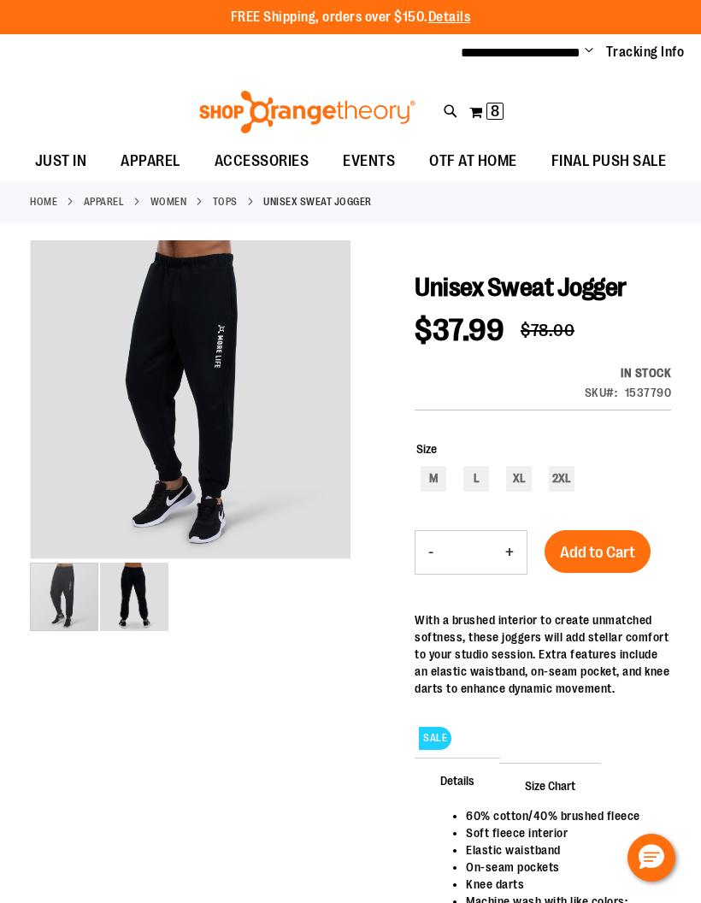
click at [495, 110] on span "8" at bounding box center [495, 111] width 9 height 17
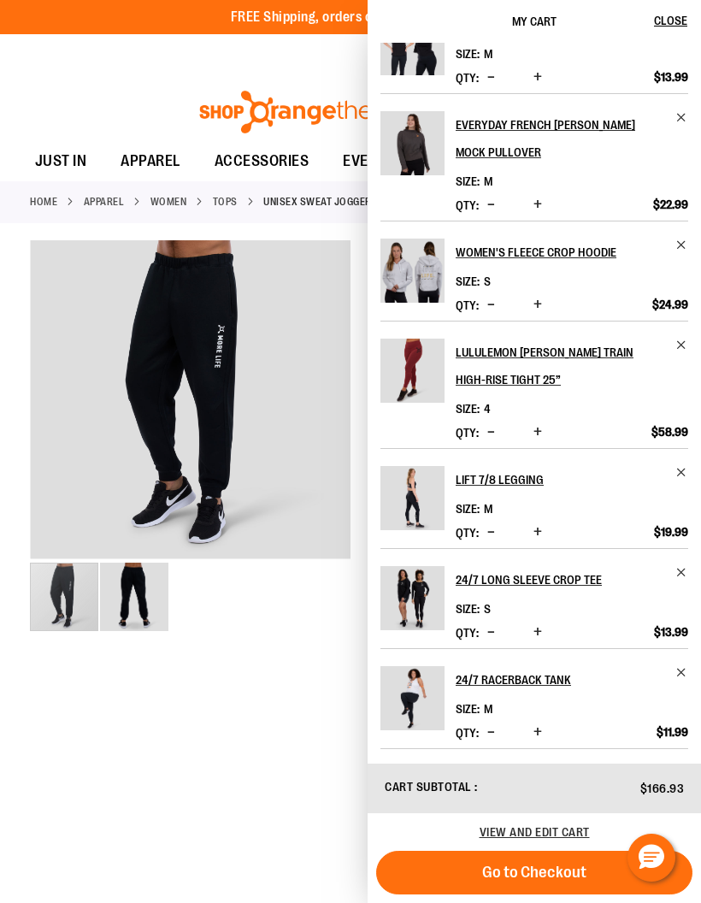
scroll to position [50, 0]
click at [424, 702] on img "Product" at bounding box center [413, 698] width 64 height 64
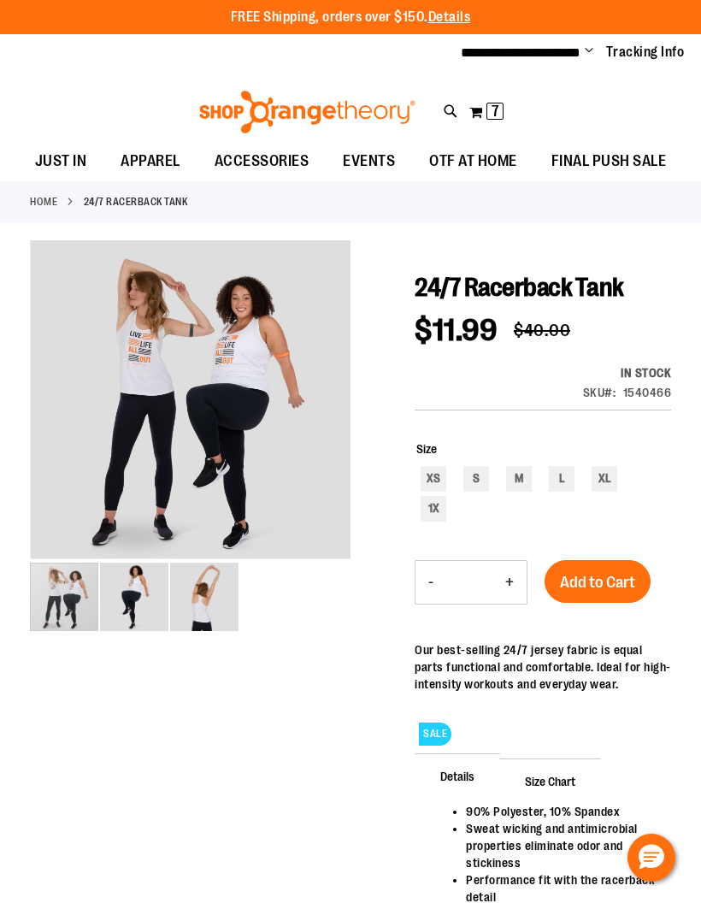
click at [503, 115] on span "7 7 items" at bounding box center [495, 111] width 17 height 17
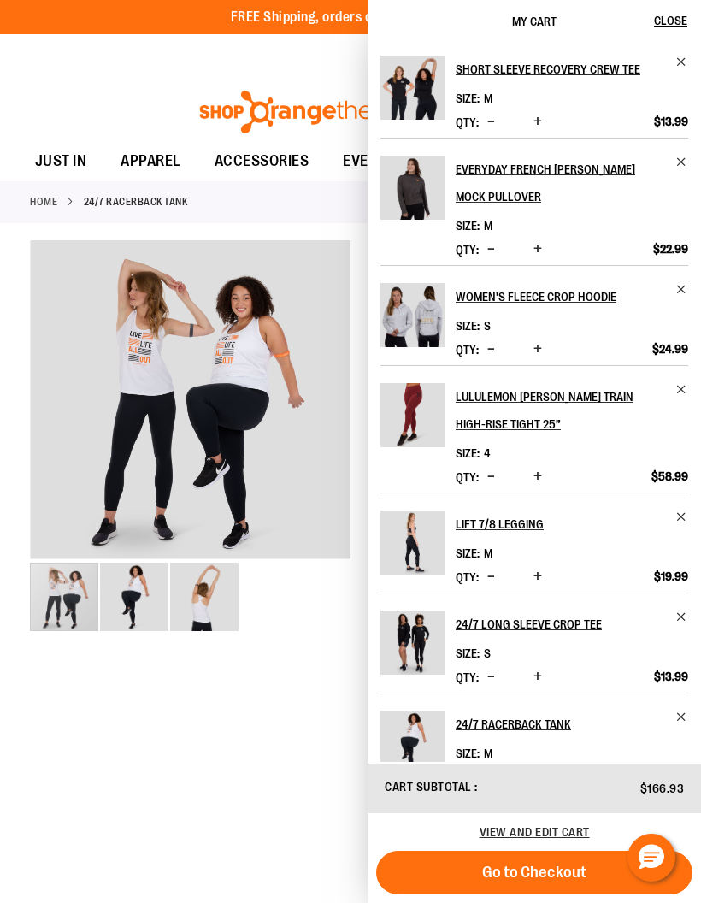
click at [679, 389] on span "Remove item" at bounding box center [682, 389] width 13 height 13
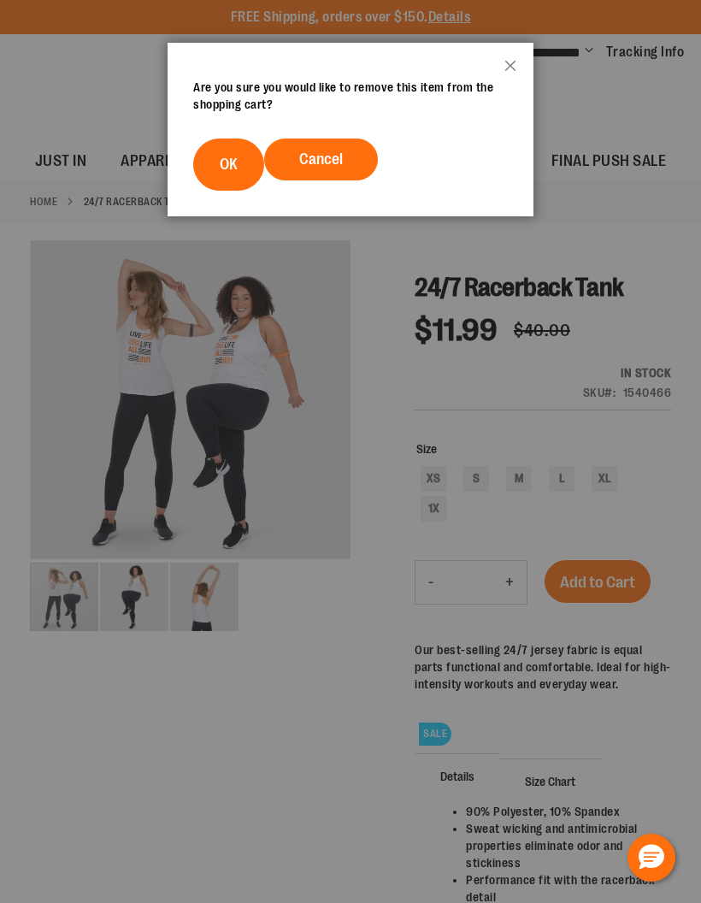
click at [229, 174] on button "OK" at bounding box center [228, 165] width 71 height 52
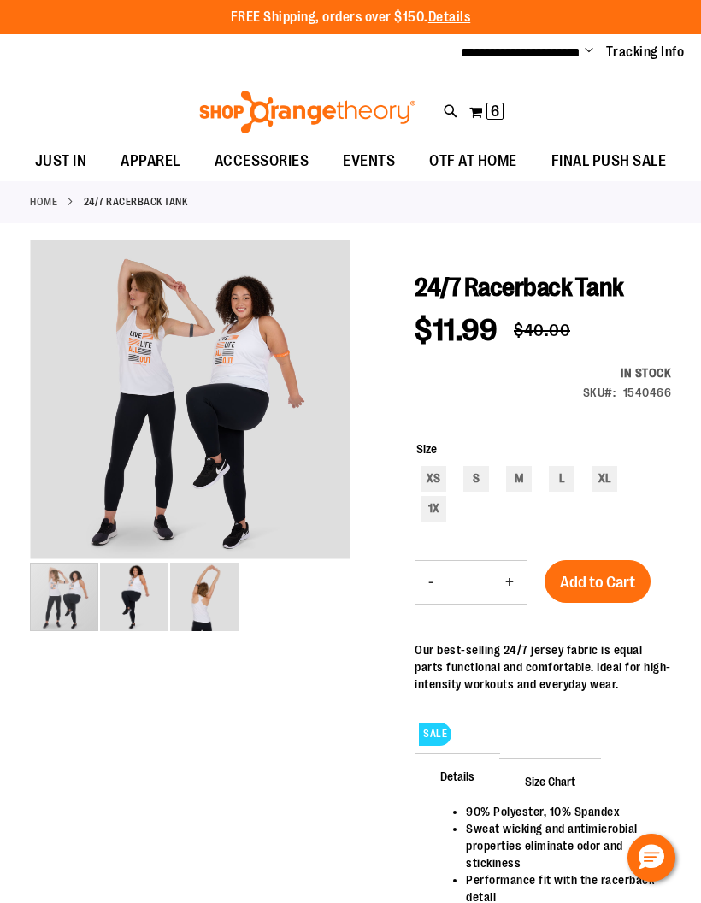
click at [489, 117] on span "6 6 items" at bounding box center [495, 111] width 17 height 17
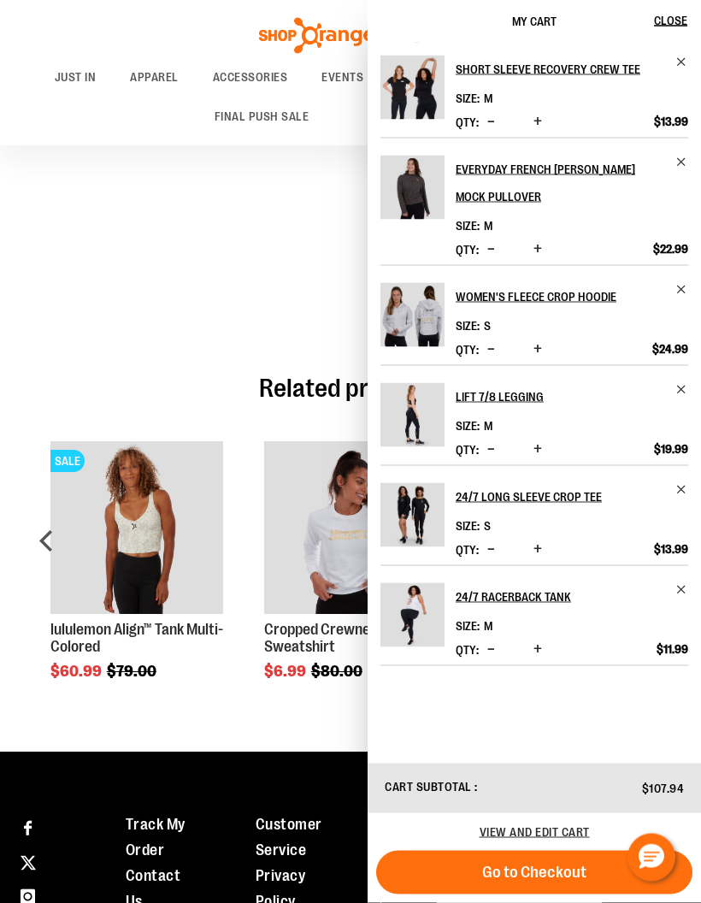
scroll to position [707, 0]
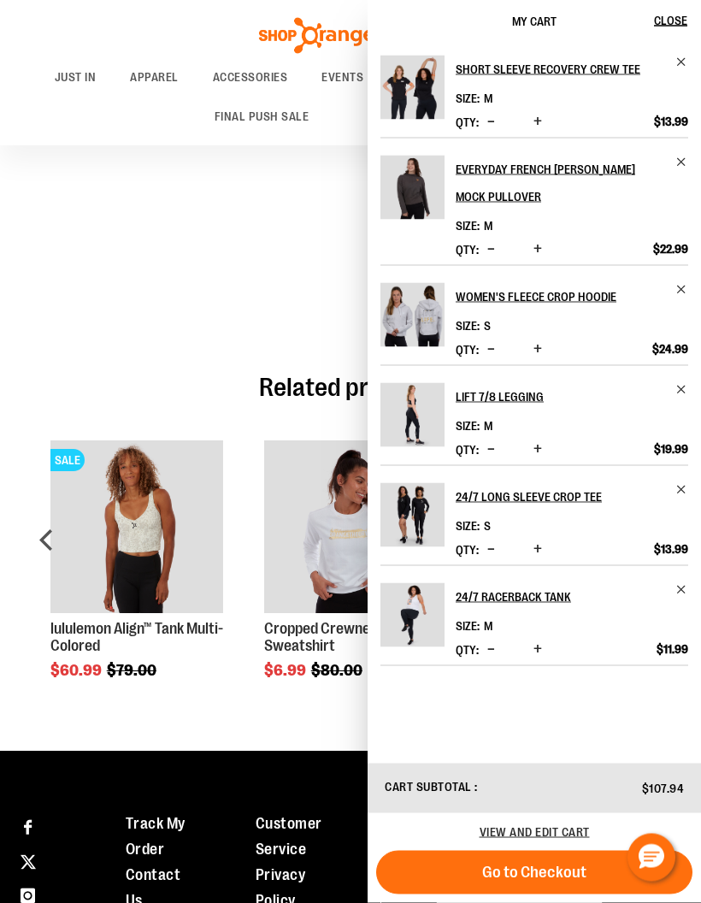
click at [678, 18] on span "Close" at bounding box center [670, 21] width 33 height 14
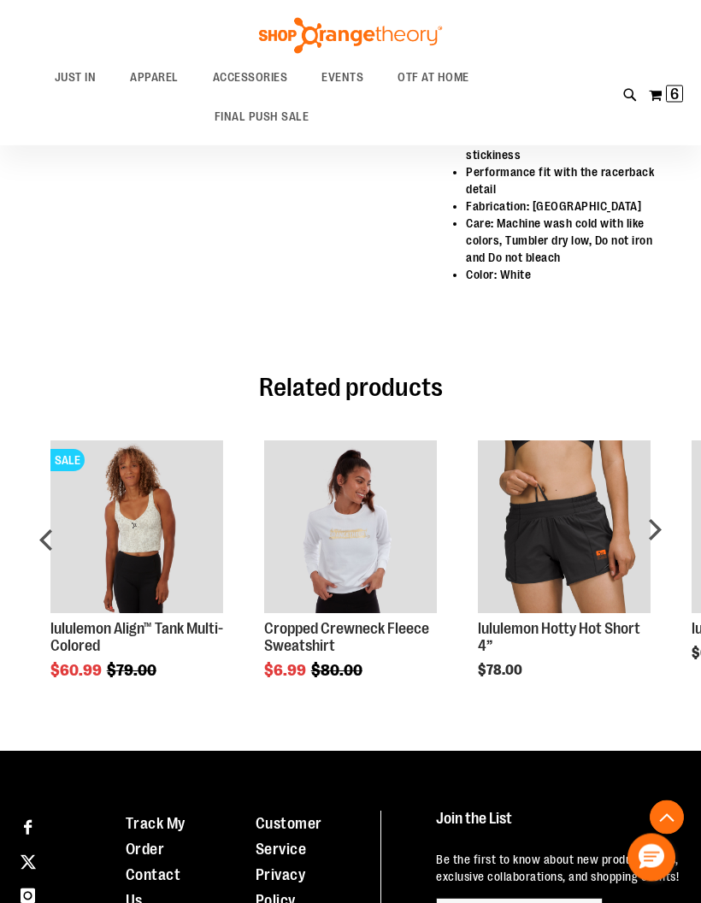
scroll to position [707, 0]
click at [478, 582] on img "Product Page Link" at bounding box center [565, 528] width 174 height 174
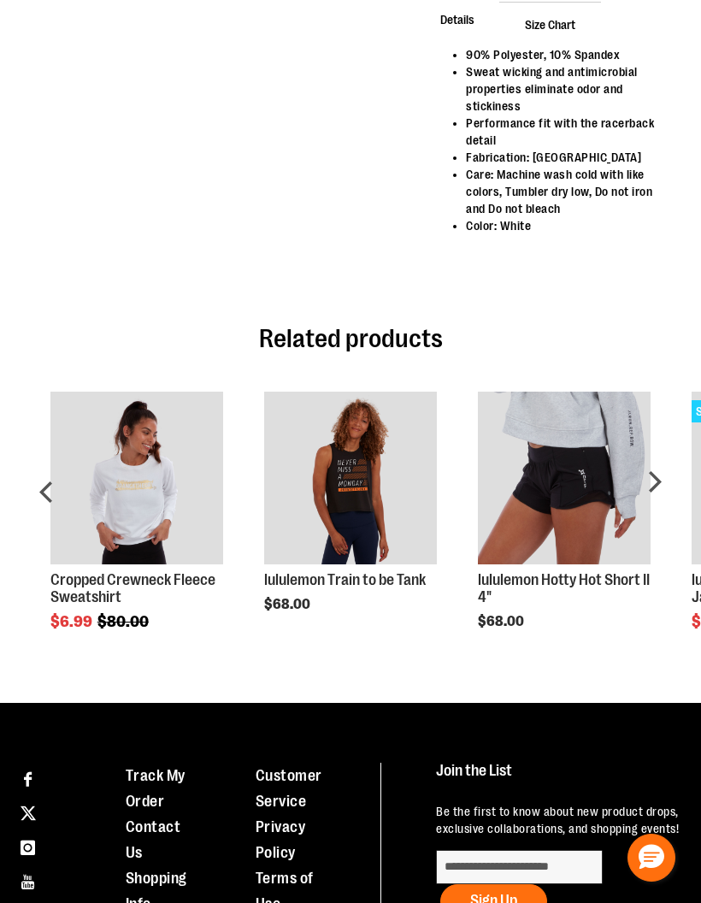
scroll to position [757, 0]
click at [154, 524] on img "Product Page Link" at bounding box center [137, 479] width 174 height 174
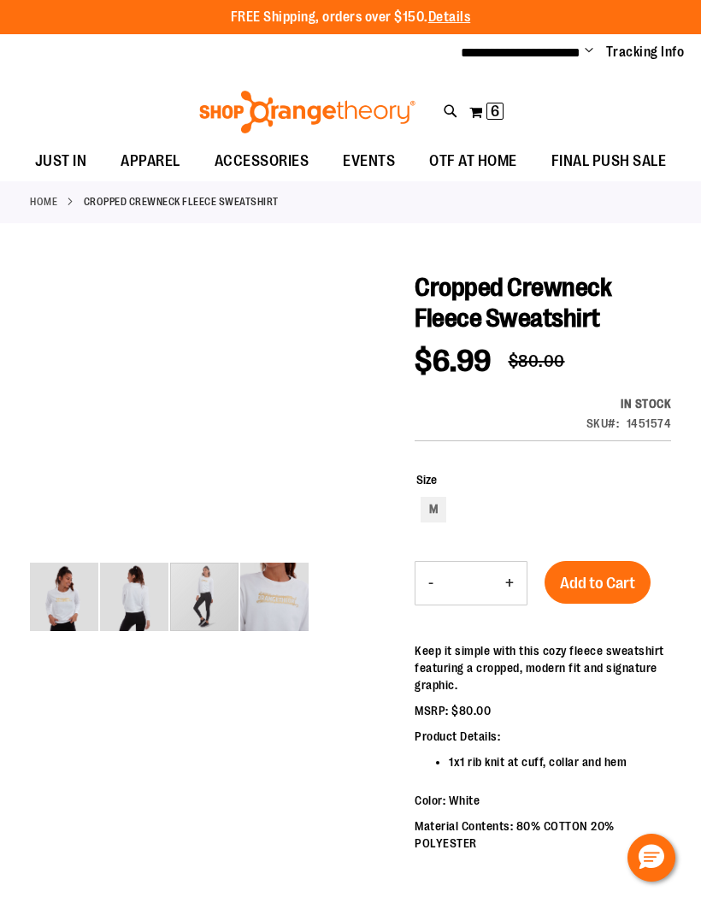
click at [207, 592] on img "image 3 of 4" at bounding box center [204, 597] width 68 height 68
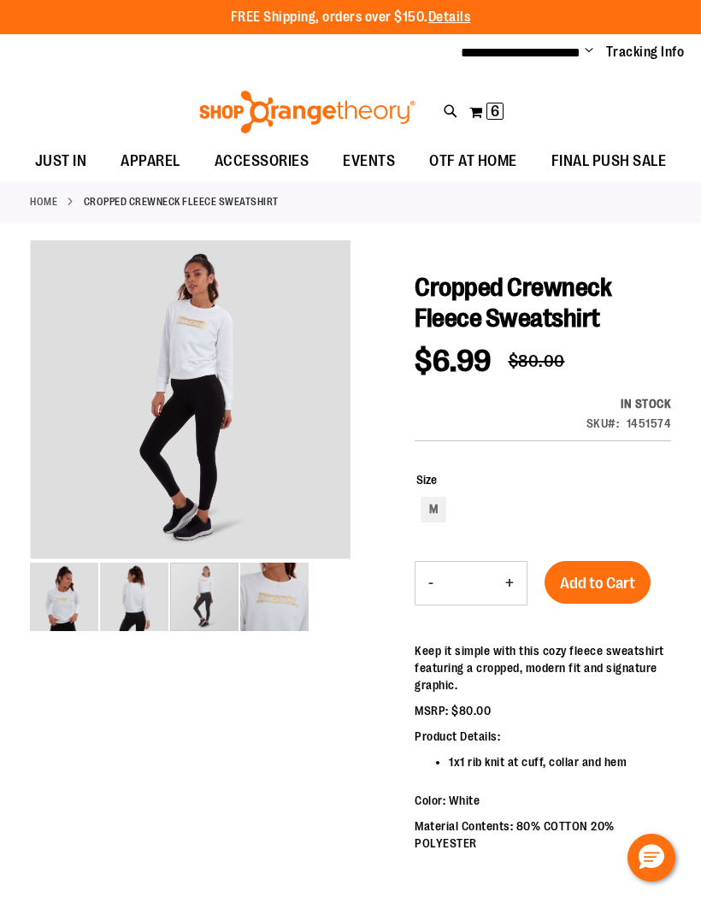
click at [170, 607] on div "carousel" at bounding box center [204, 597] width 68 height 68
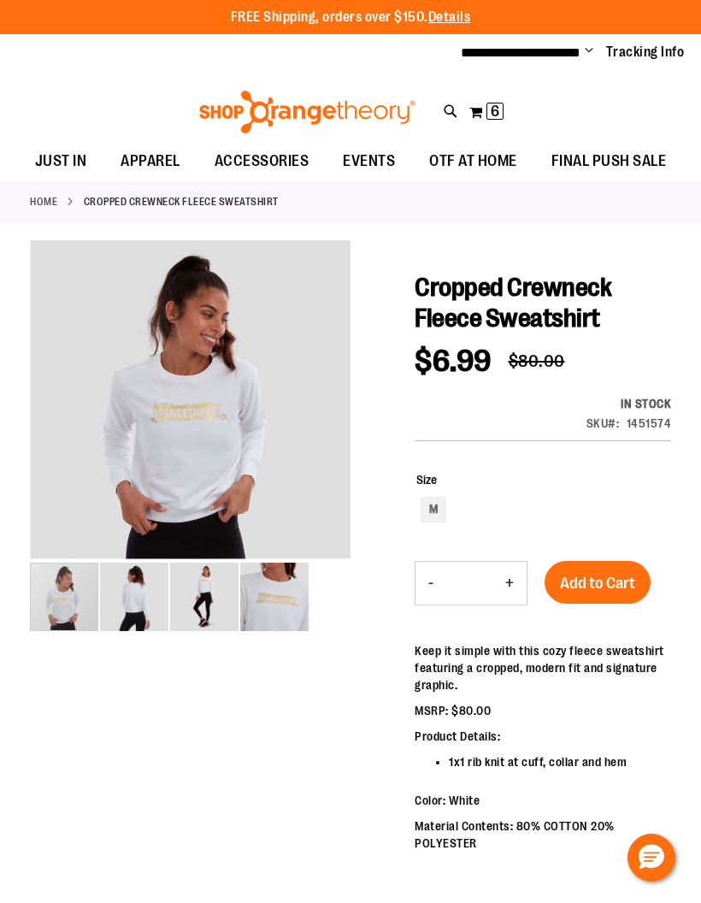
click at [77, 590] on div "carousel" at bounding box center [64, 597] width 68 height 68
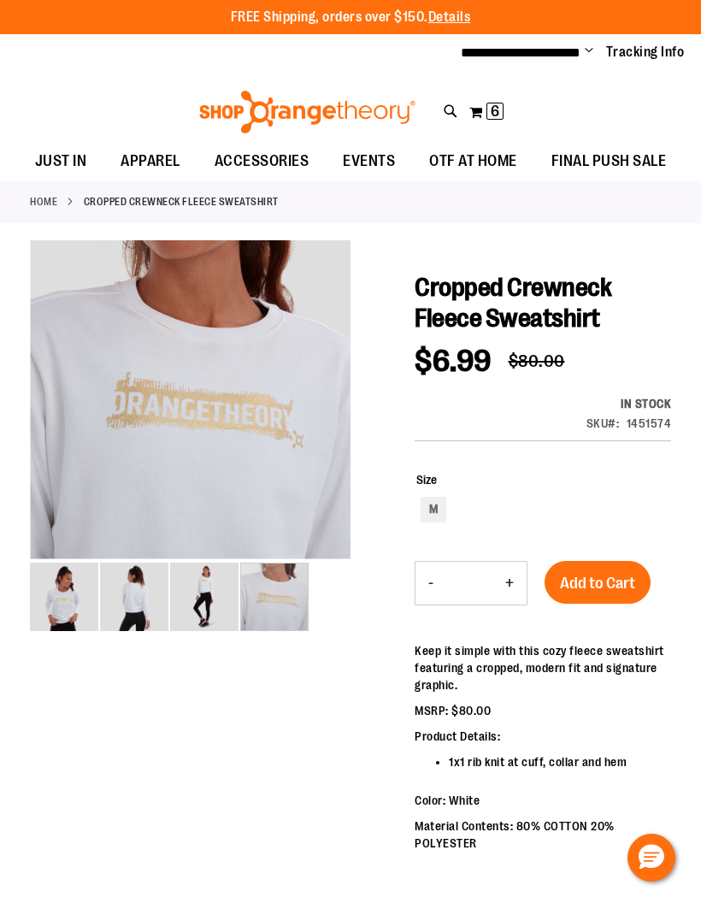
click at [278, 601] on img "image 4 of 4" at bounding box center [274, 597] width 68 height 68
click at [140, 596] on img "image 2 of 4" at bounding box center [134, 597] width 68 height 68
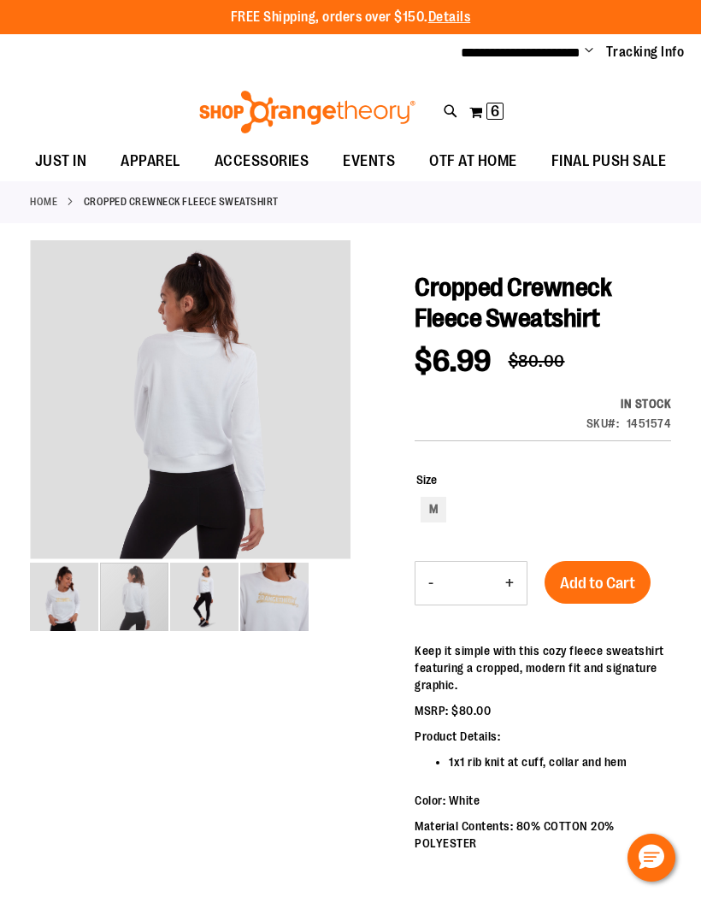
click at [612, 578] on span "Add to Cart" at bounding box center [597, 583] width 75 height 19
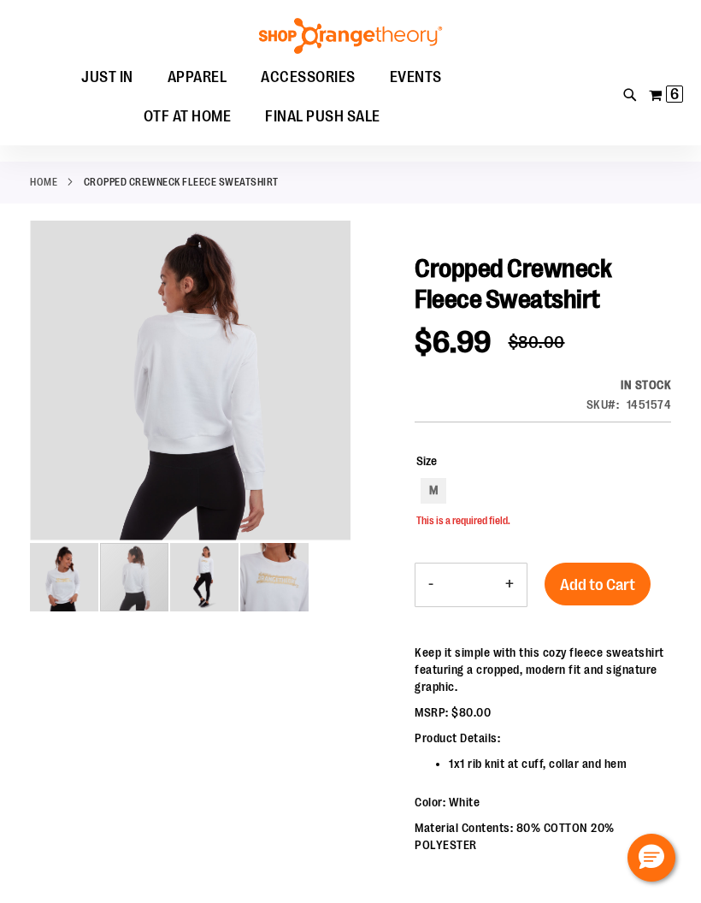
scroll to position [20, 0]
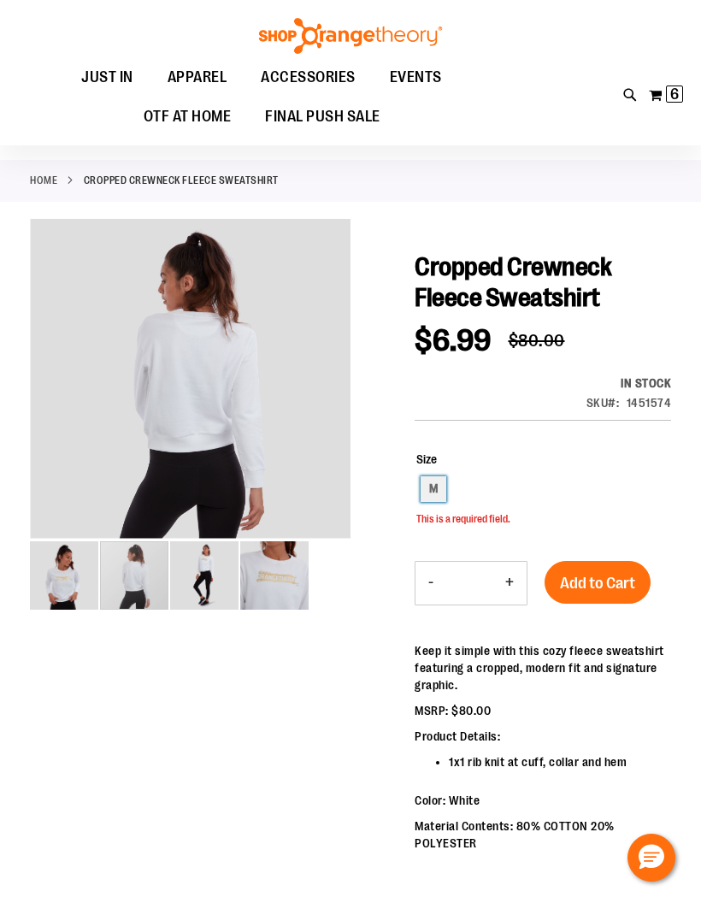
click at [427, 490] on div "M" at bounding box center [434, 489] width 26 height 26
type input "***"
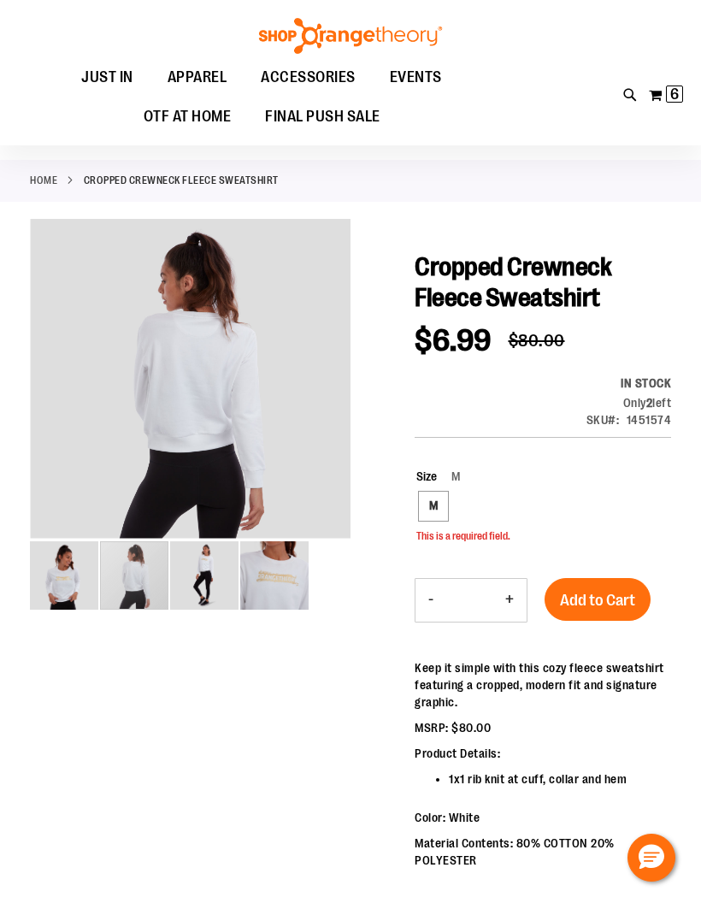
click at [601, 602] on span "Add to Cart" at bounding box center [597, 600] width 75 height 19
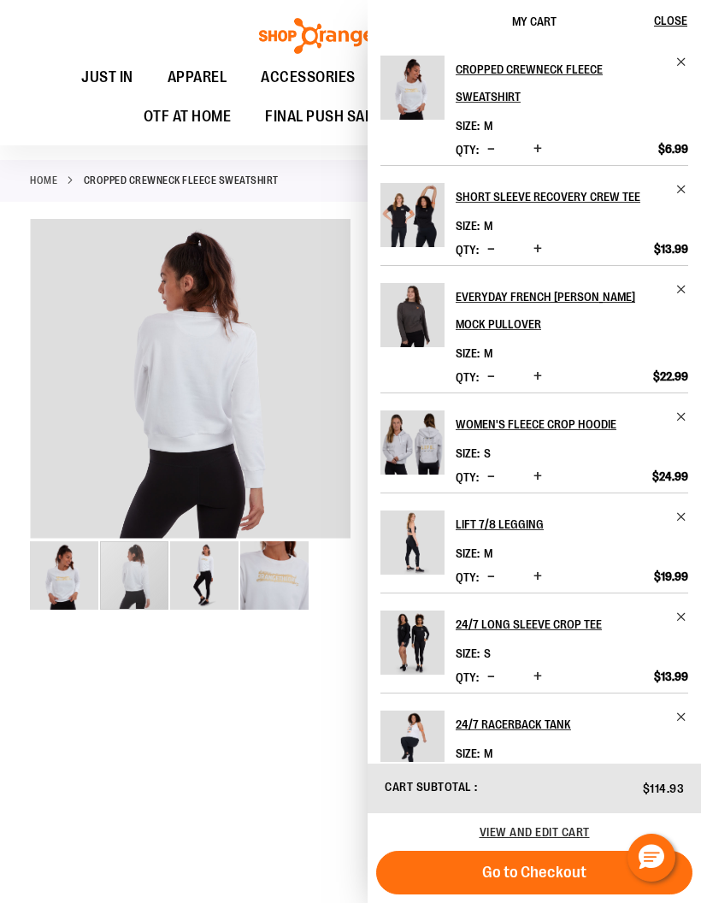
click at [676, 18] on span "Close" at bounding box center [670, 21] width 33 height 14
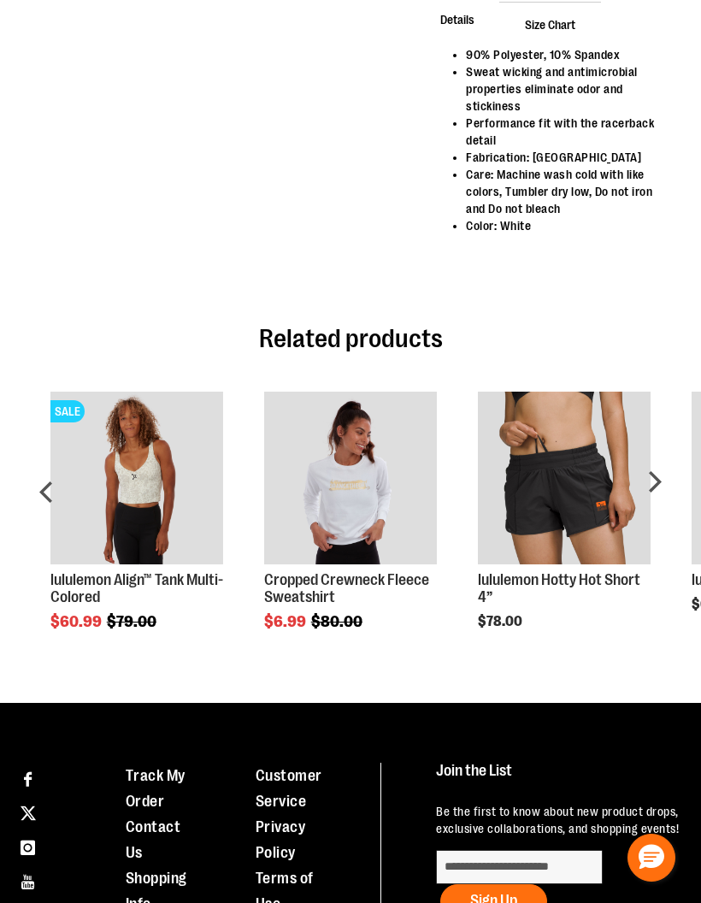
scroll to position [757, 0]
click at [660, 479] on div "next" at bounding box center [654, 498] width 34 height 264
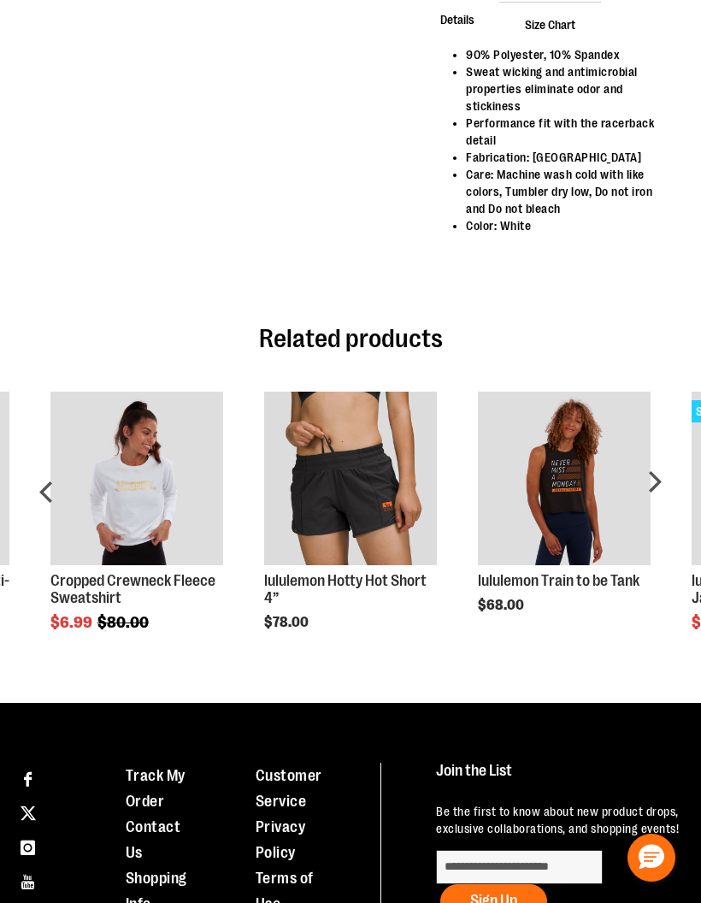
click at [655, 482] on div "next" at bounding box center [654, 498] width 34 height 264
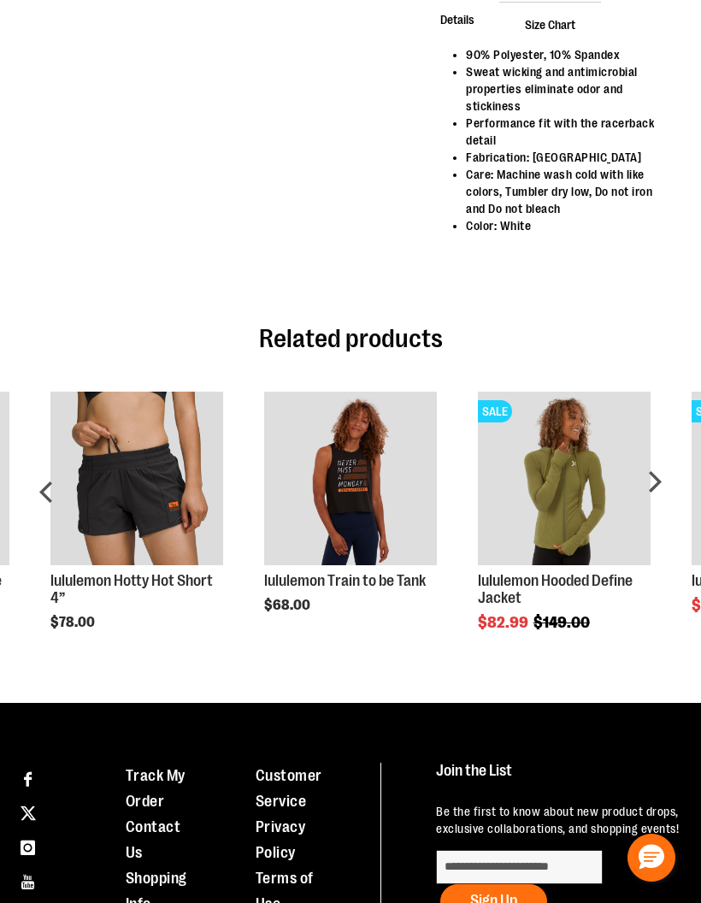
click at [655, 480] on div "next" at bounding box center [654, 498] width 34 height 264
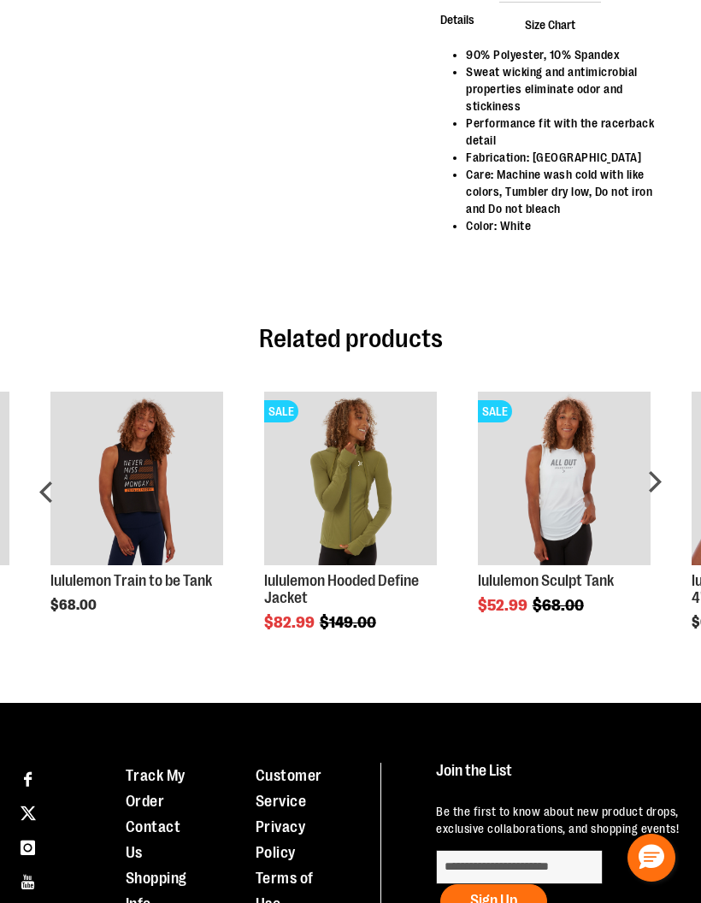
click at [658, 488] on div "next" at bounding box center [654, 498] width 34 height 264
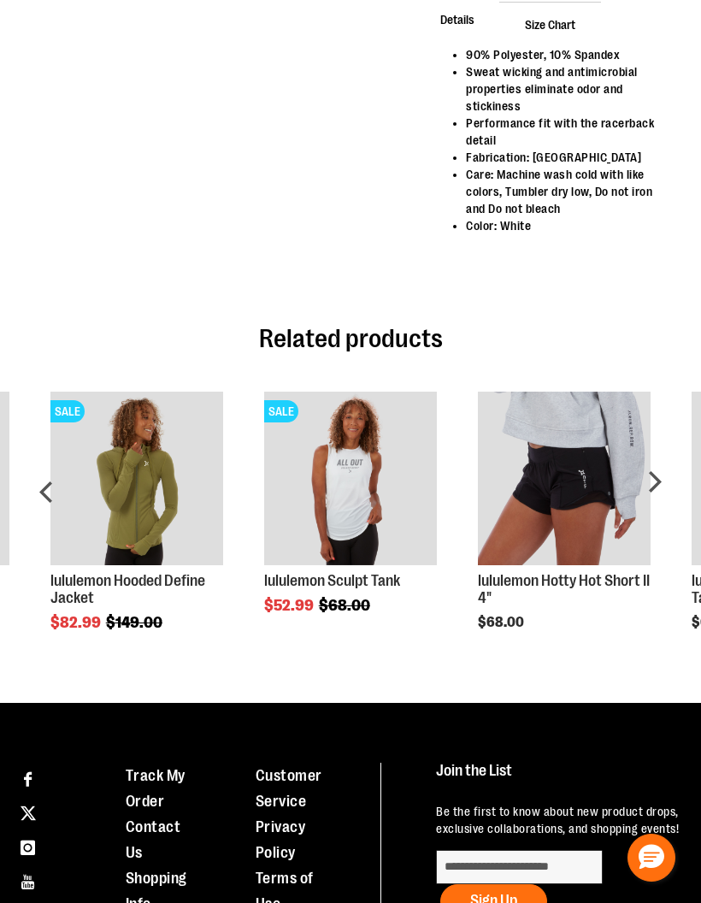
click at [661, 476] on div "next" at bounding box center [654, 498] width 34 height 264
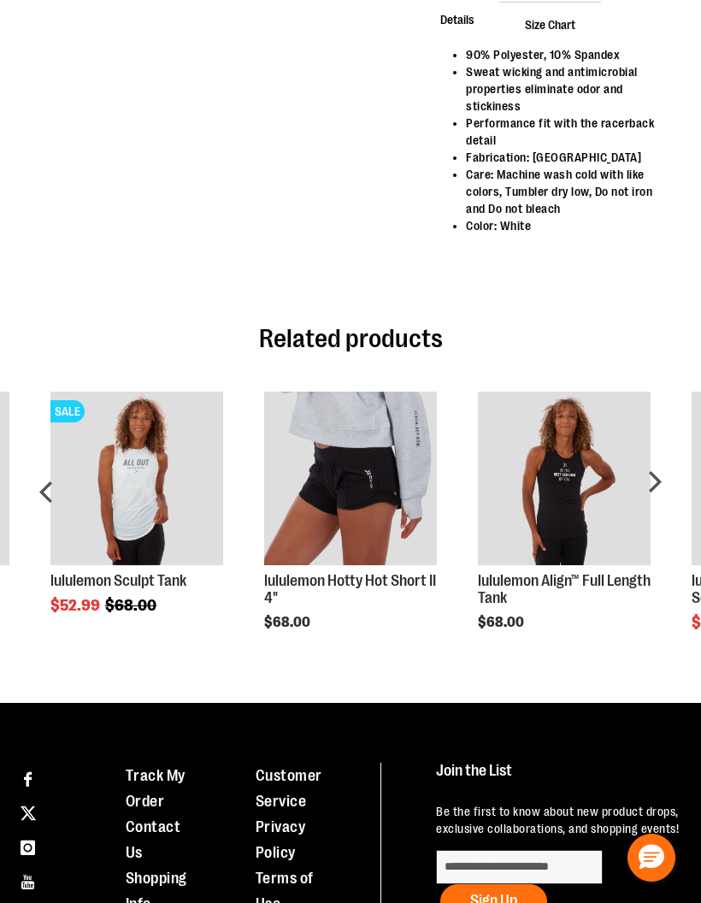
click at [657, 479] on div "next" at bounding box center [654, 498] width 34 height 264
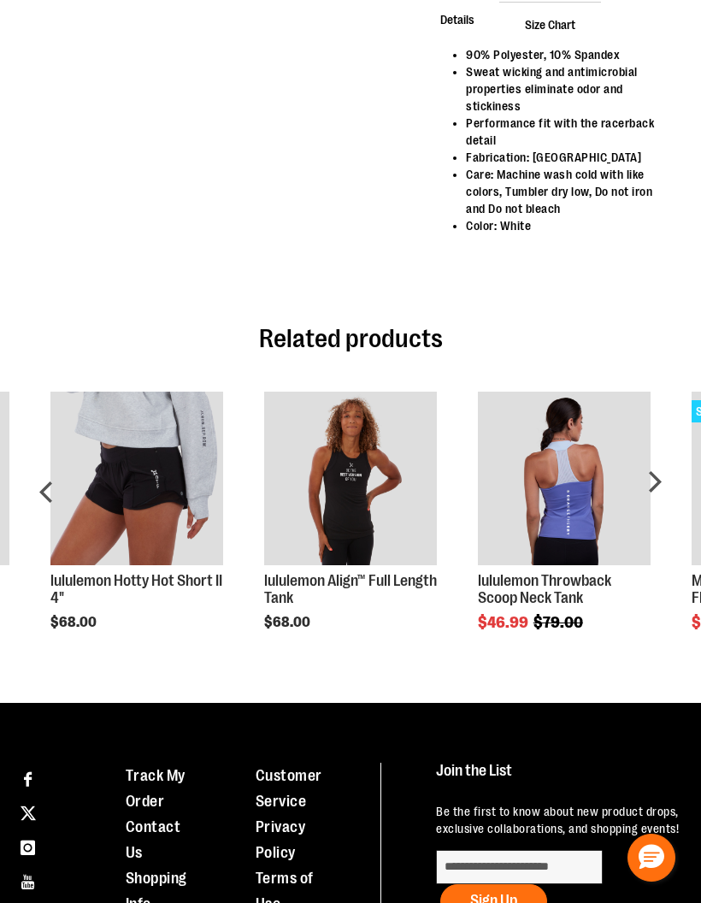
click at [654, 477] on div "next" at bounding box center [654, 498] width 34 height 264
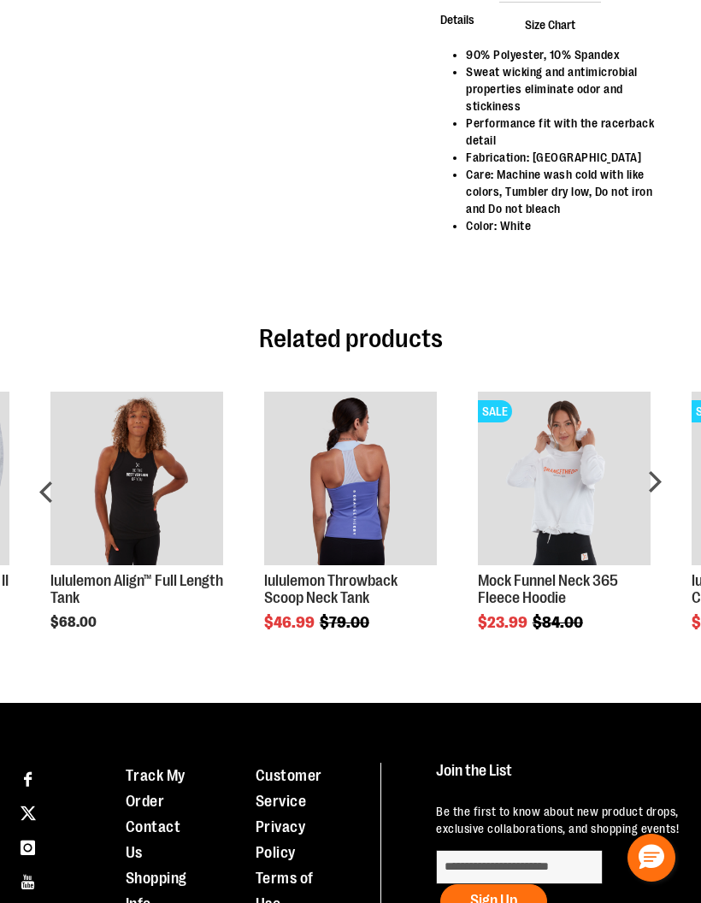
click at [653, 482] on div "next" at bounding box center [654, 498] width 34 height 264
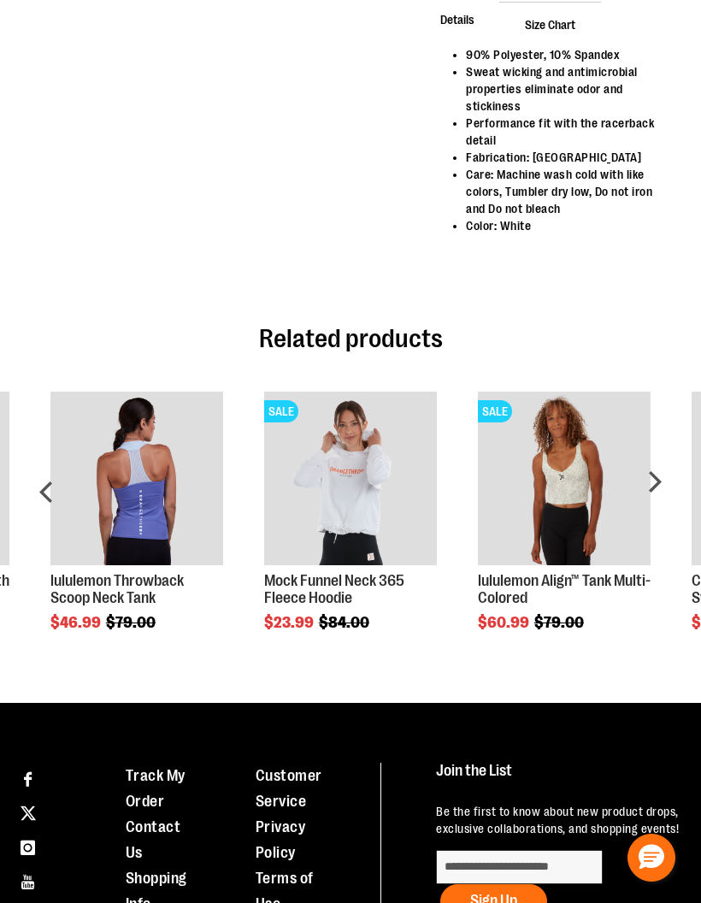
click at [652, 482] on div "next" at bounding box center [654, 498] width 34 height 264
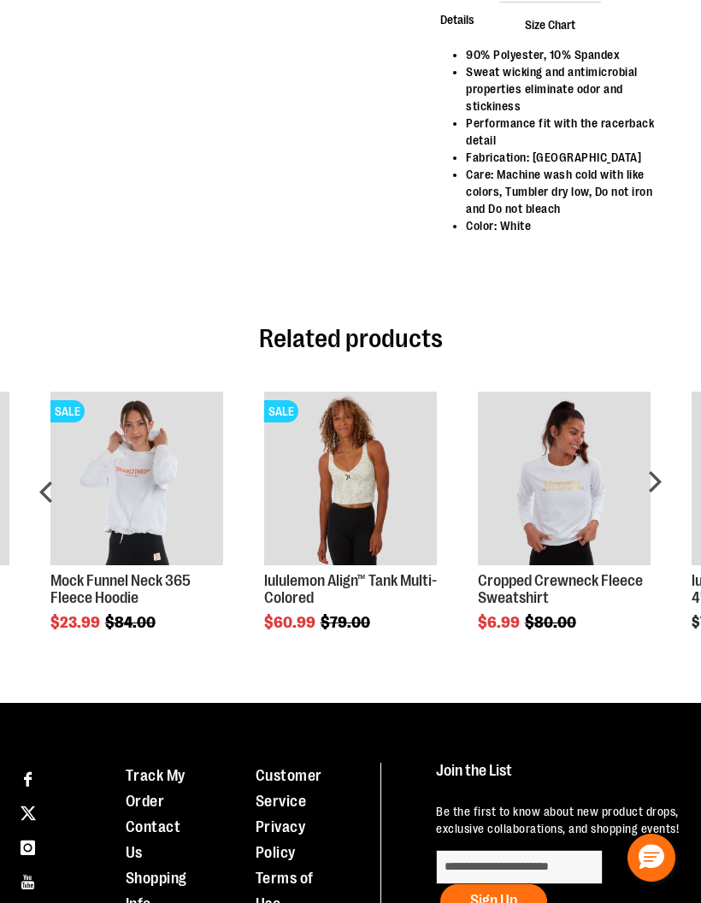
click at [651, 480] on div "next" at bounding box center [654, 498] width 34 height 264
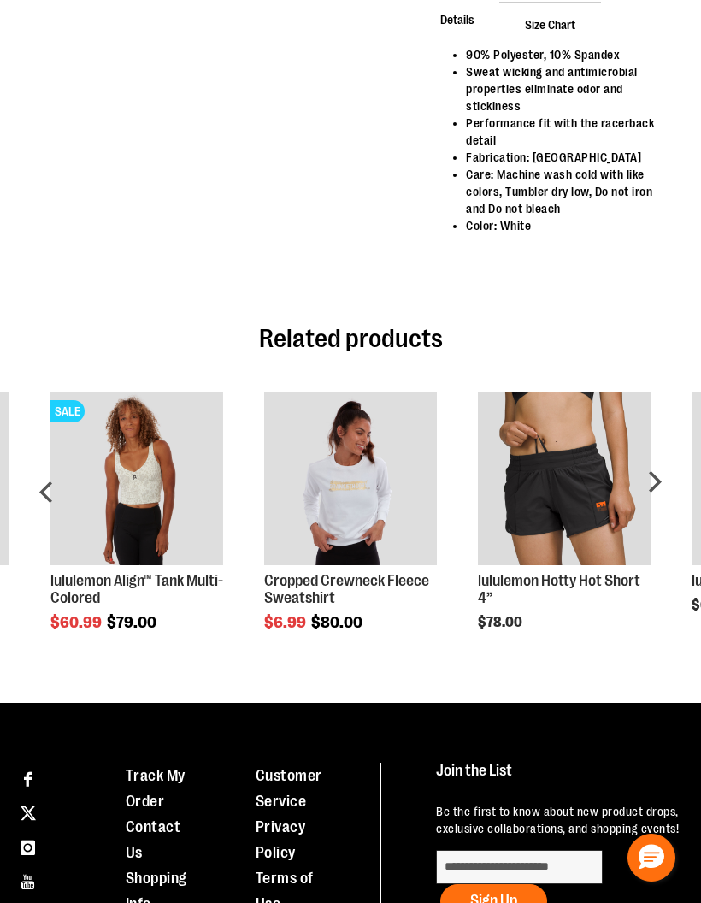
click at [655, 482] on div "next" at bounding box center [654, 498] width 34 height 264
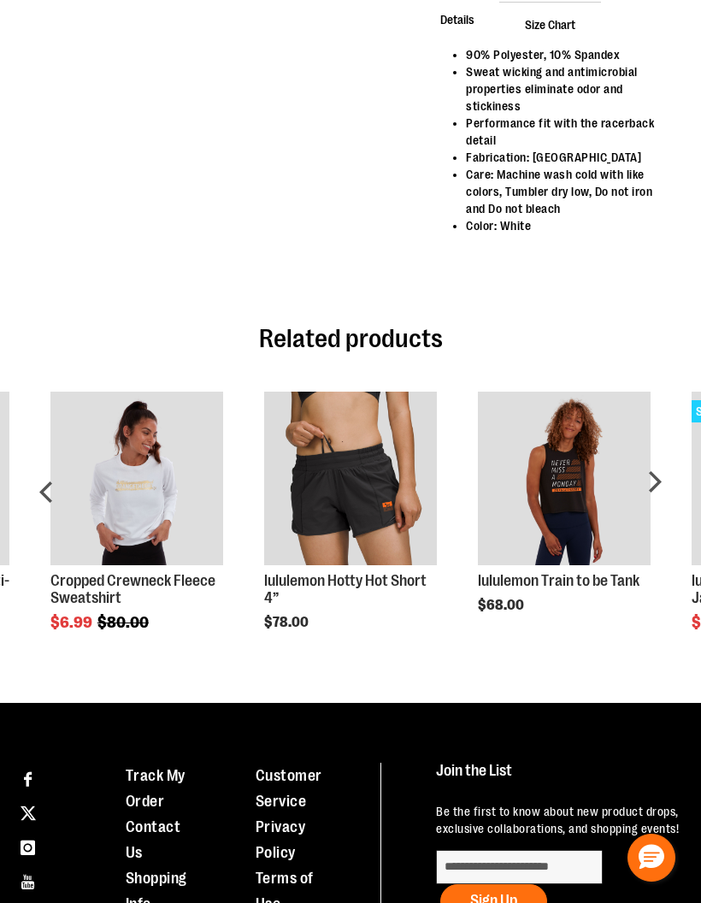
click at [658, 487] on div "next" at bounding box center [654, 498] width 34 height 264
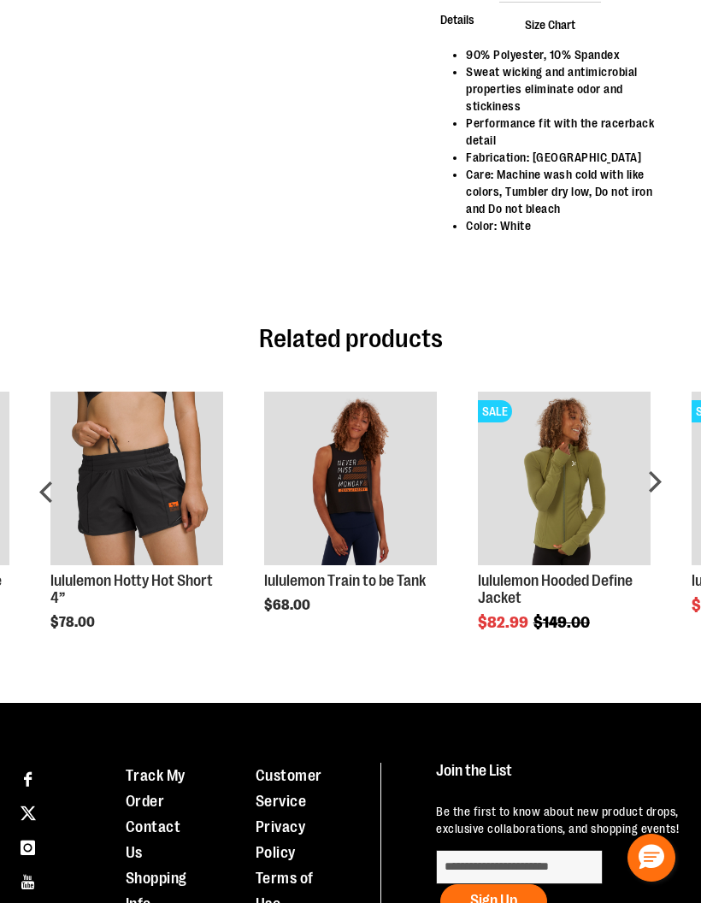
click at [653, 482] on div "next" at bounding box center [654, 498] width 34 height 264
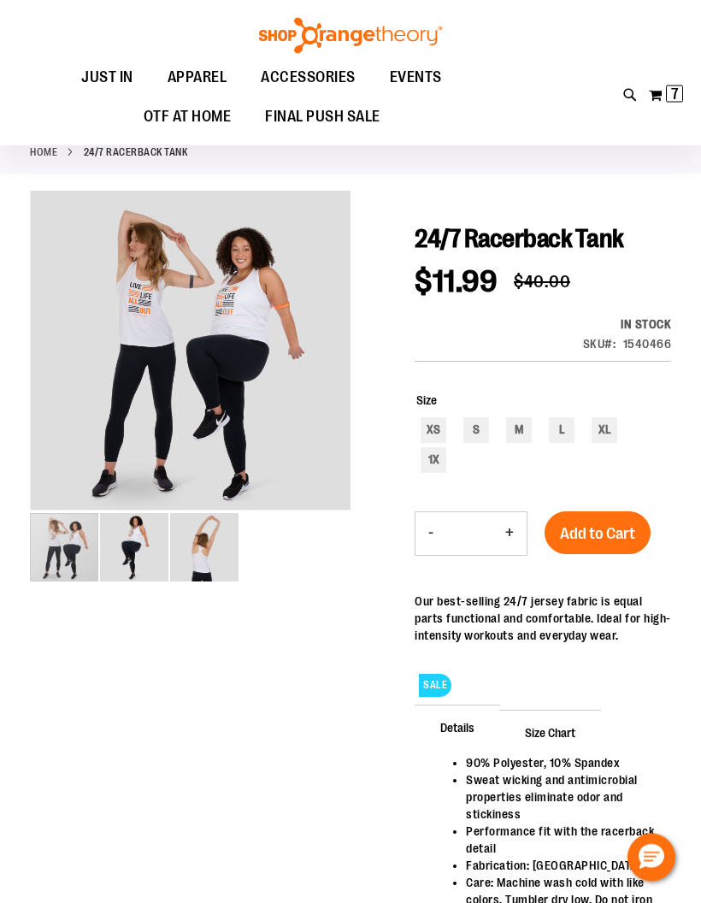
scroll to position [0, 0]
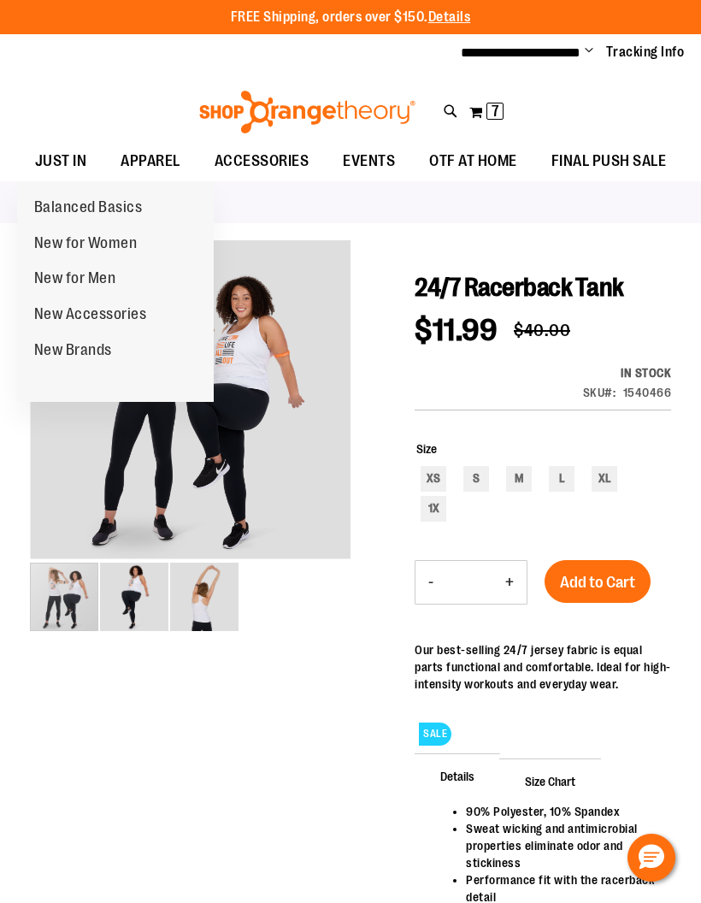
click at [92, 343] on span "New Brands" at bounding box center [73, 351] width 78 height 21
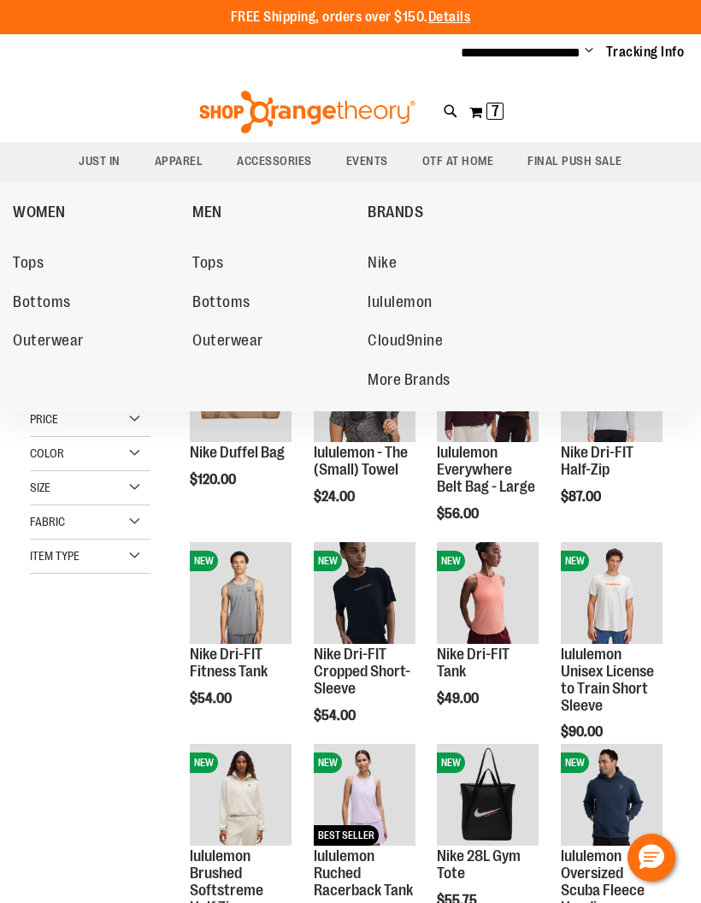
click at [56, 296] on span "Bottoms" at bounding box center [42, 303] width 58 height 21
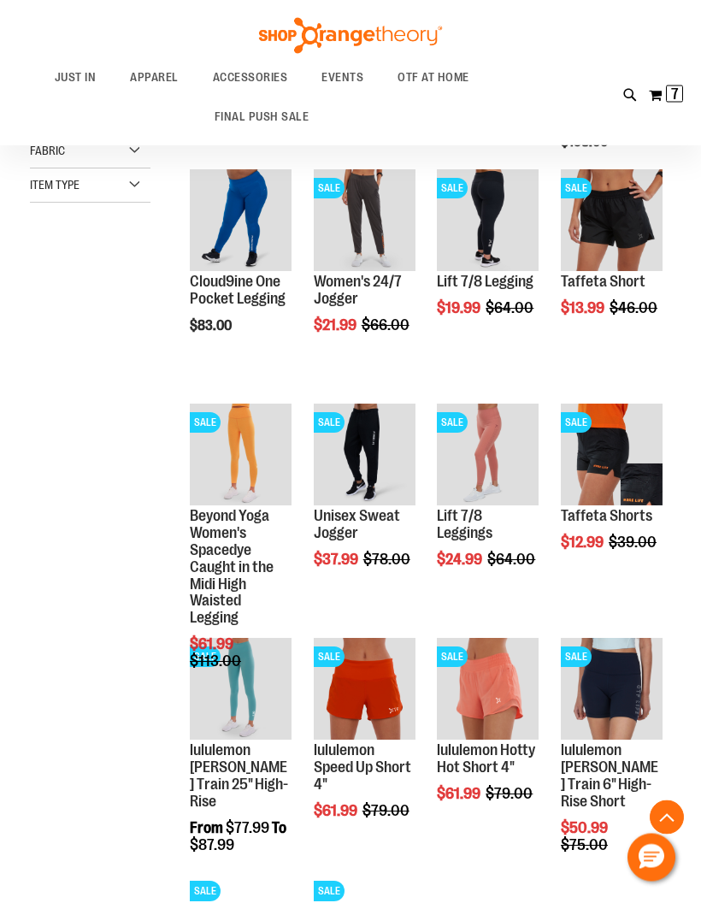
scroll to position [404, 0]
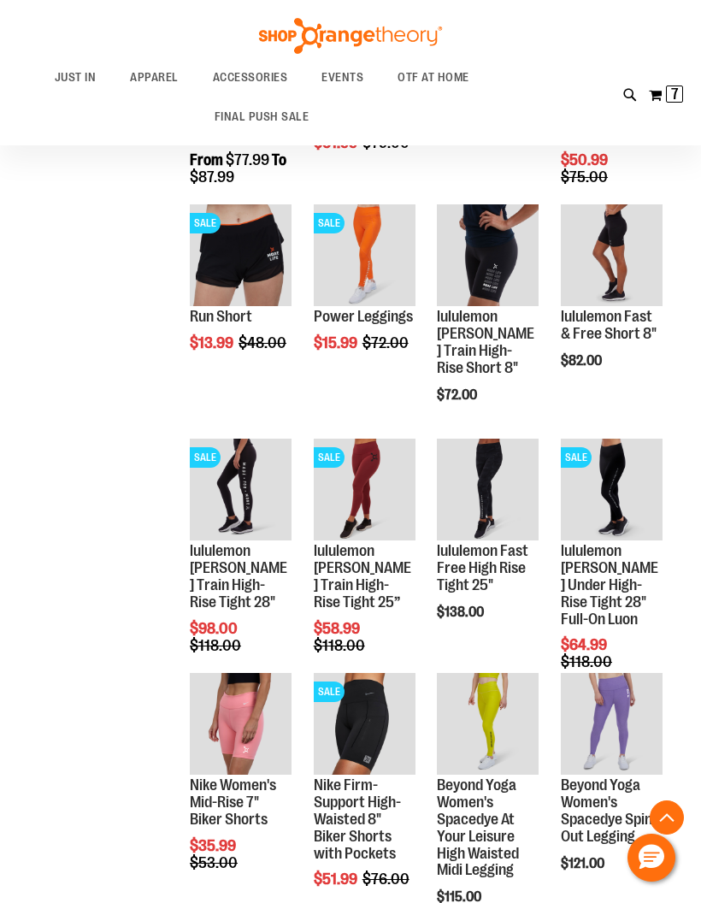
scroll to position [1071, 0]
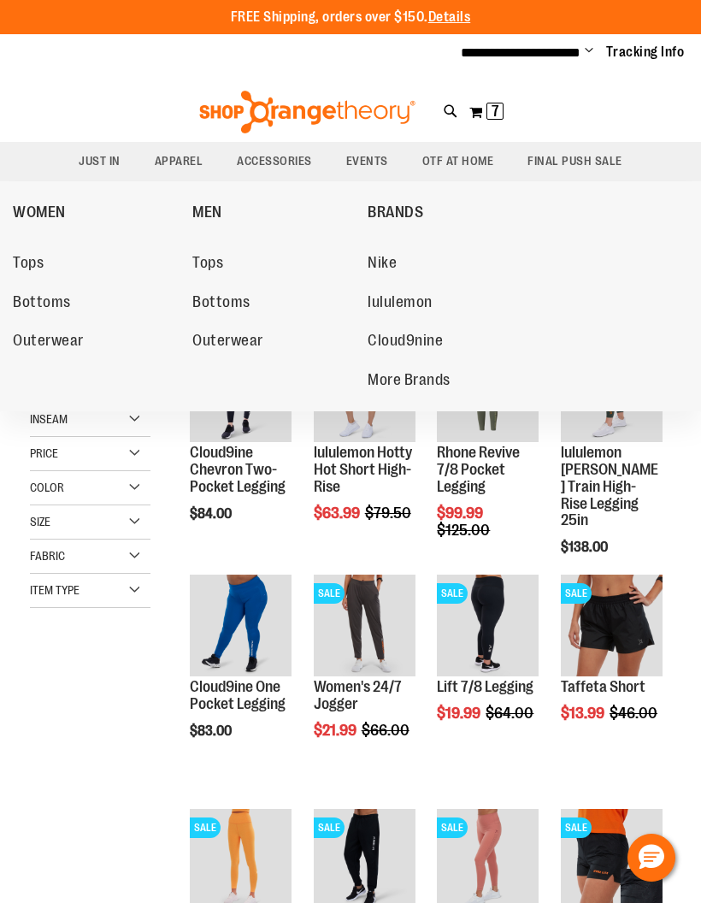
click at [80, 340] on span "Outerwear" at bounding box center [48, 342] width 71 height 21
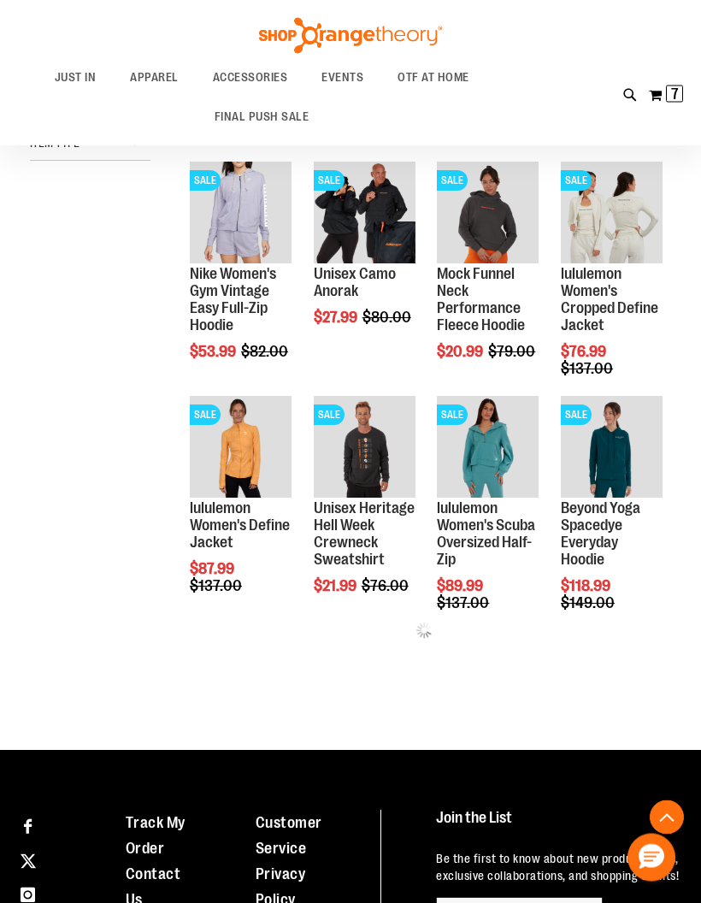
scroll to position [412, 0]
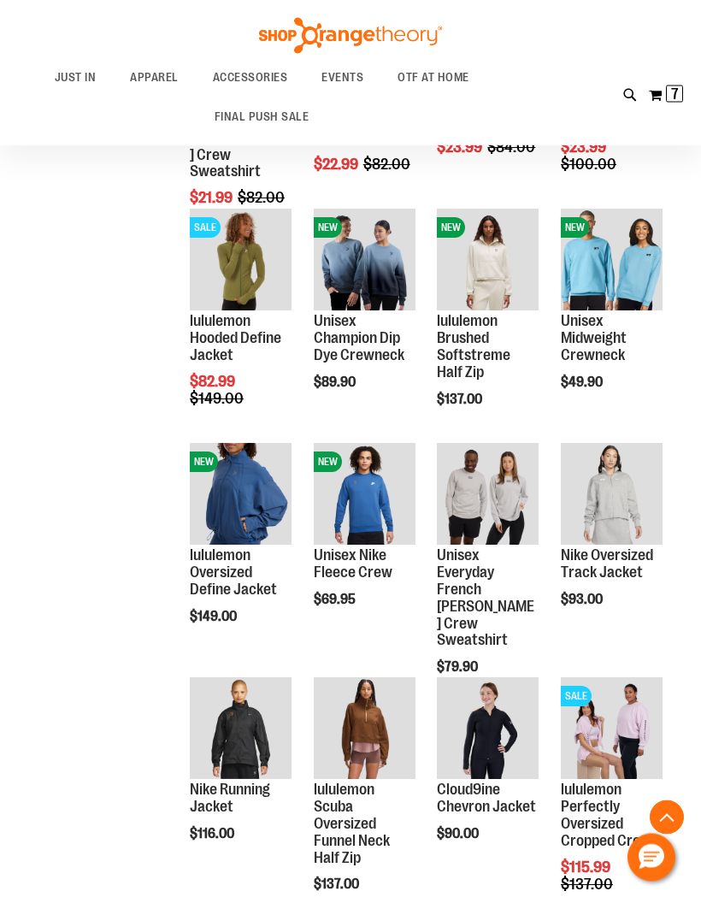
scroll to position [1539, 0]
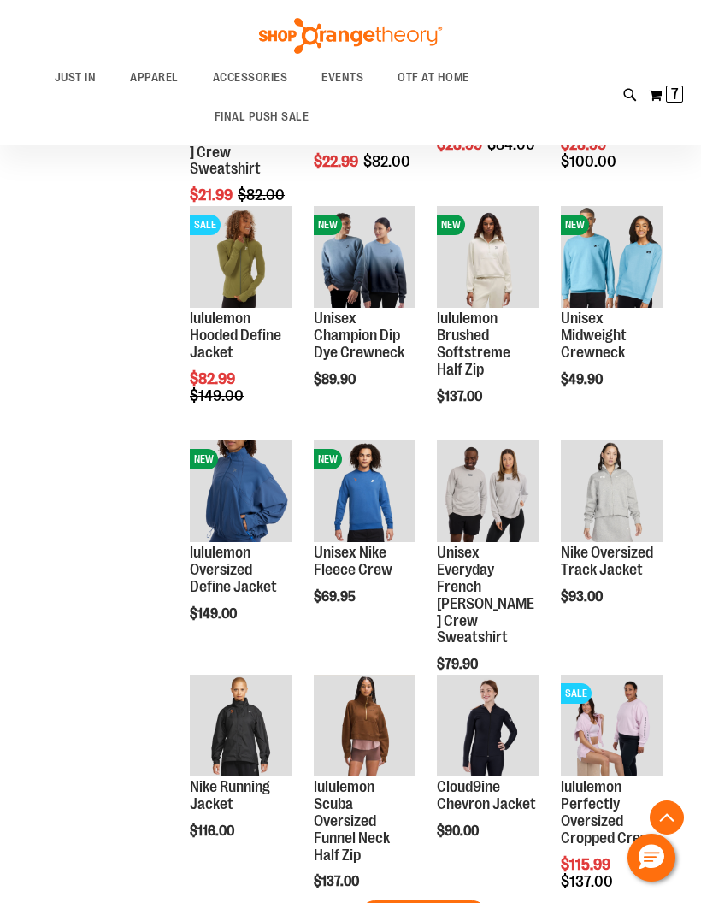
click at [455, 902] on span "Load next items" at bounding box center [424, 915] width 100 height 17
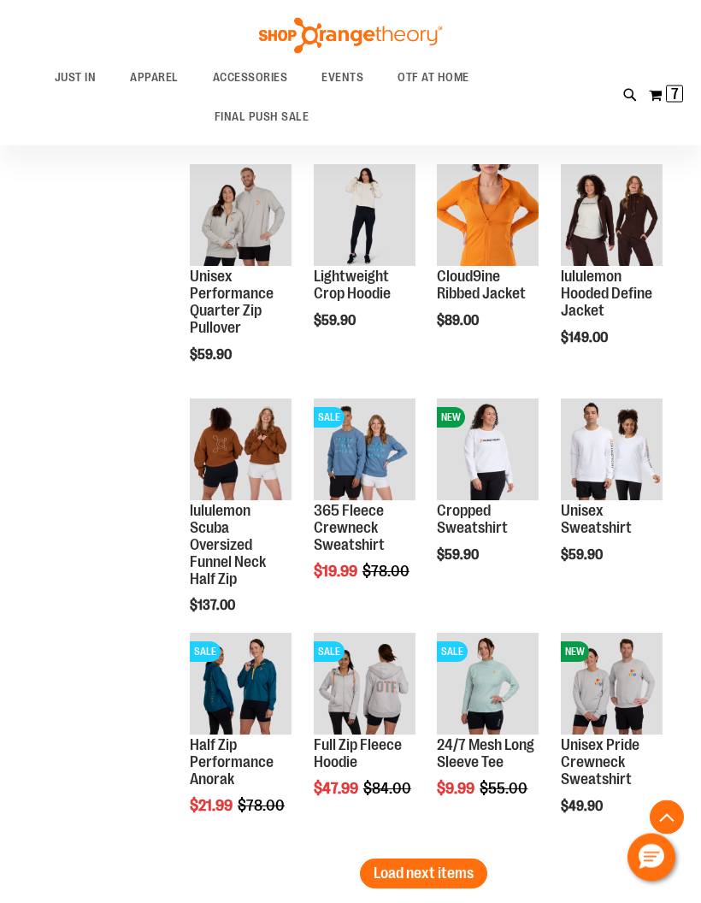
scroll to position [2285, 0]
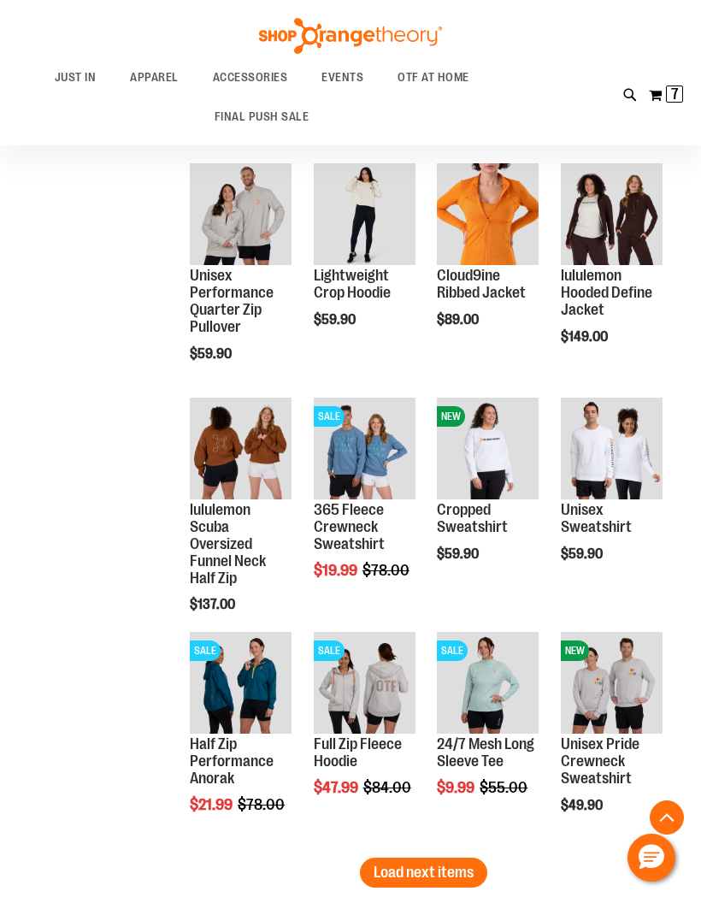
click at [454, 861] on button "Load next items" at bounding box center [423, 873] width 127 height 30
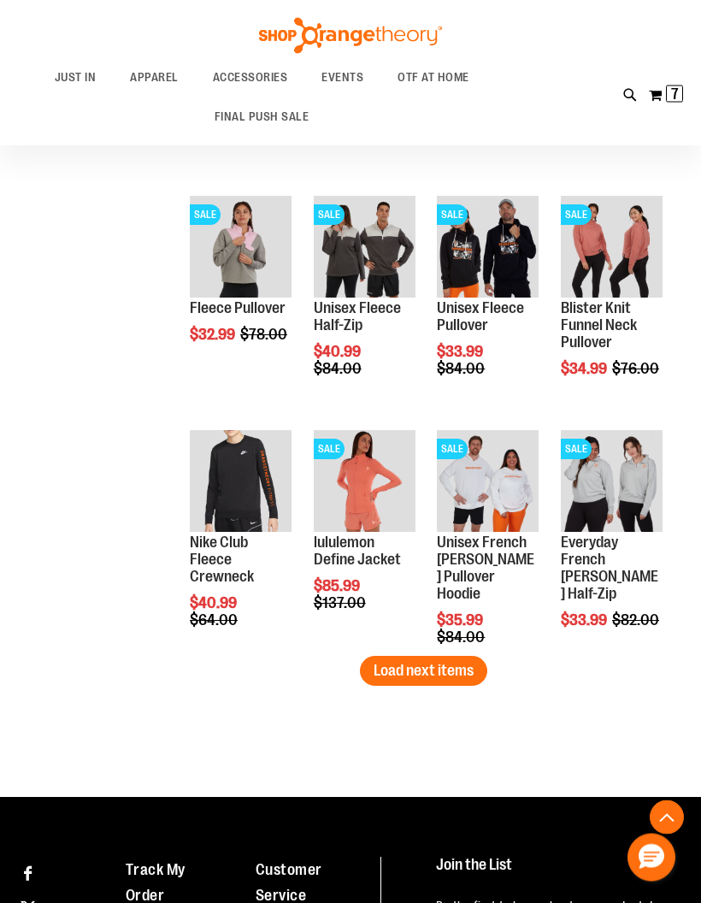
scroll to position [3176, 0]
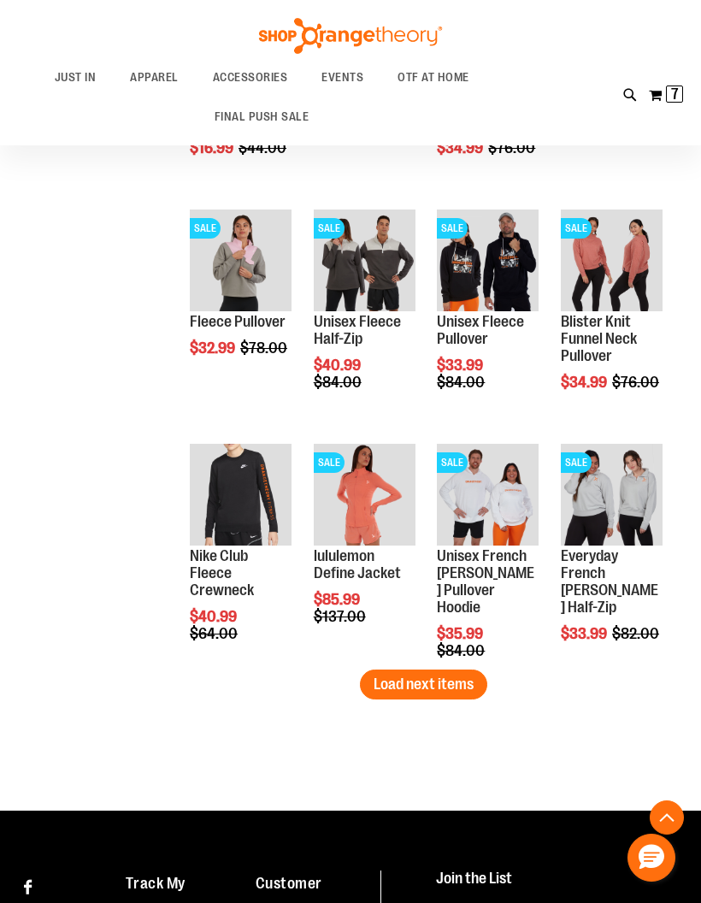
click at [457, 678] on span "Load next items" at bounding box center [424, 684] width 100 height 17
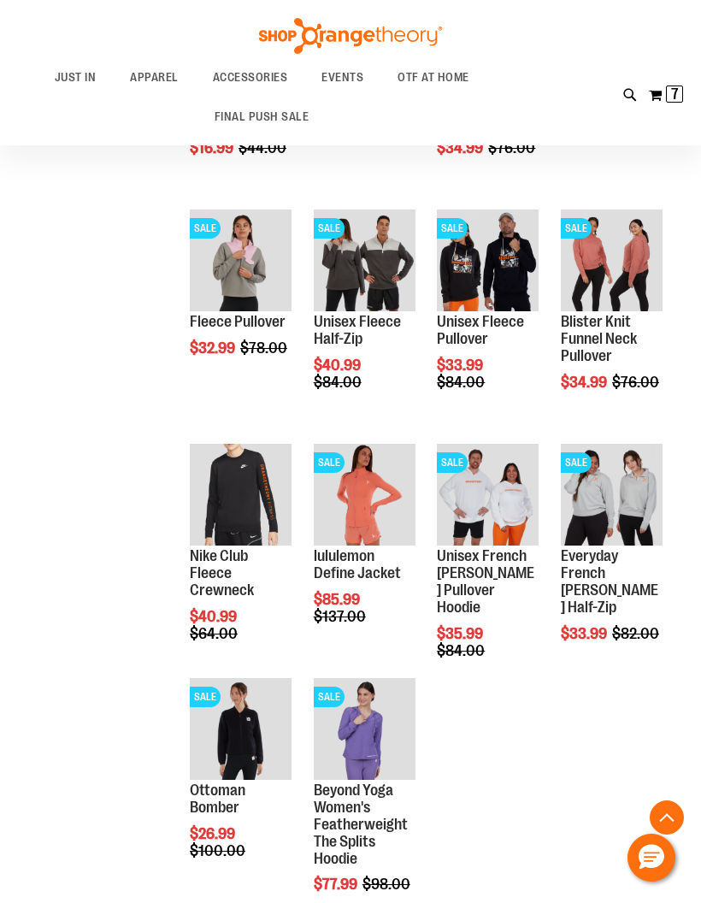
click at [672, 91] on span "7" at bounding box center [676, 94] width 8 height 17
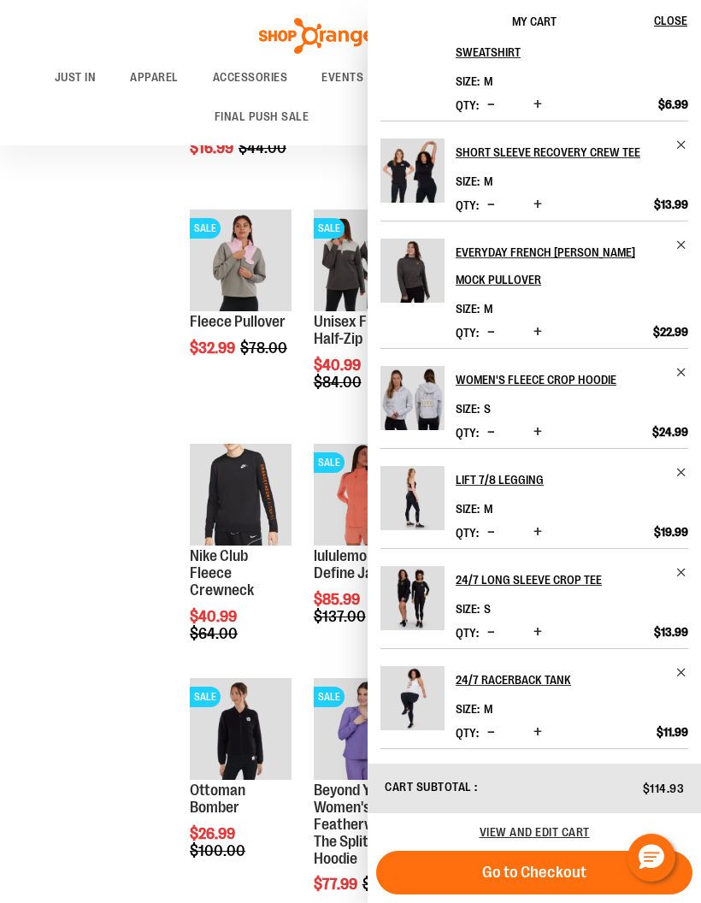
scroll to position [50, 0]
click at [560, 826] on span "View and edit cart" at bounding box center [535, 833] width 110 height 14
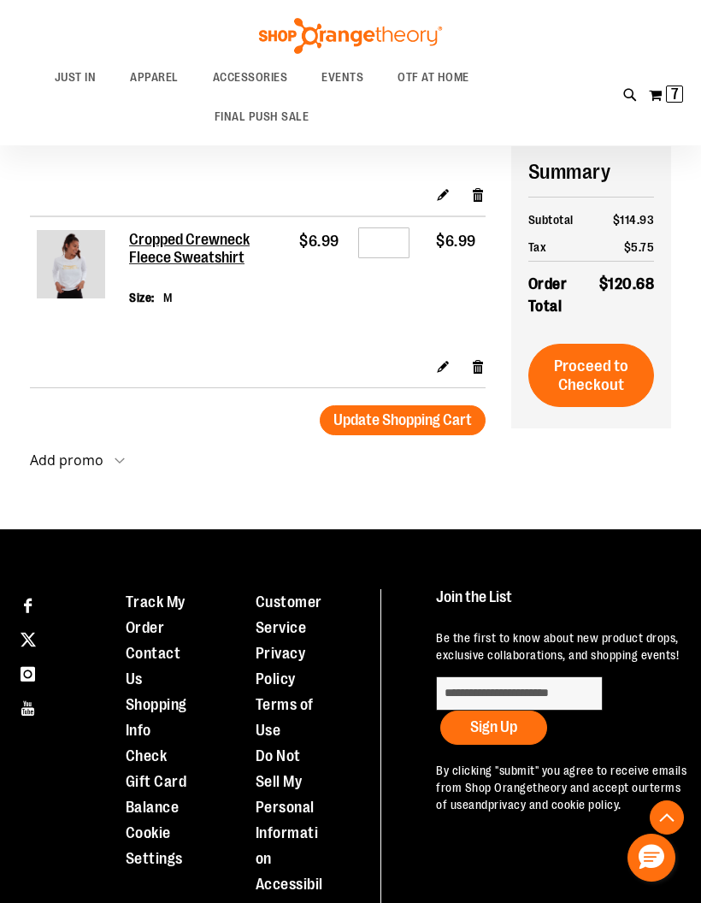
scroll to position [1092, 0]
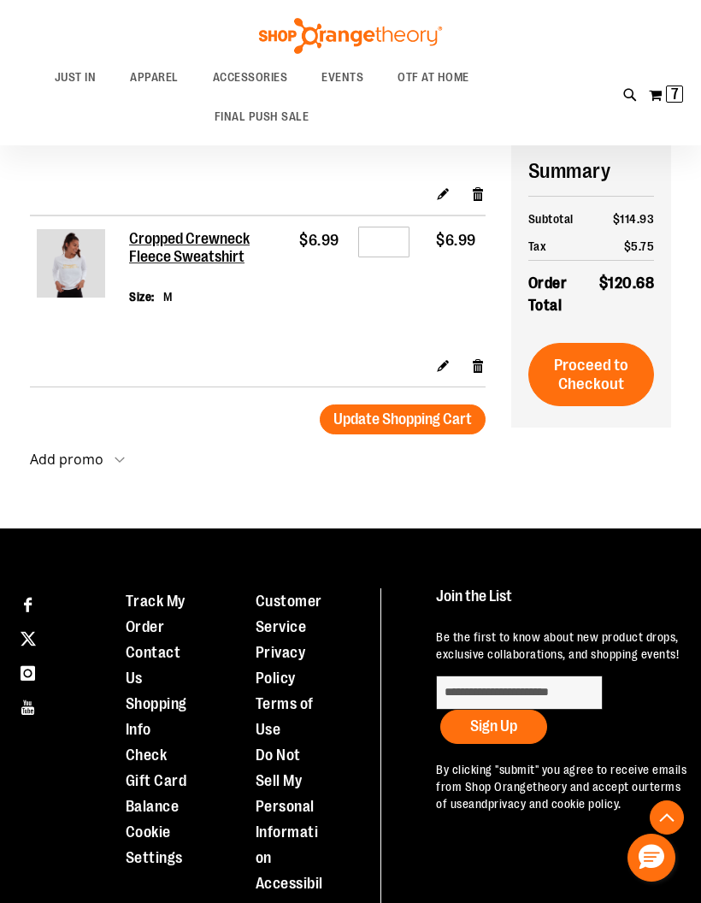
click at [594, 370] on span "Proceed to Checkout" at bounding box center [591, 375] width 74 height 38
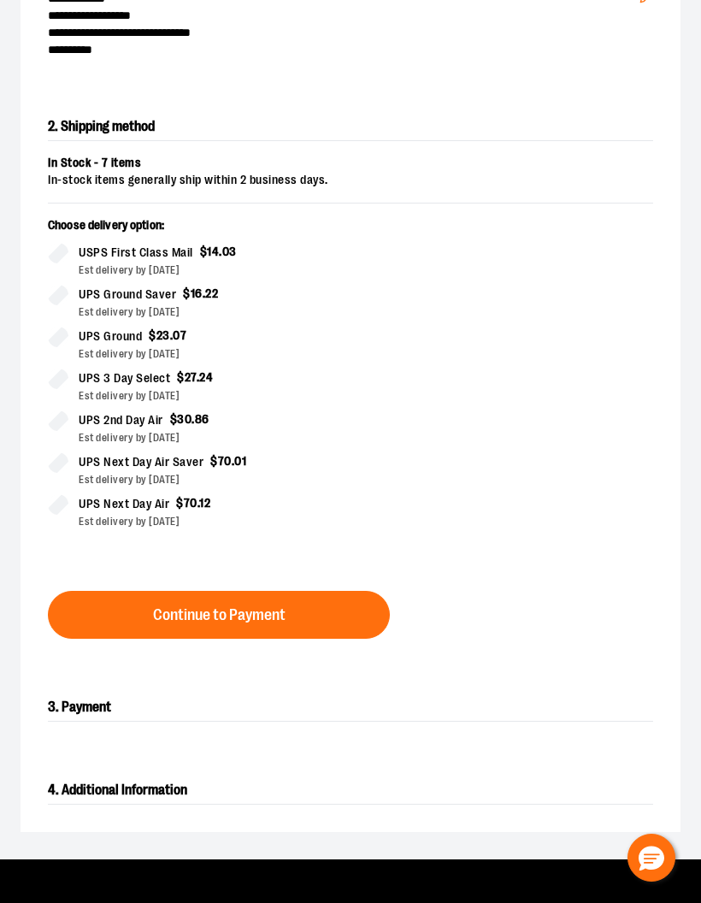
scroll to position [530, 0]
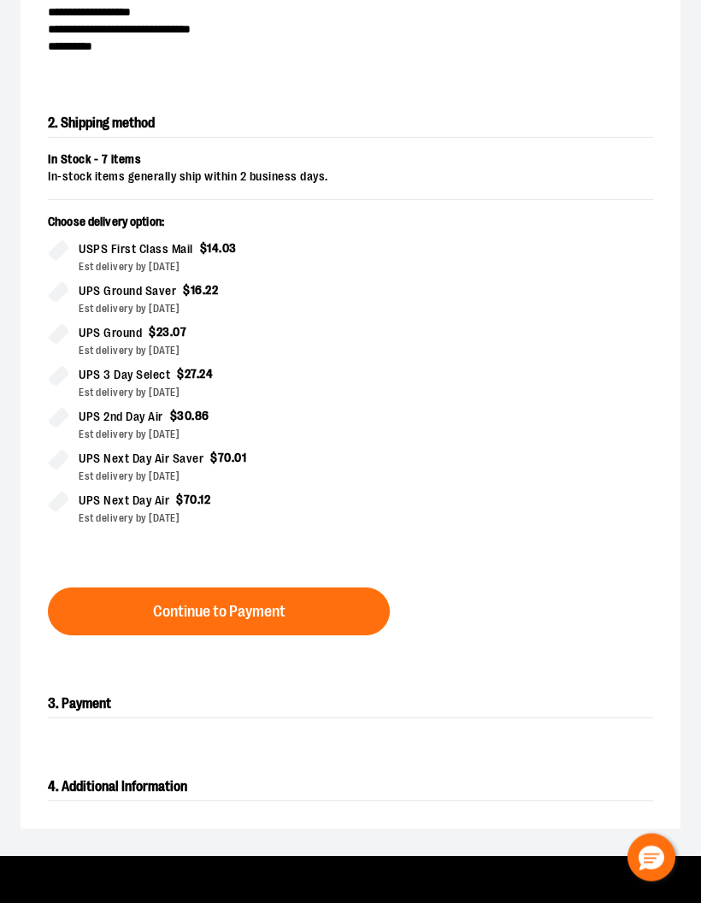
click at [248, 606] on span "Continue to Payment" at bounding box center [219, 613] width 133 height 16
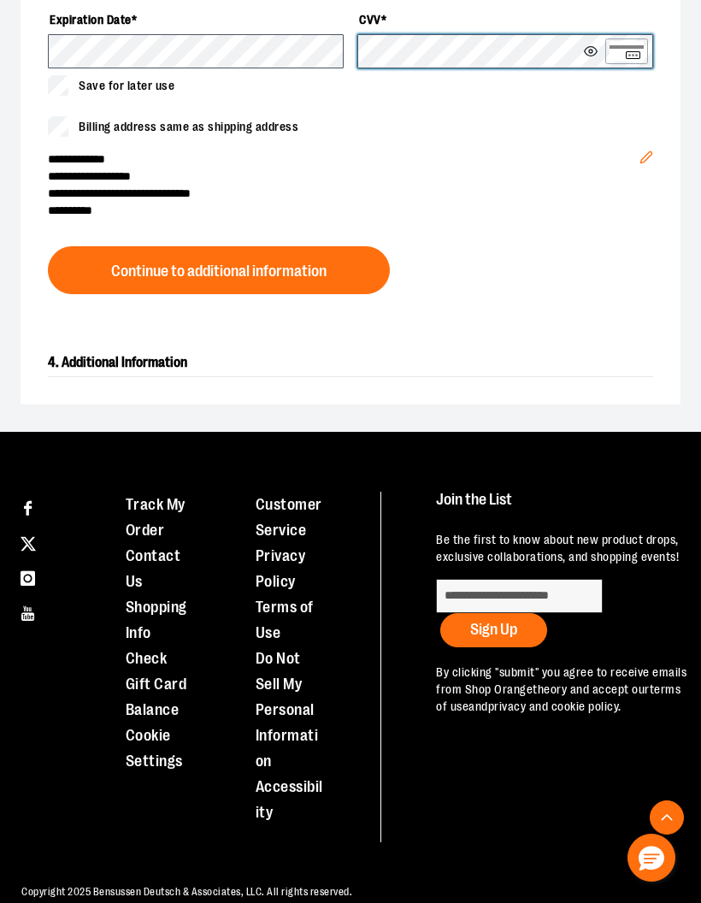
scroll to position [1061, 0]
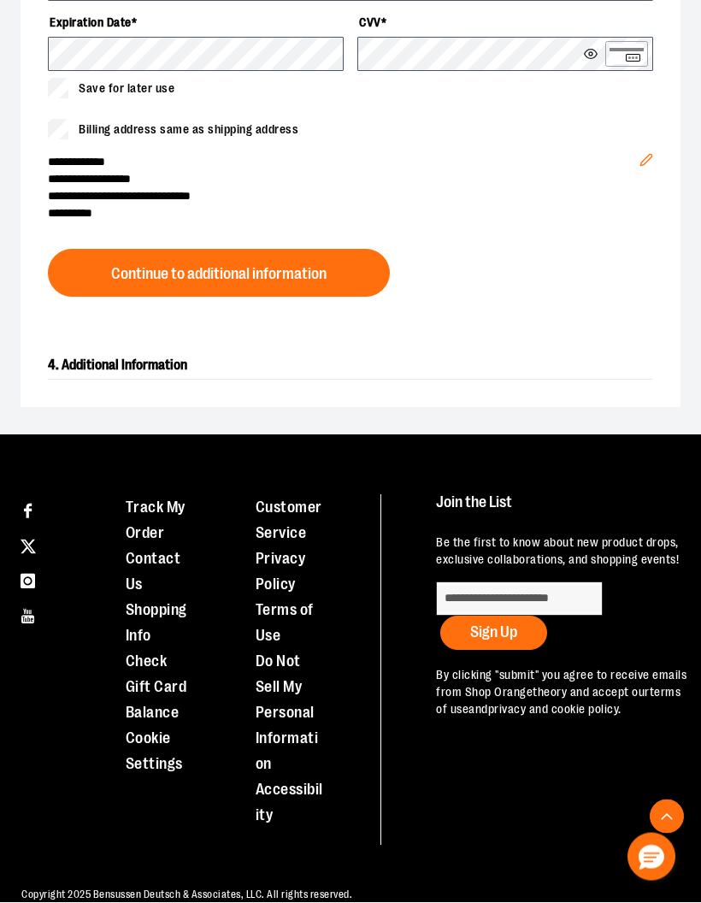
click at [286, 269] on span "Continue to additional information" at bounding box center [219, 276] width 216 height 16
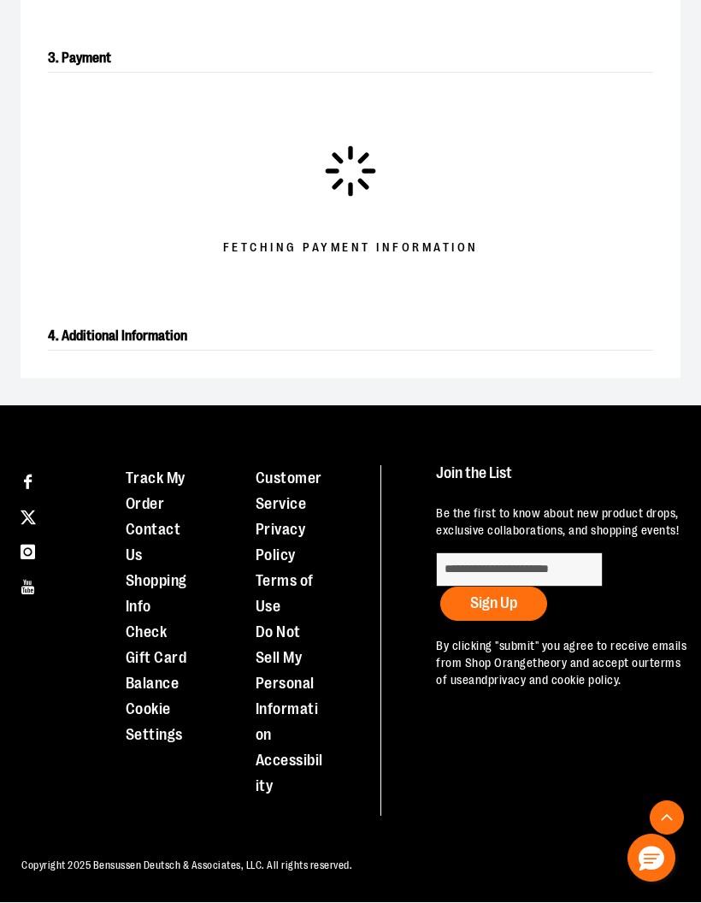
scroll to position [772, 0]
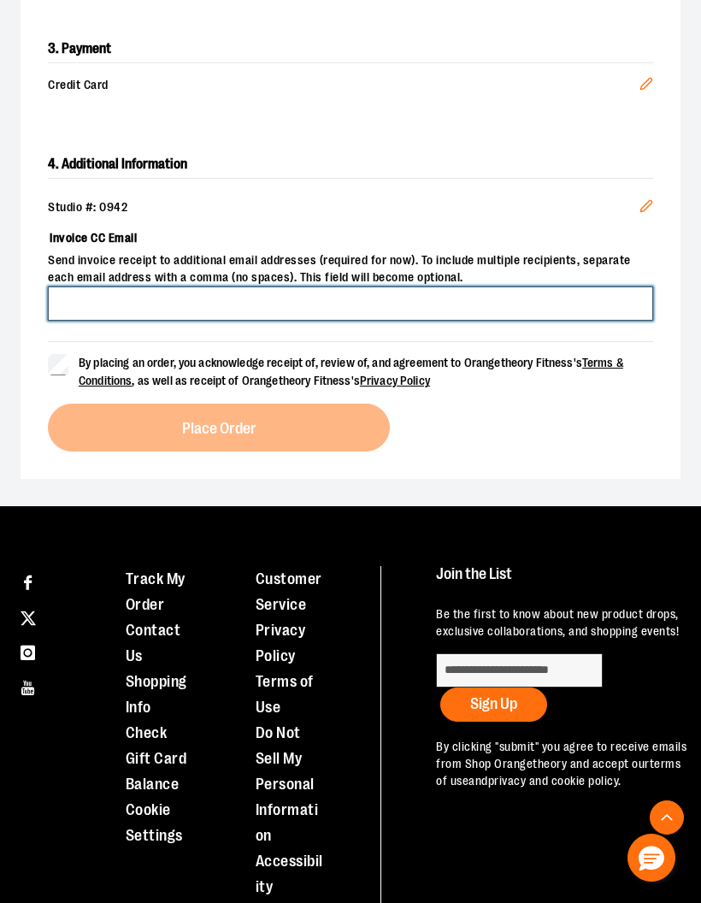
click at [358, 299] on input "Invoice CC Email" at bounding box center [351, 304] width 606 height 34
type input "**********"
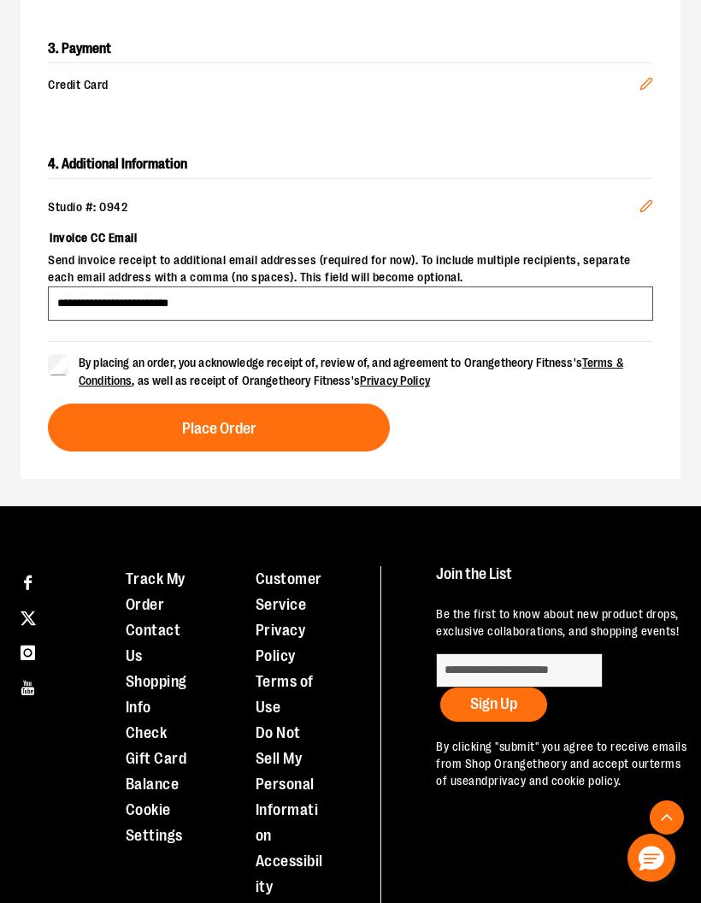
click at [649, 210] on icon "Edit" at bounding box center [647, 206] width 14 height 14
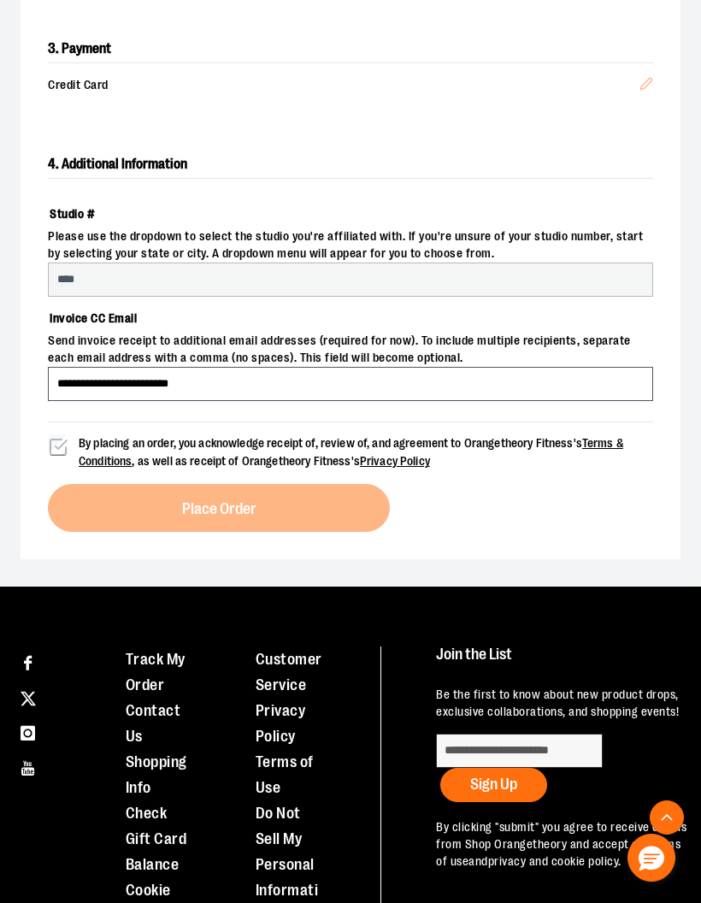
select select "***"
select select "*******"
select select "******"
select select "****"
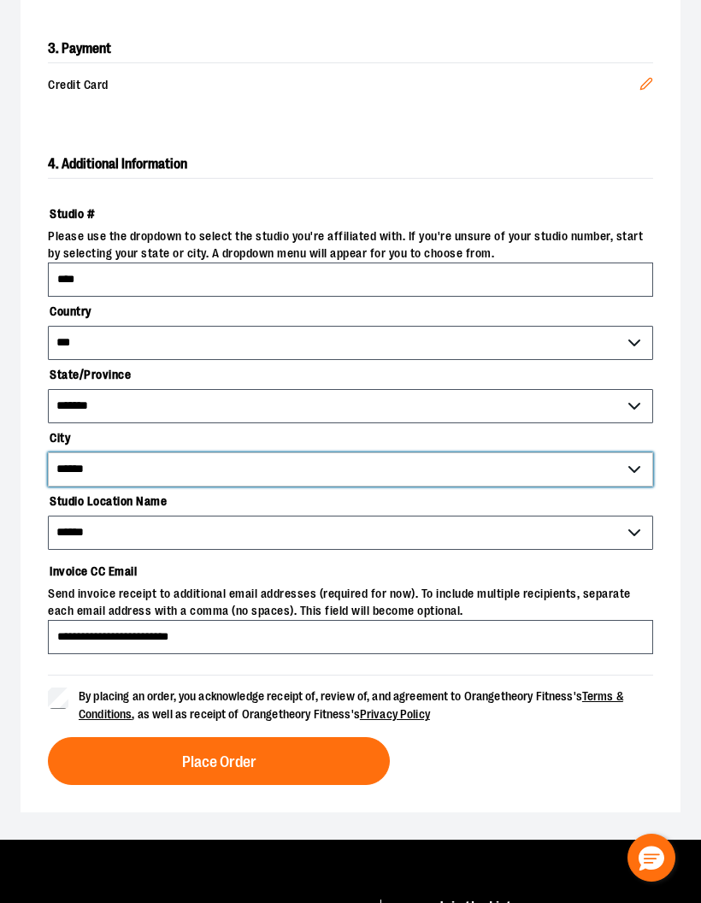
click at [640, 469] on select "**********" at bounding box center [351, 470] width 606 height 34
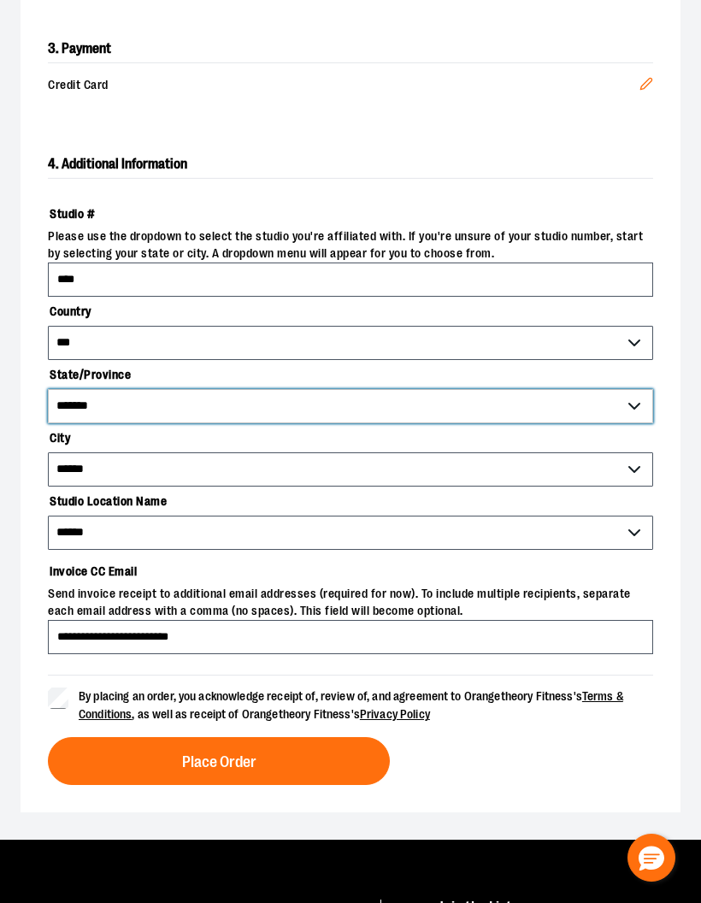
click at [638, 408] on select "**********" at bounding box center [351, 406] width 606 height 34
select select "*******"
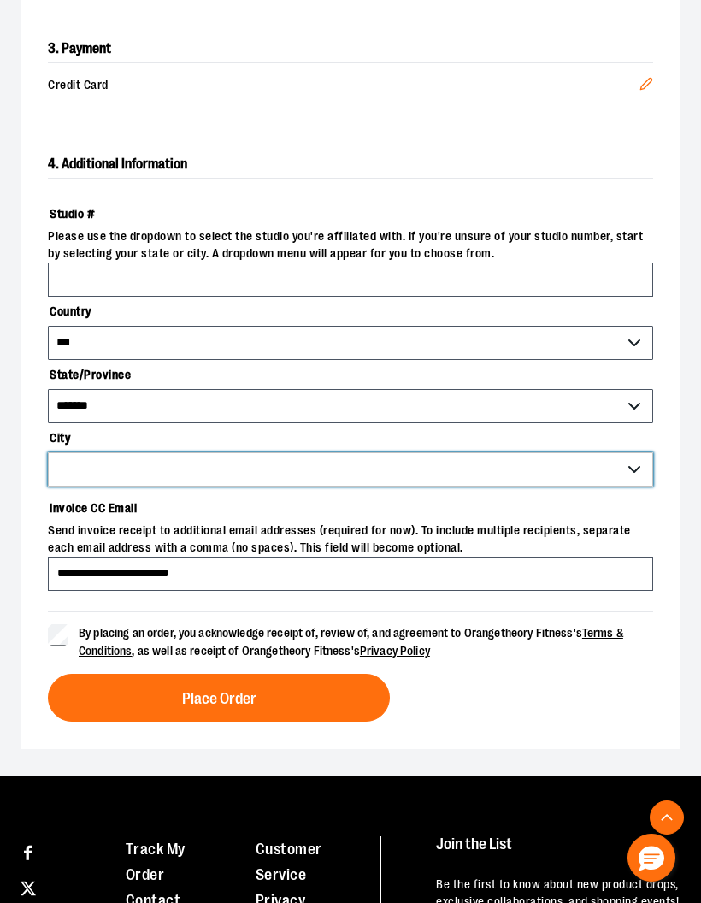
click at [641, 470] on select "**********" at bounding box center [351, 470] width 606 height 34
select select "**********"
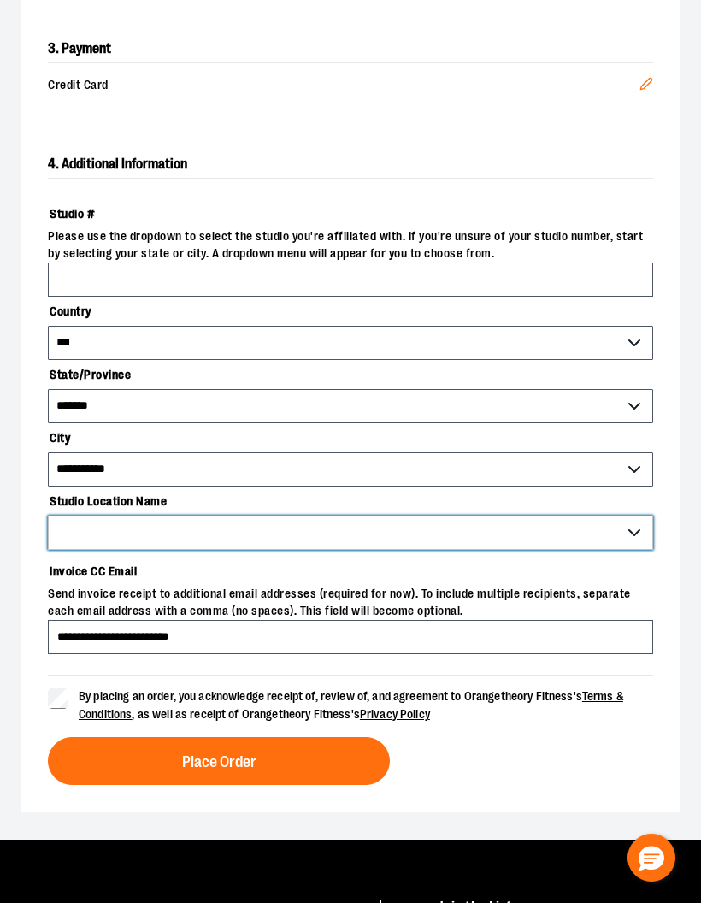
click at [643, 535] on select "**********" at bounding box center [351, 533] width 606 height 34
select select "****"
type input "****"
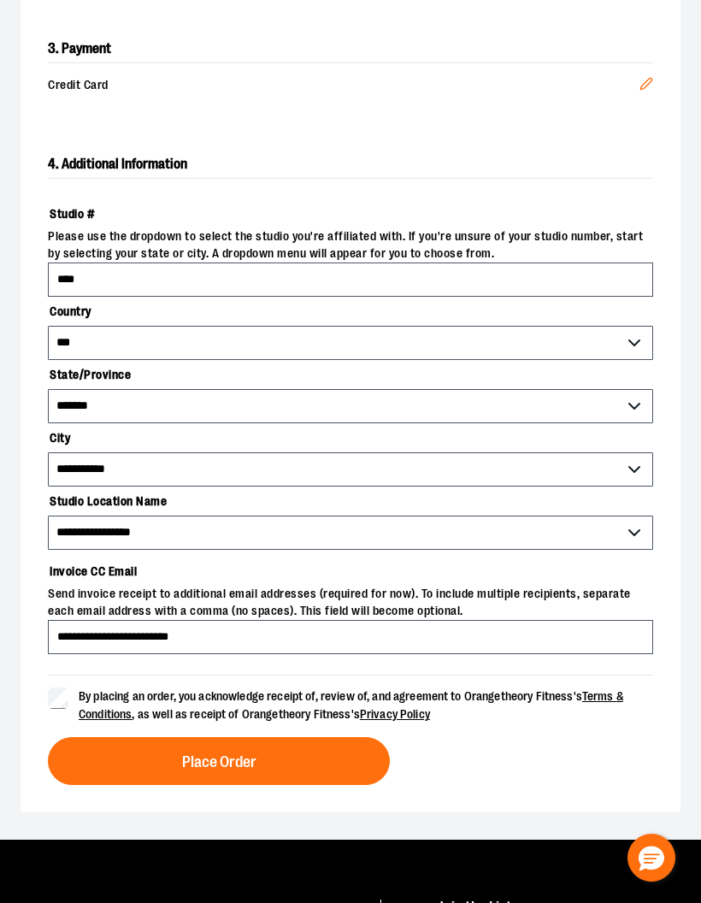
click at [523, 732] on div "By placing an order, you acknowledge receipt of, review of, and agreement to Or…" at bounding box center [351, 730] width 606 height 110
click at [431, 158] on h2 "4. Additional Information" at bounding box center [351, 165] width 606 height 28
click at [310, 755] on button "Place Order" at bounding box center [219, 761] width 342 height 48
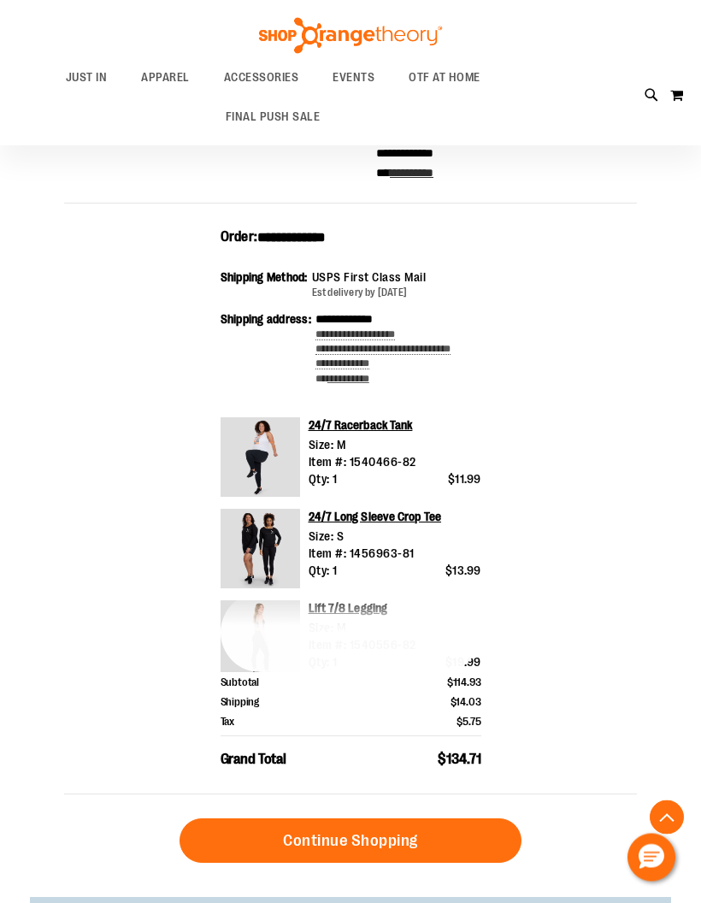
scroll to position [316, 0]
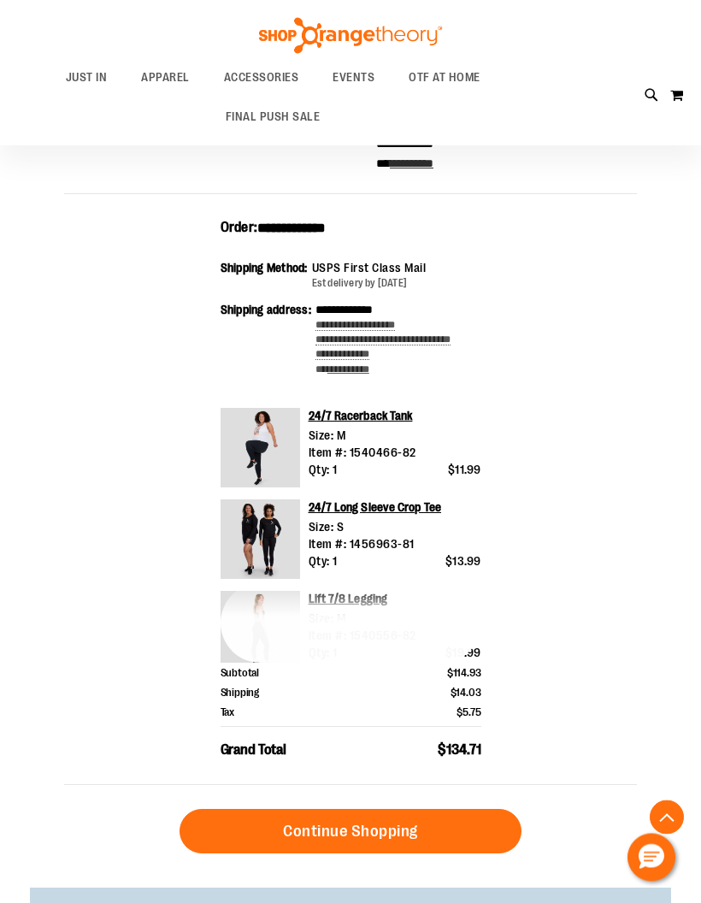
click at [390, 829] on link "Continue Shopping" at bounding box center [351, 832] width 342 height 44
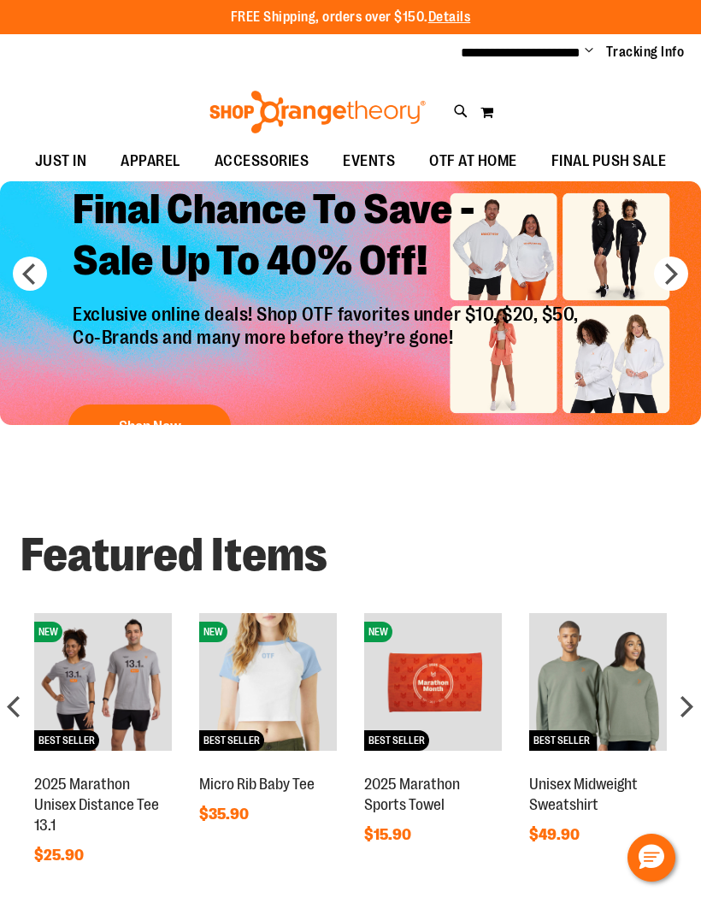
click at [692, 700] on div "next" at bounding box center [687, 706] width 34 height 34
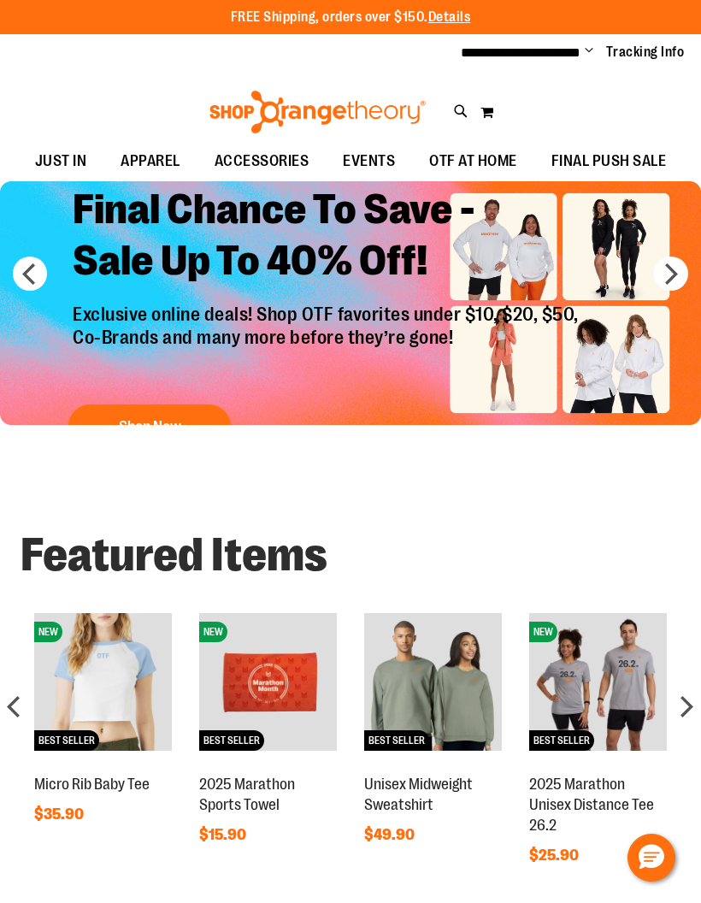
click at [694, 694] on div "next" at bounding box center [687, 706] width 34 height 34
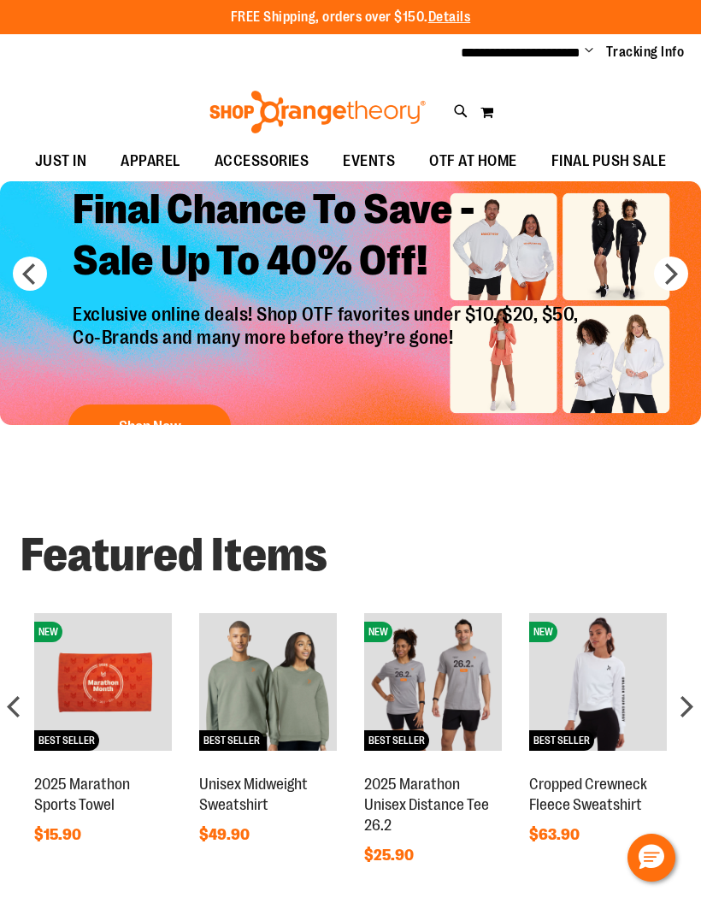
click at [684, 693] on div "next" at bounding box center [687, 706] width 34 height 34
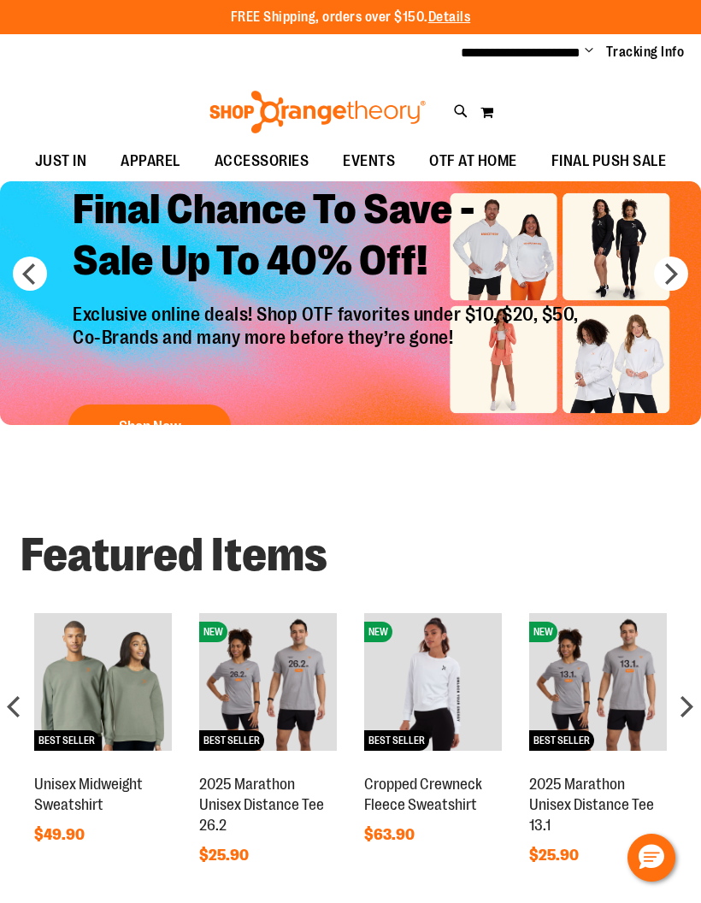
click at [689, 692] on div "next" at bounding box center [687, 706] width 34 height 34
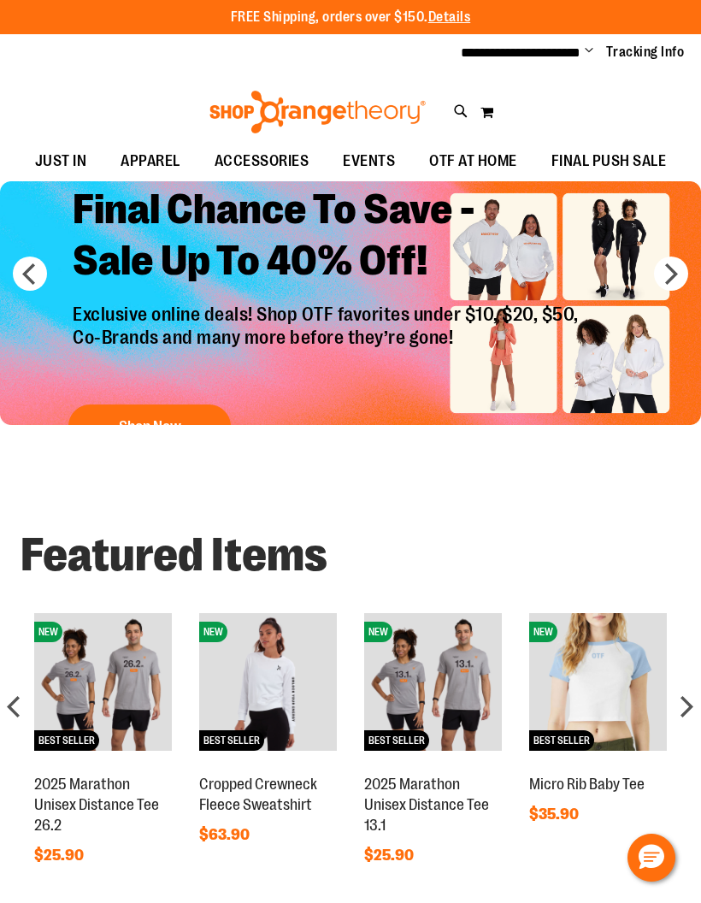
click at [694, 694] on div "next" at bounding box center [687, 706] width 34 height 34
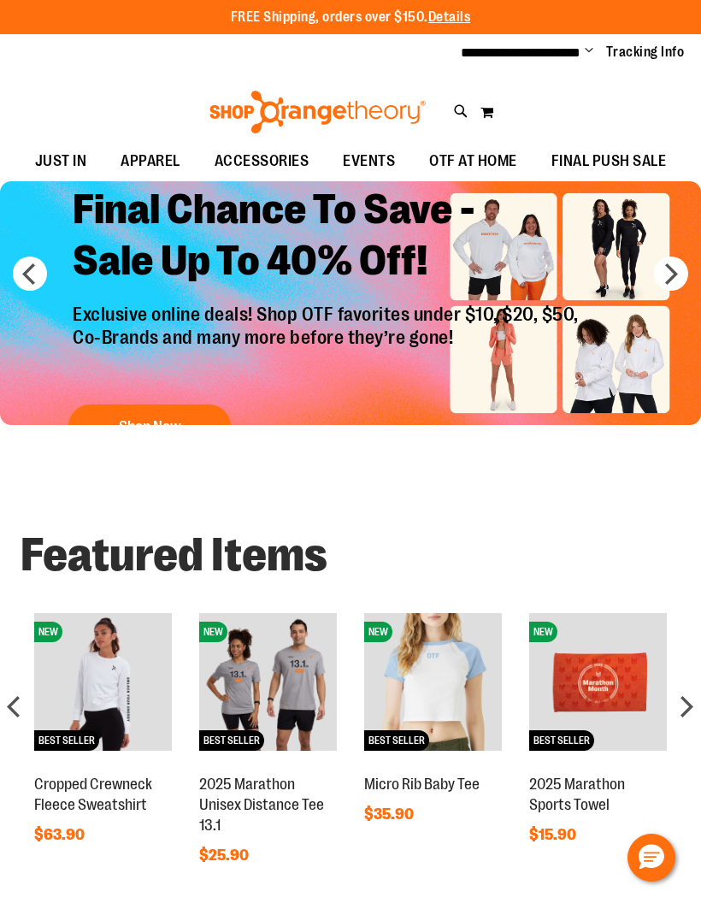
click at [695, 696] on div "next" at bounding box center [687, 706] width 34 height 34
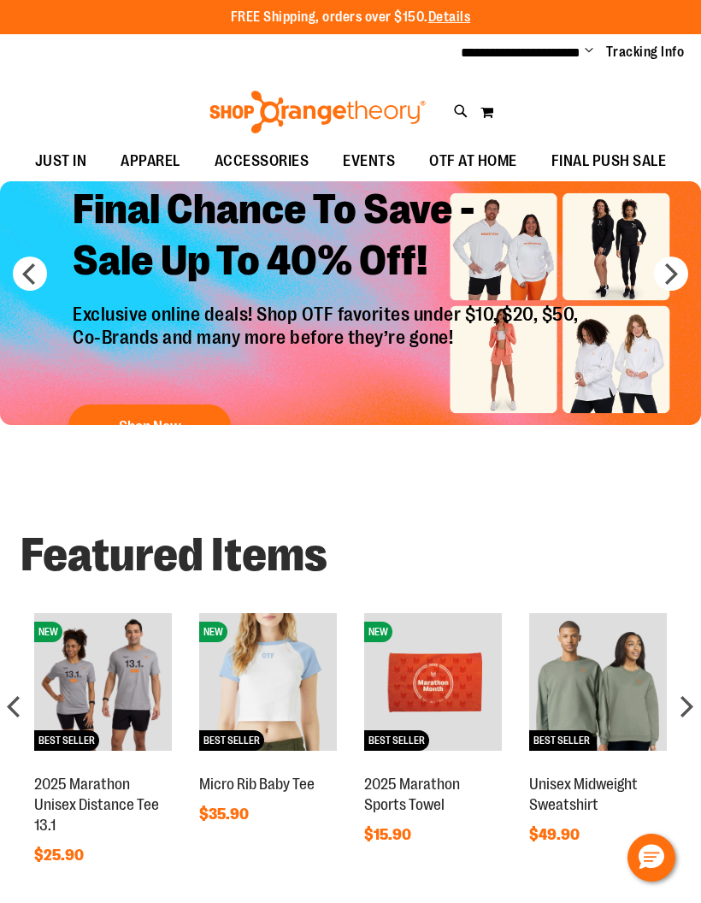
click at [696, 697] on div "next" at bounding box center [687, 706] width 34 height 34
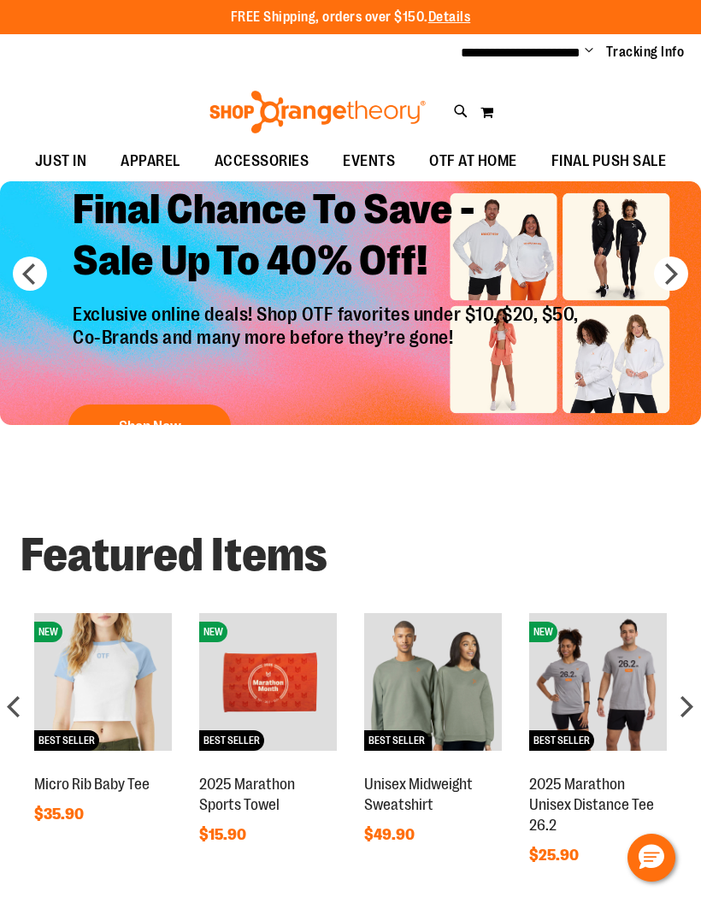
click at [695, 697] on div "next" at bounding box center [687, 706] width 34 height 34
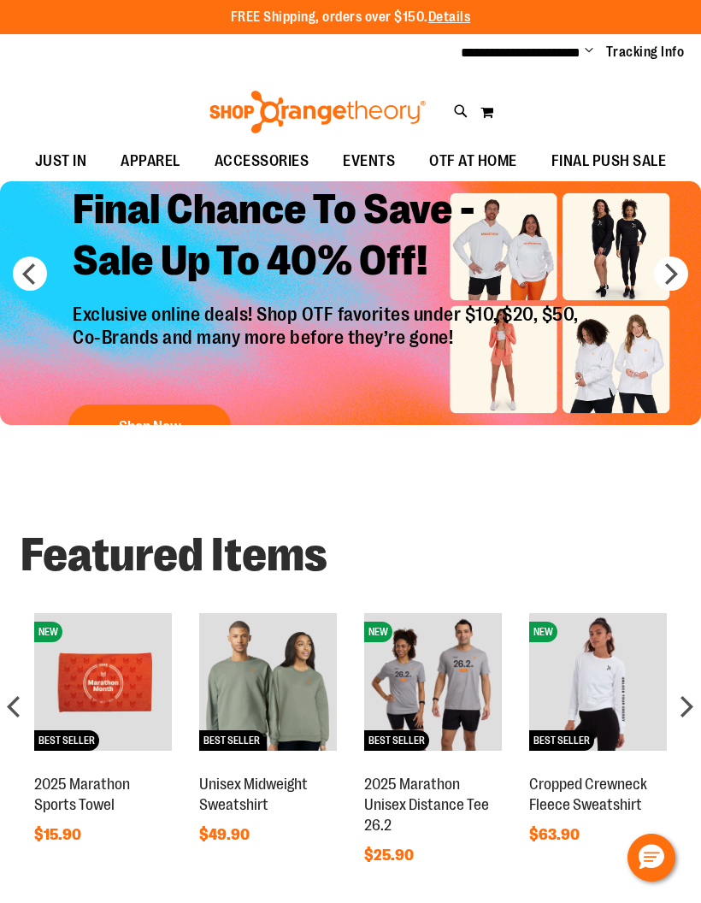
click at [694, 701] on div "next" at bounding box center [687, 706] width 34 height 34
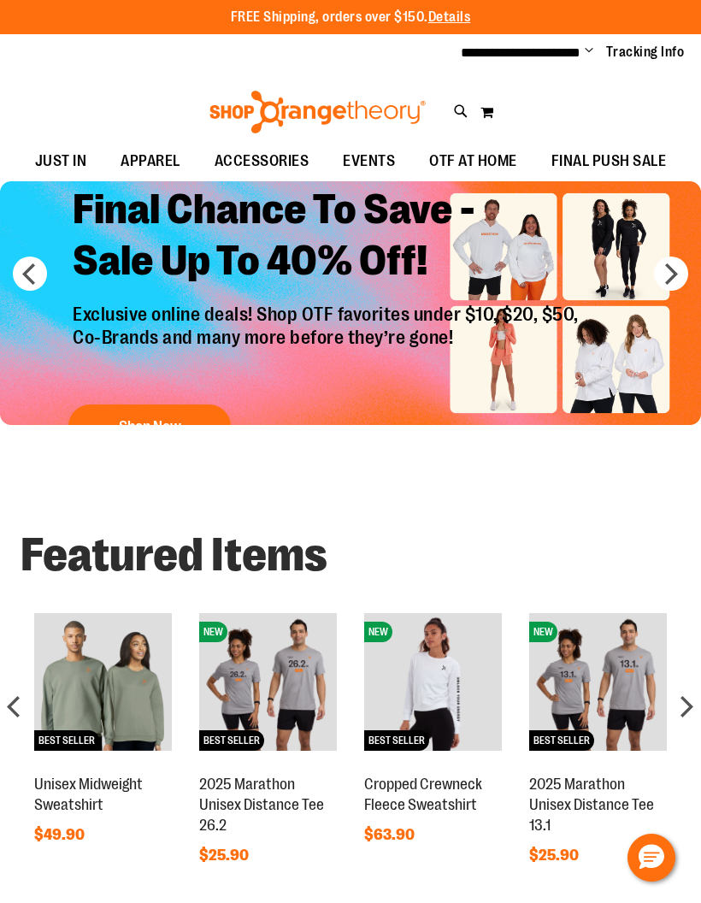
click at [676, 262] on button "next" at bounding box center [671, 274] width 34 height 34
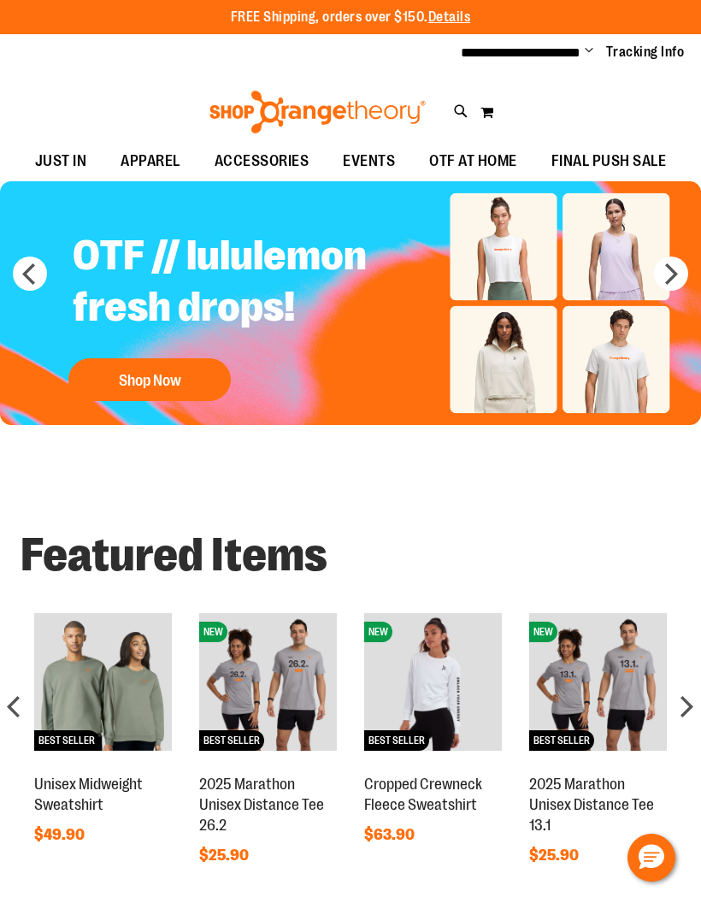
click at [682, 272] on button "next" at bounding box center [671, 274] width 34 height 34
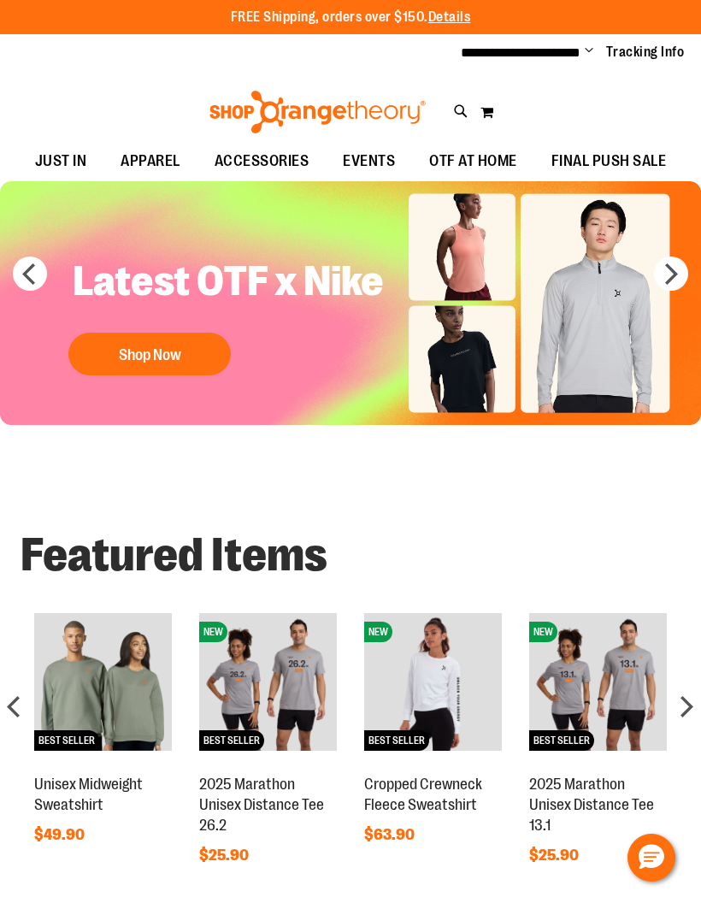
click at [687, 268] on button "next" at bounding box center [671, 274] width 34 height 34
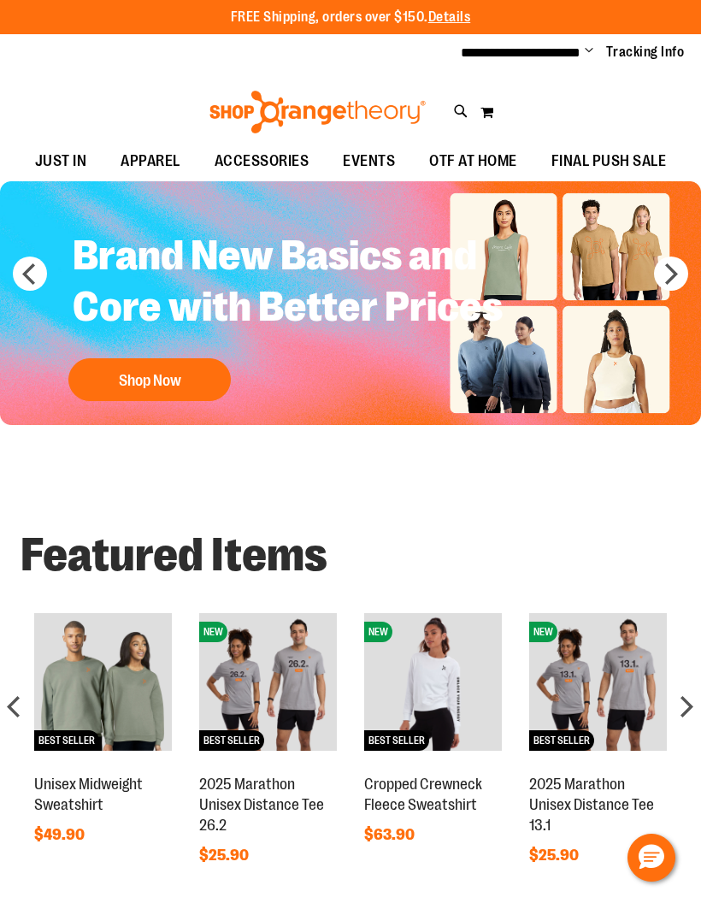
click at [677, 275] on button "next" at bounding box center [671, 274] width 34 height 34
